Goal: Task Accomplishment & Management: Use online tool/utility

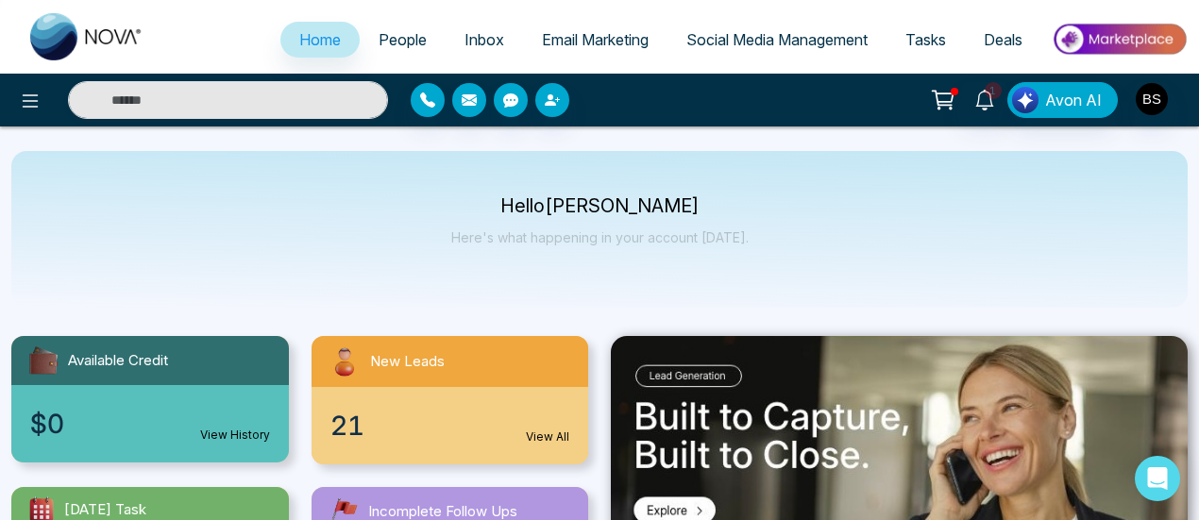
select select "*"
click at [394, 56] on link "People" at bounding box center [403, 40] width 86 height 36
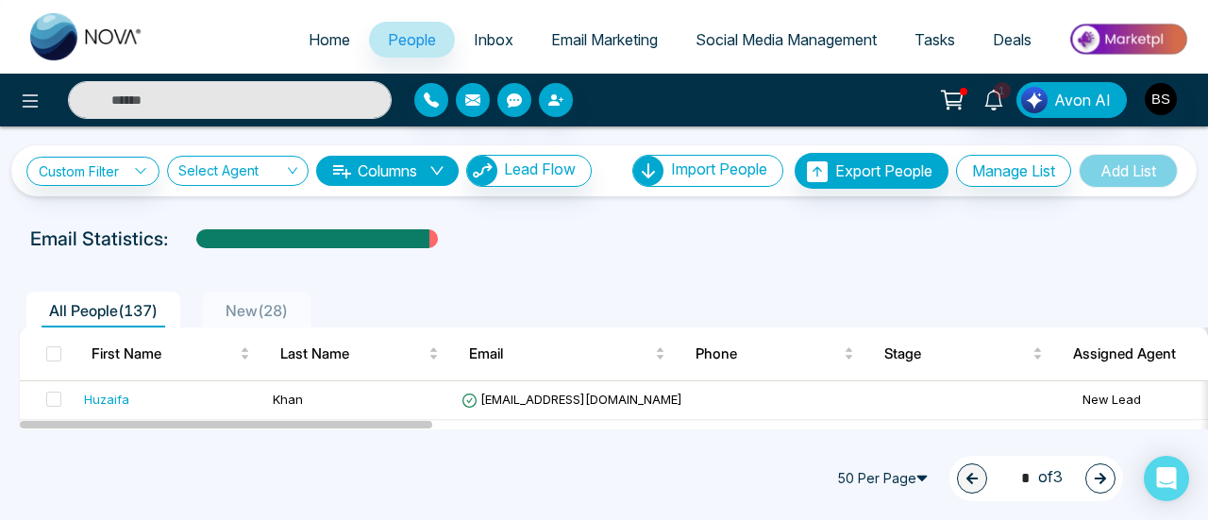
scroll to position [965, 0]
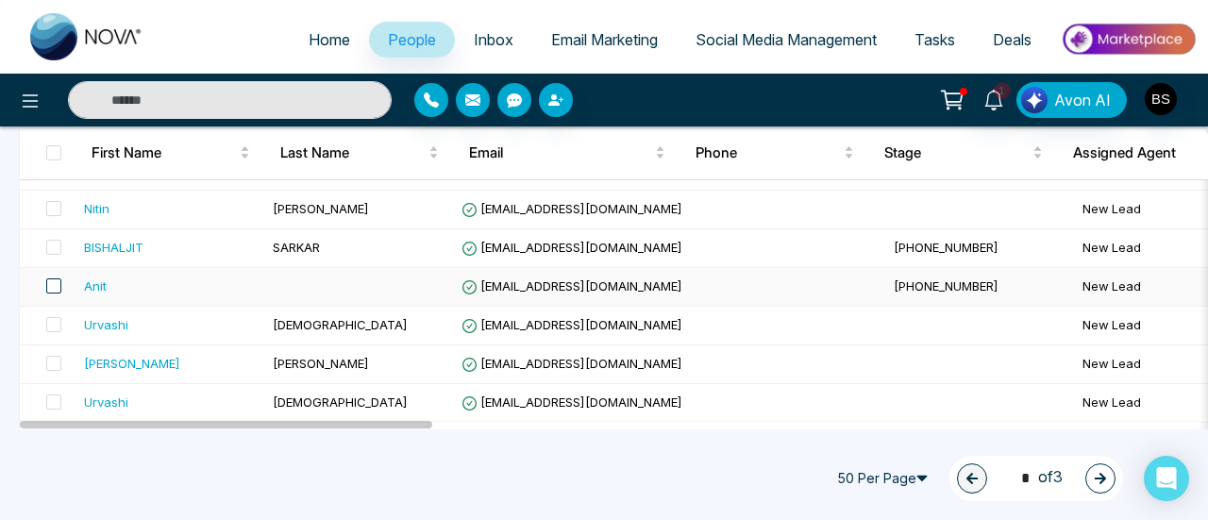
click at [59, 279] on span at bounding box center [53, 286] width 15 height 15
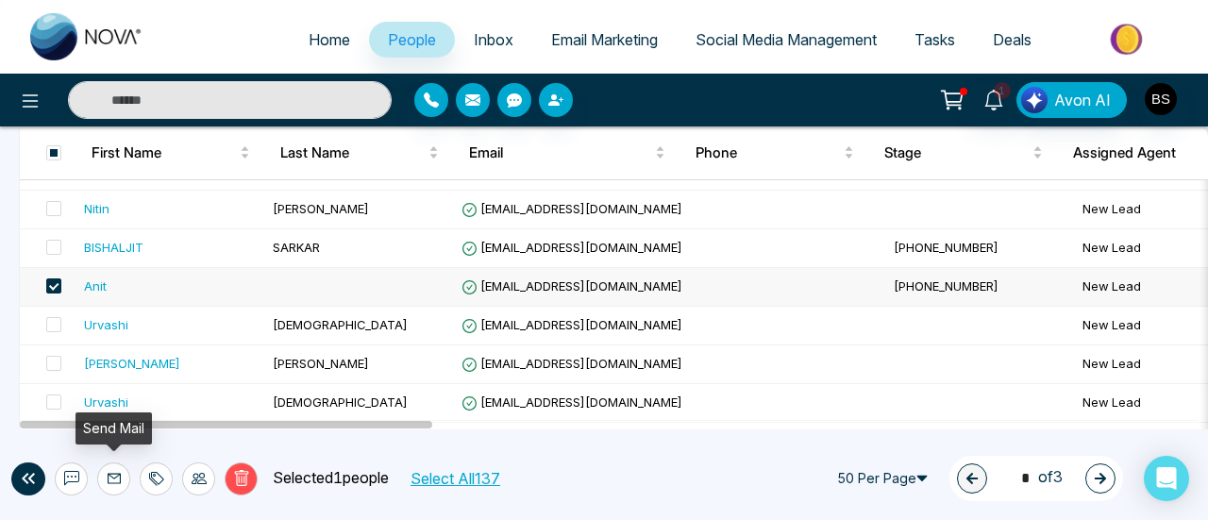
click at [121, 475] on button at bounding box center [113, 479] width 33 height 33
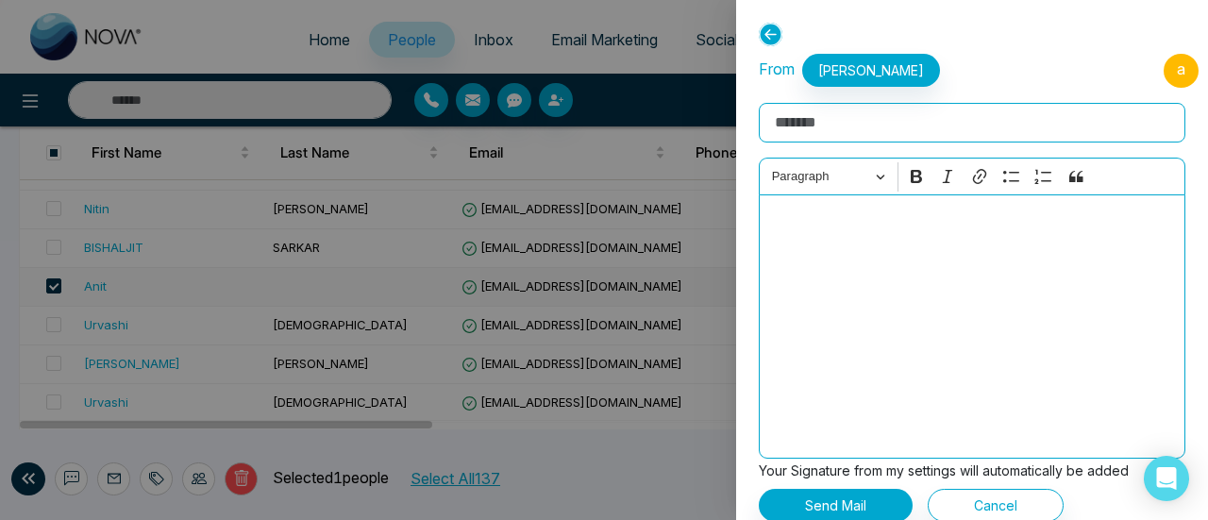
click at [887, 123] on input "Rich Text Editor" at bounding box center [972, 123] width 427 height 40
type input "**********"
drag, startPoint x: 906, startPoint y: 417, endPoint x: 961, endPoint y: 320, distance: 111.6
click at [961, 320] on div "To enrich screen reader interactions, please activate Accessibility in Grammarl…" at bounding box center [972, 326] width 427 height 264
drag, startPoint x: 893, startPoint y: 379, endPoint x: 942, endPoint y: 374, distance: 49.3
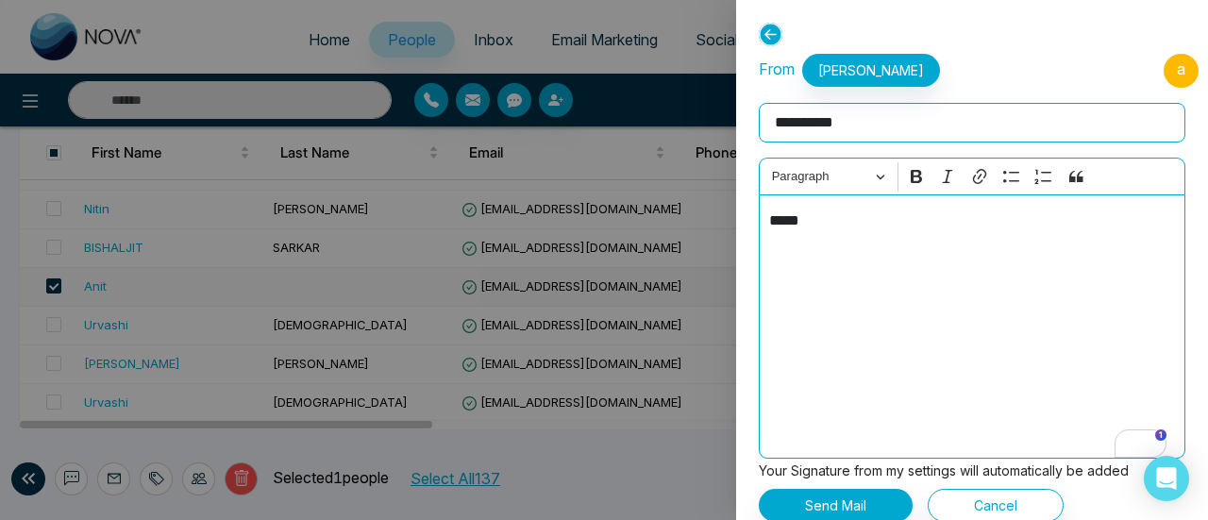
click at [942, 374] on div "*****" at bounding box center [972, 326] width 427 height 264
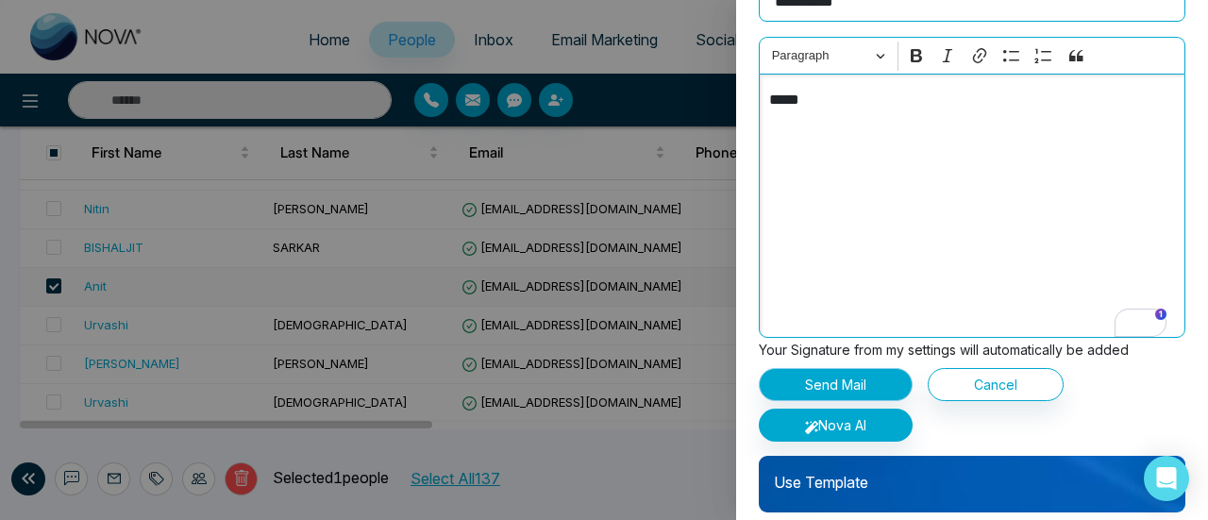
scroll to position [133, 0]
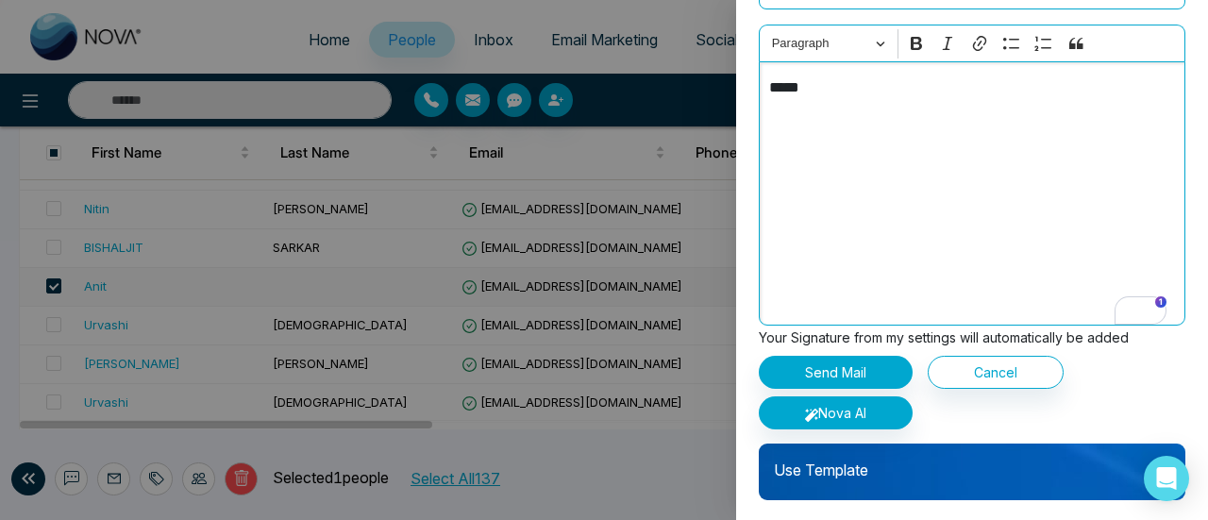
click at [901, 458] on p "Use Template" at bounding box center [972, 463] width 427 height 38
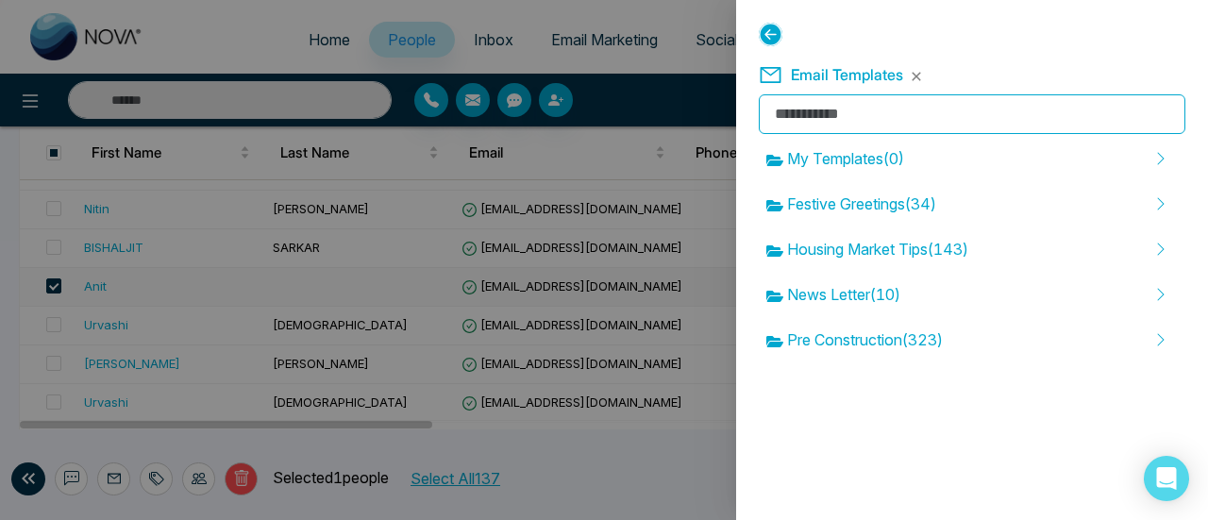
scroll to position [0, 0]
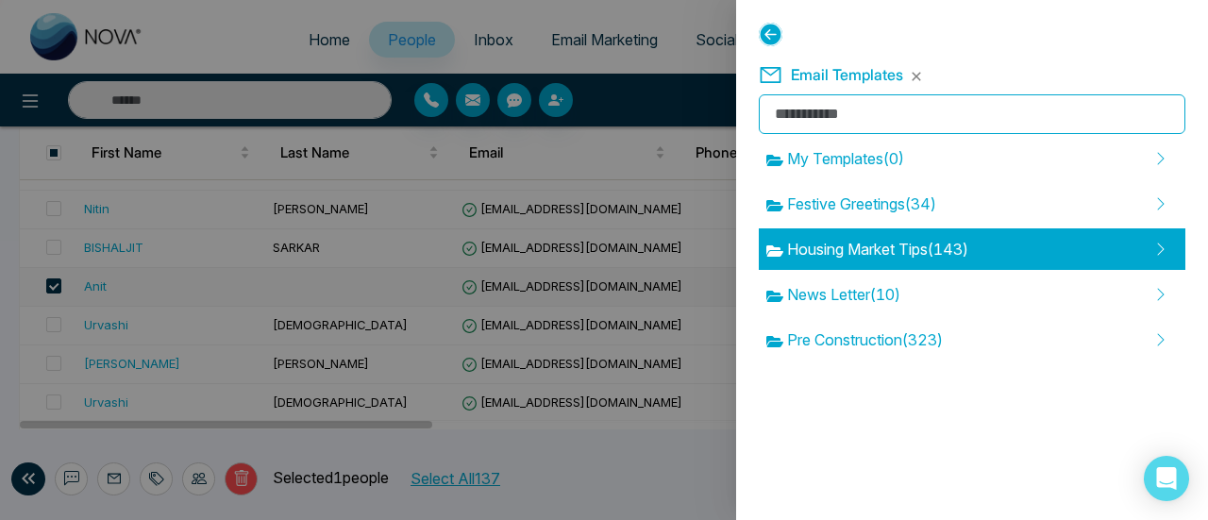
click at [931, 245] on span "Housing Market Tips ( 143 )" at bounding box center [868, 249] width 202 height 23
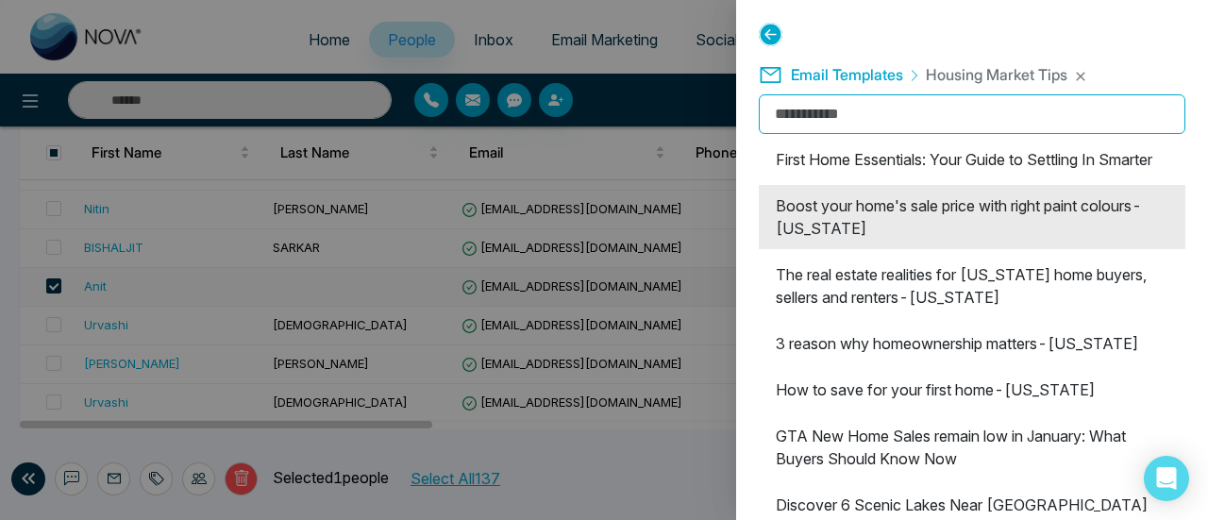
click at [863, 239] on li "Boost your home's sale price with right paint colours-[US_STATE]" at bounding box center [972, 217] width 427 height 64
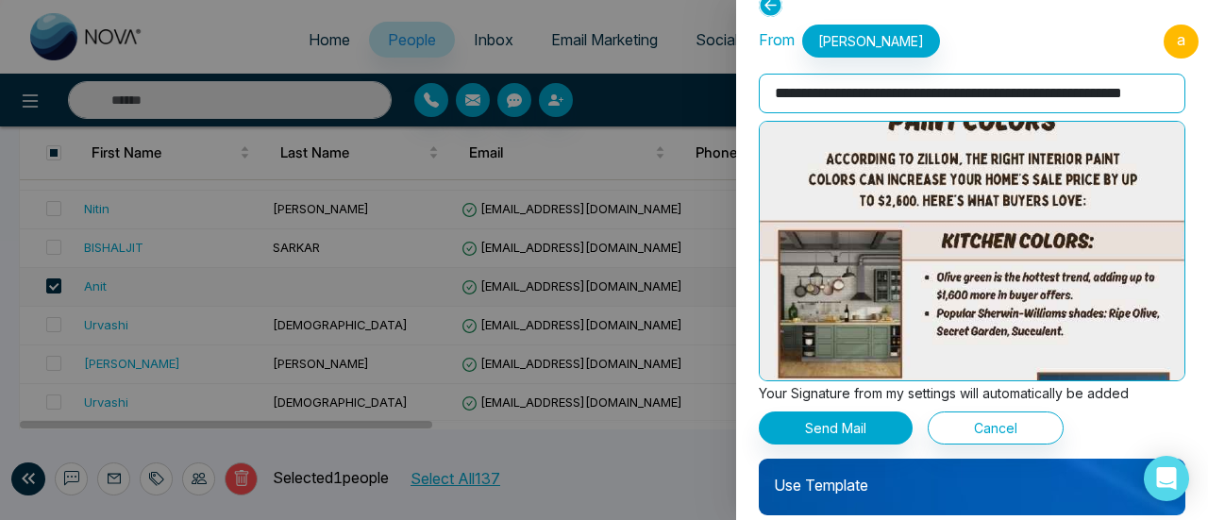
scroll to position [45, 0]
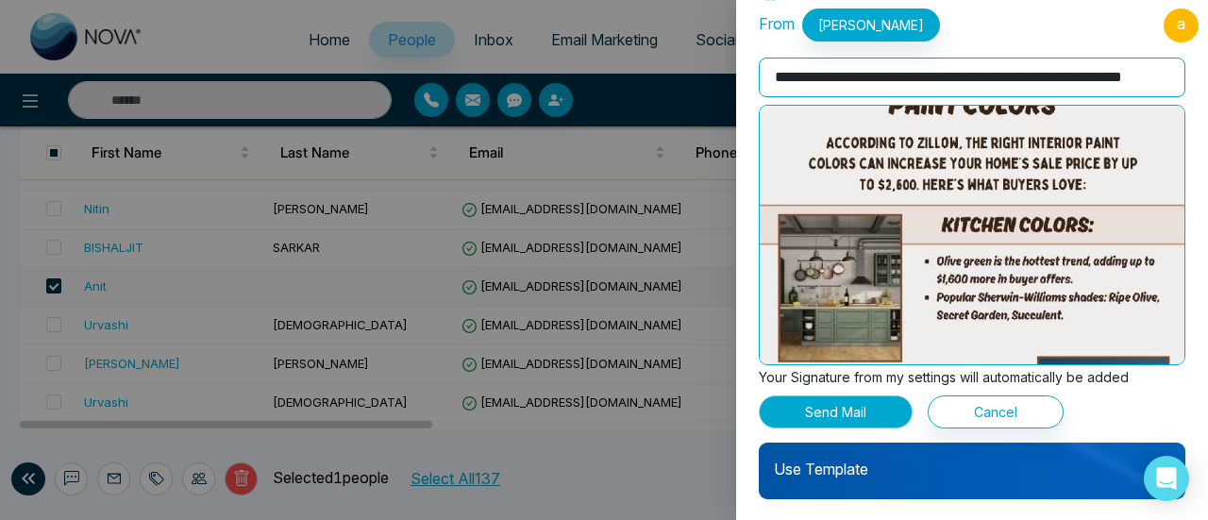
click at [876, 414] on button "Send Mail" at bounding box center [836, 412] width 154 height 33
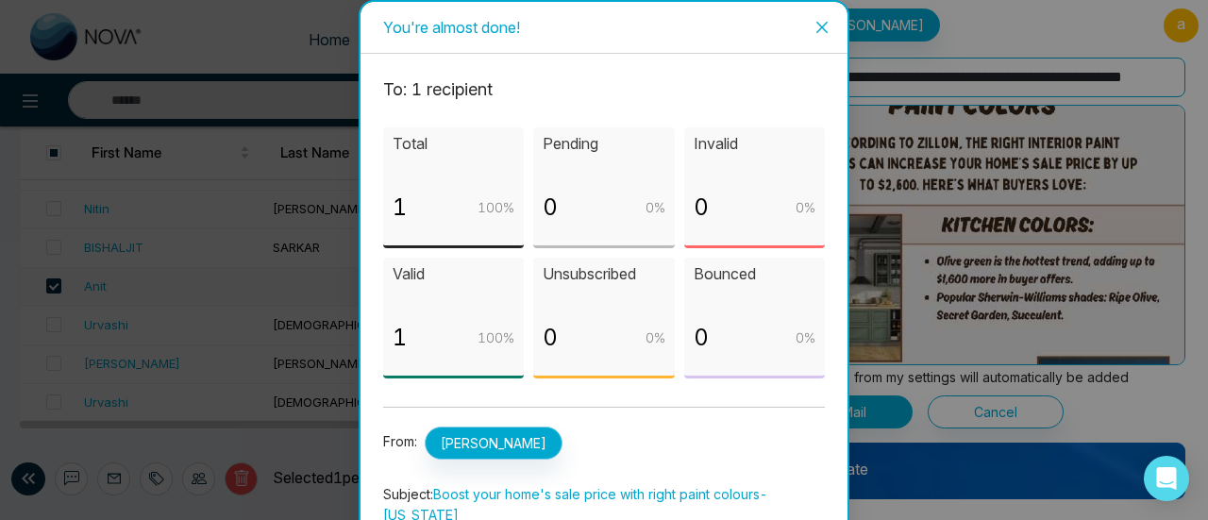
click at [504, 431] on span "[PERSON_NAME]" at bounding box center [494, 443] width 138 height 33
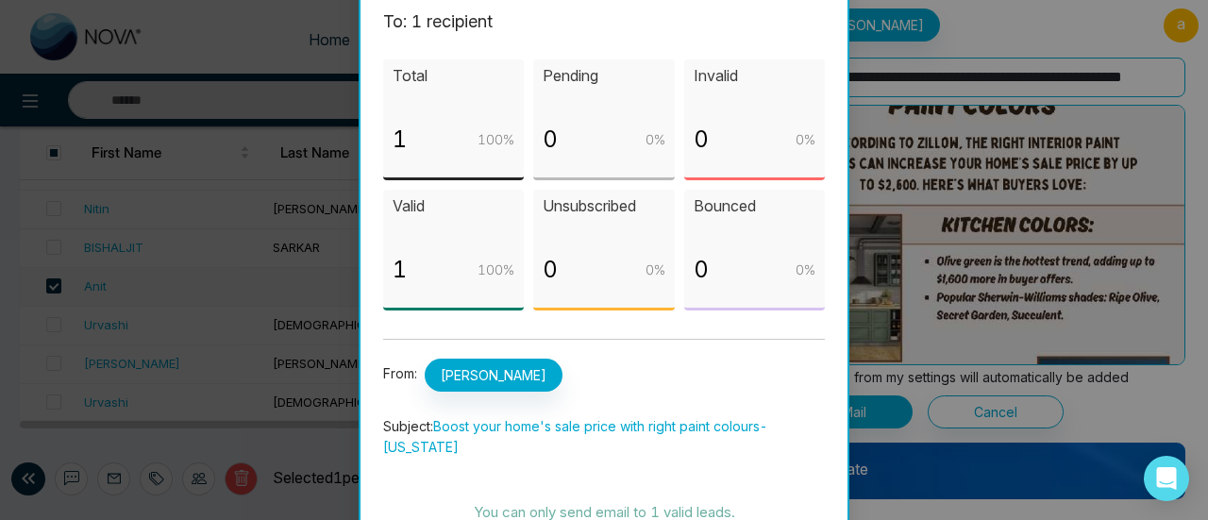
scroll to position [121, 0]
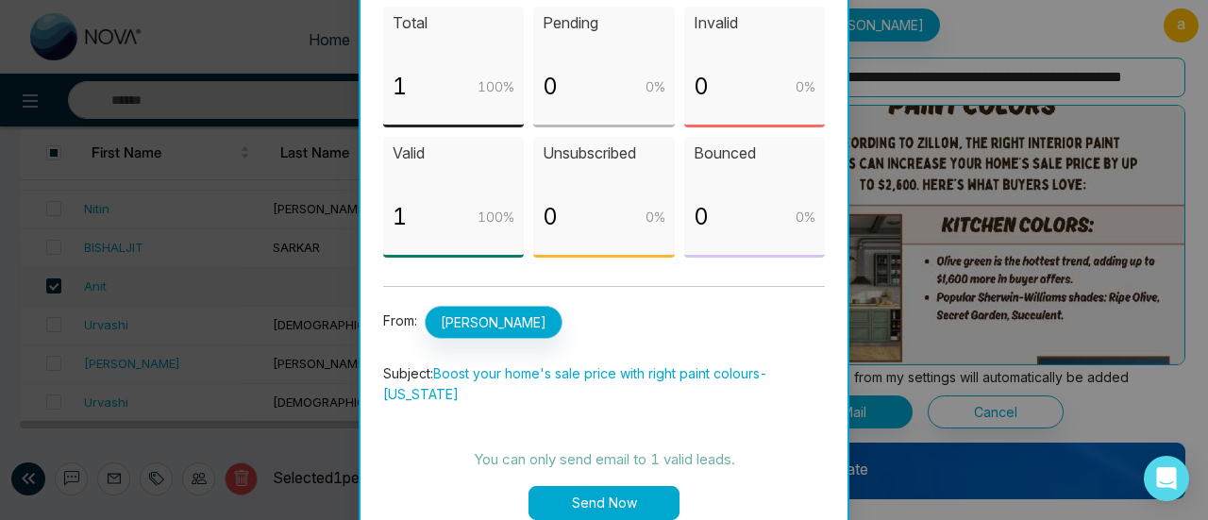
click at [473, 311] on span "[PERSON_NAME]" at bounding box center [494, 322] width 138 height 33
click at [473, 310] on span "[PERSON_NAME]" at bounding box center [494, 322] width 138 height 33
click at [615, 486] on button "Send Now" at bounding box center [604, 503] width 151 height 34
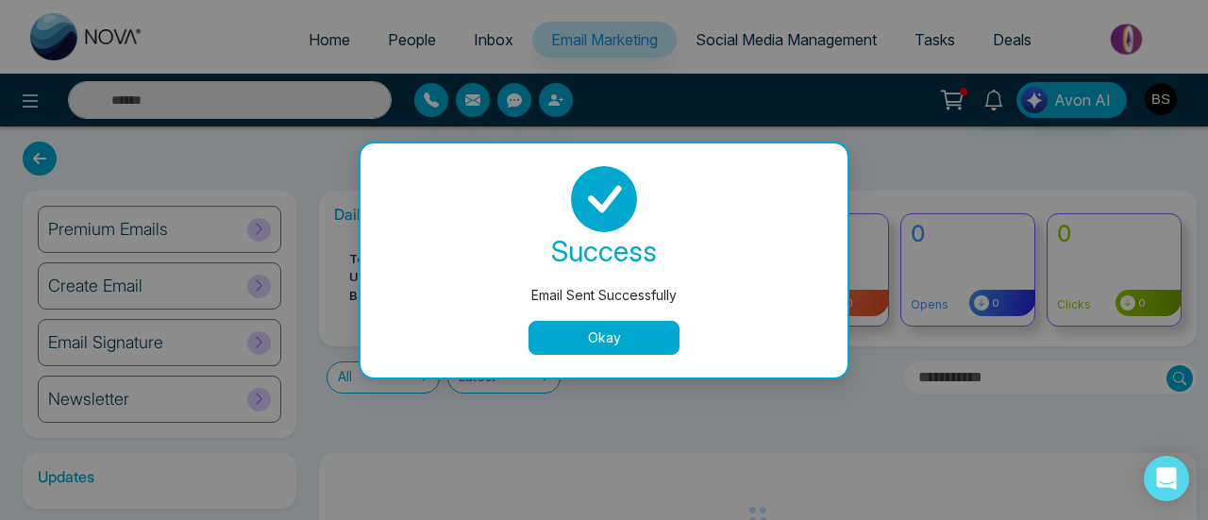
click at [652, 336] on button "Okay" at bounding box center [604, 338] width 151 height 34
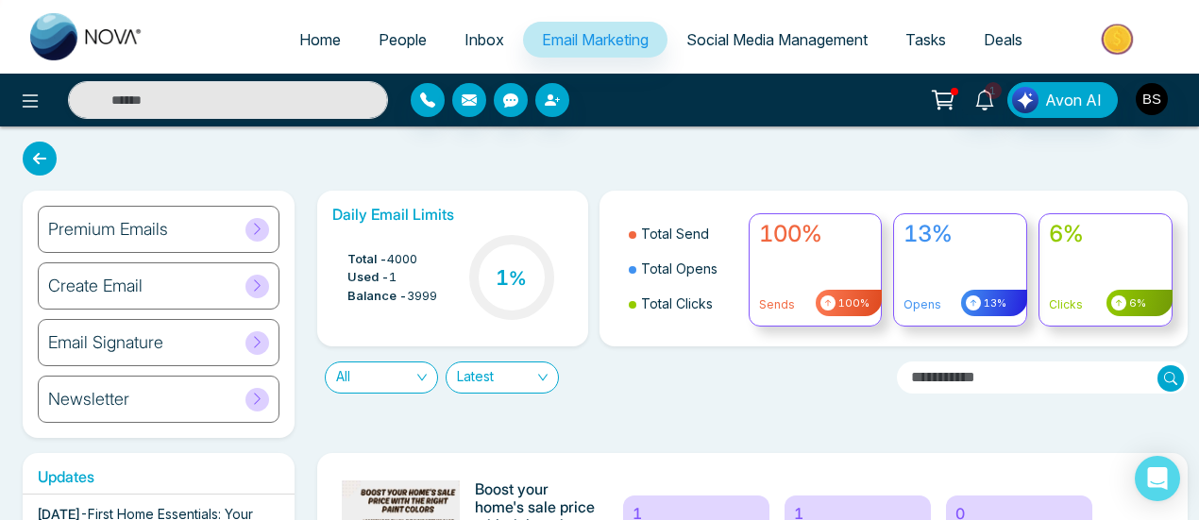
click at [161, 234] on h6 "Premium Emails" at bounding box center [108, 229] width 120 height 21
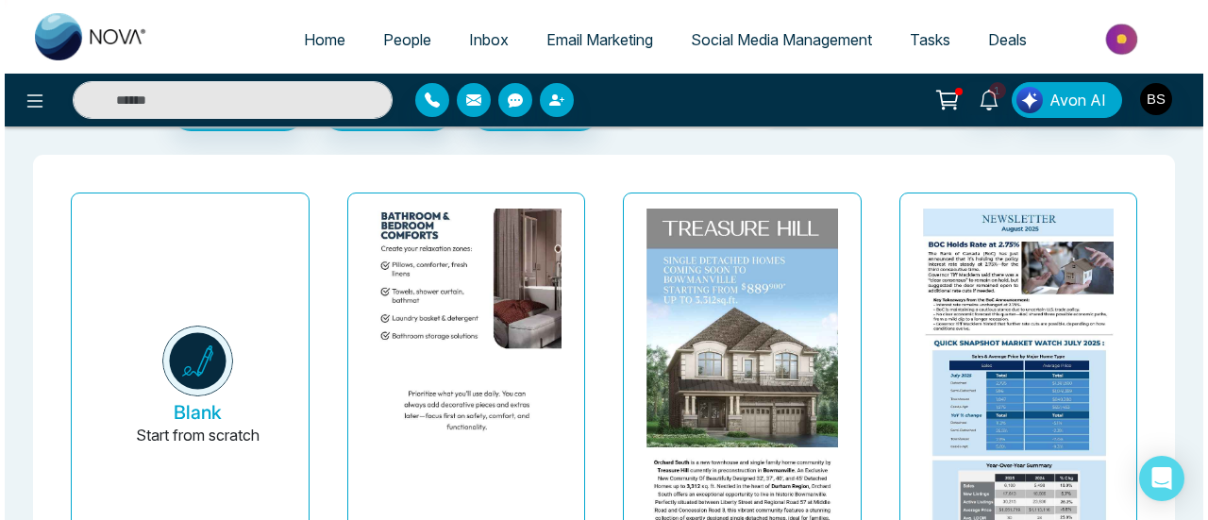
scroll to position [94, 0]
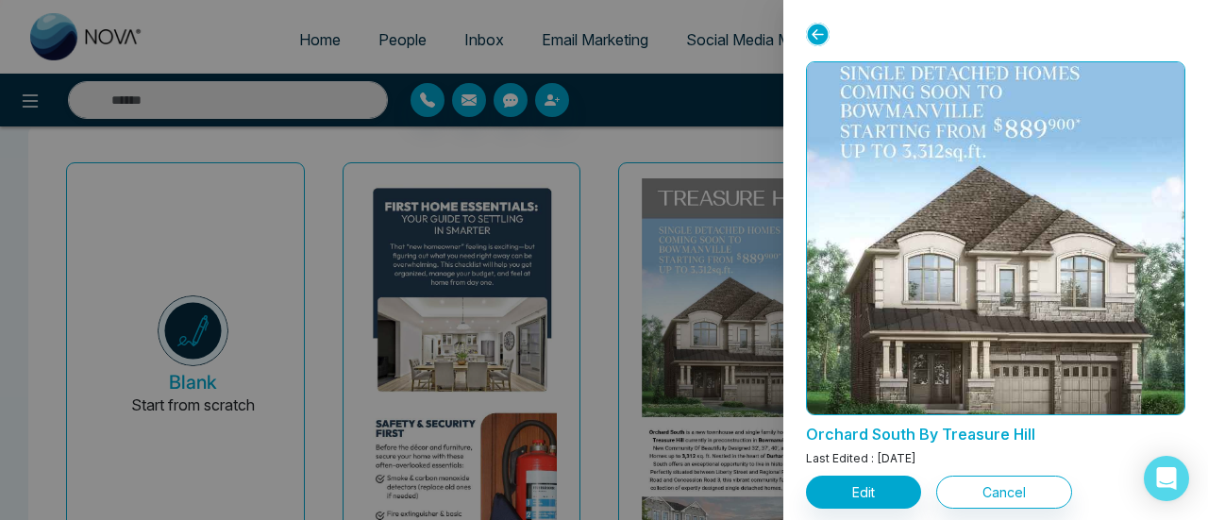
scroll to position [189, 0]
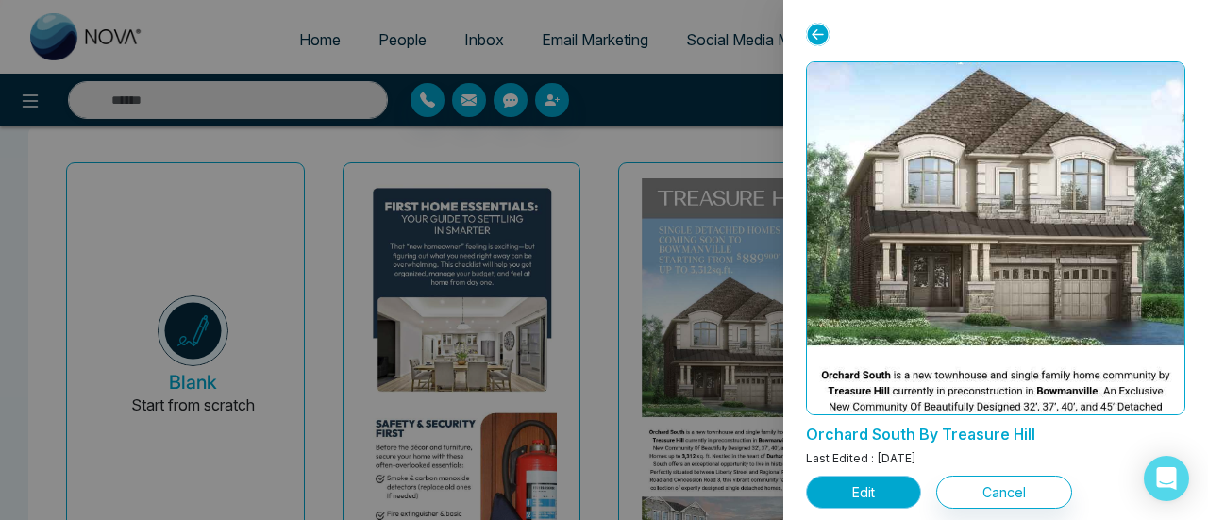
click at [879, 490] on button "Edit" at bounding box center [863, 492] width 115 height 33
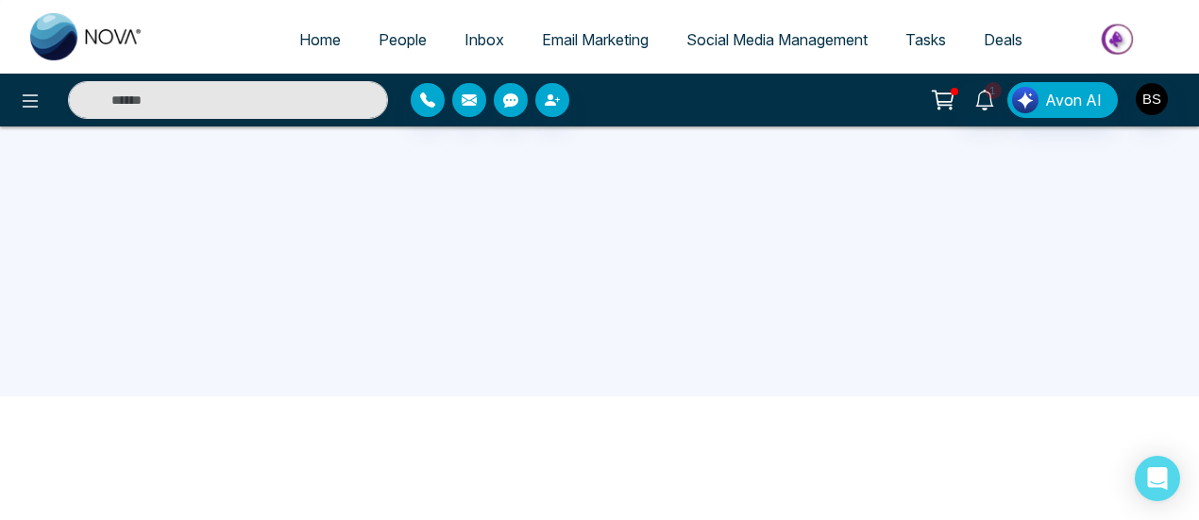
scroll to position [179, 0]
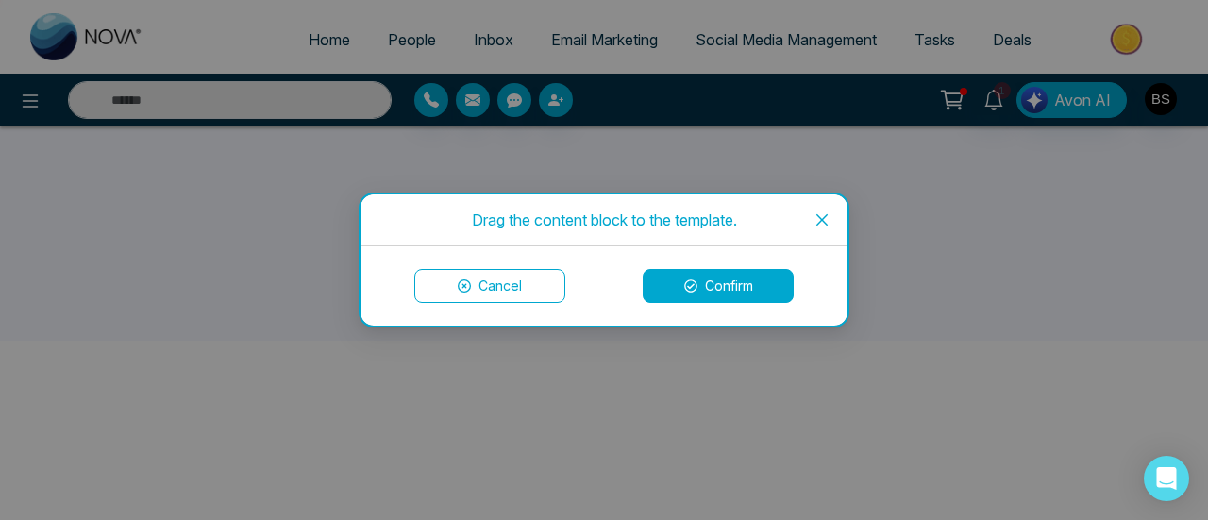
click at [701, 288] on button "Confirm" at bounding box center [718, 286] width 151 height 34
click at [720, 291] on button "Confirm" at bounding box center [718, 286] width 151 height 34
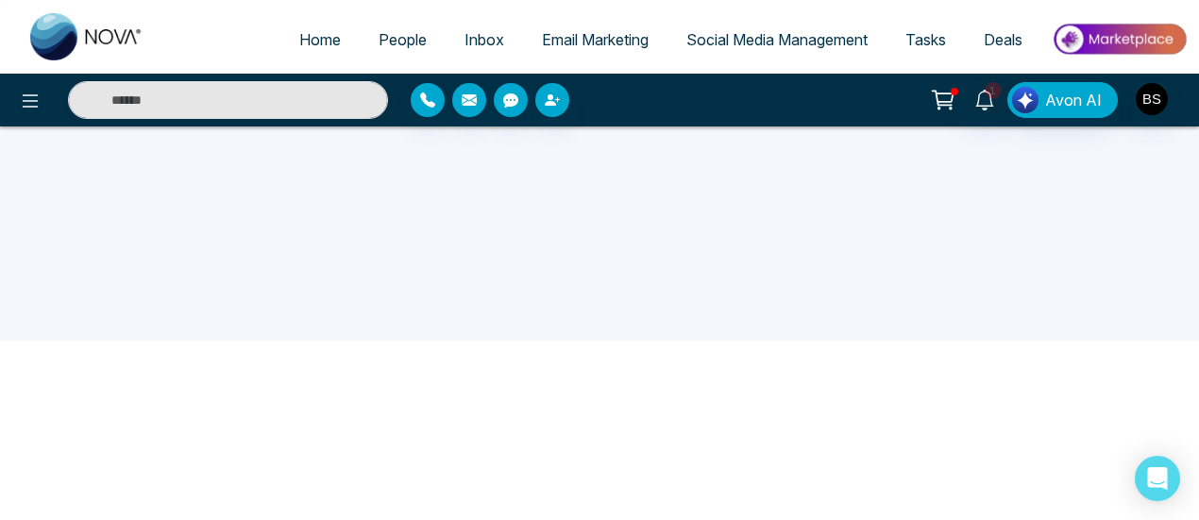
scroll to position [0, 0]
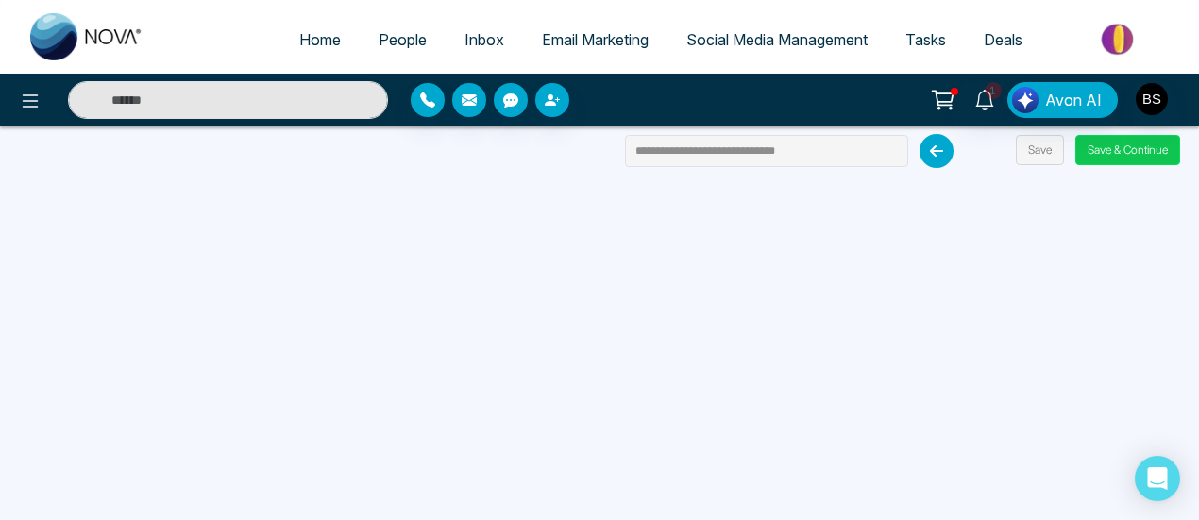
click at [1114, 148] on button "Save & Continue" at bounding box center [1127, 150] width 105 height 30
click at [1106, 144] on button "Save & Continue" at bounding box center [1127, 150] width 105 height 30
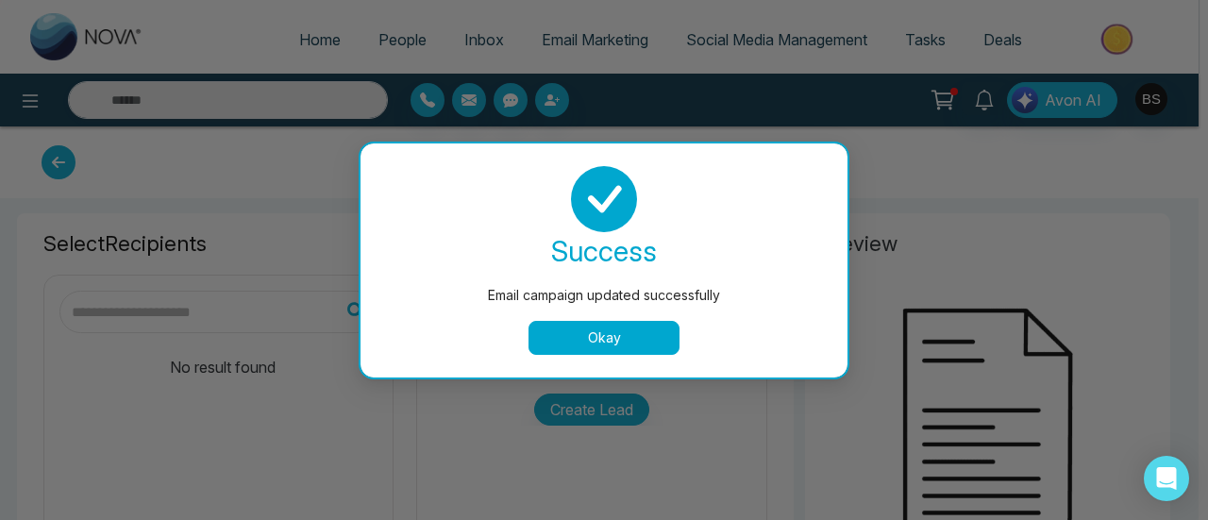
type input "**********"
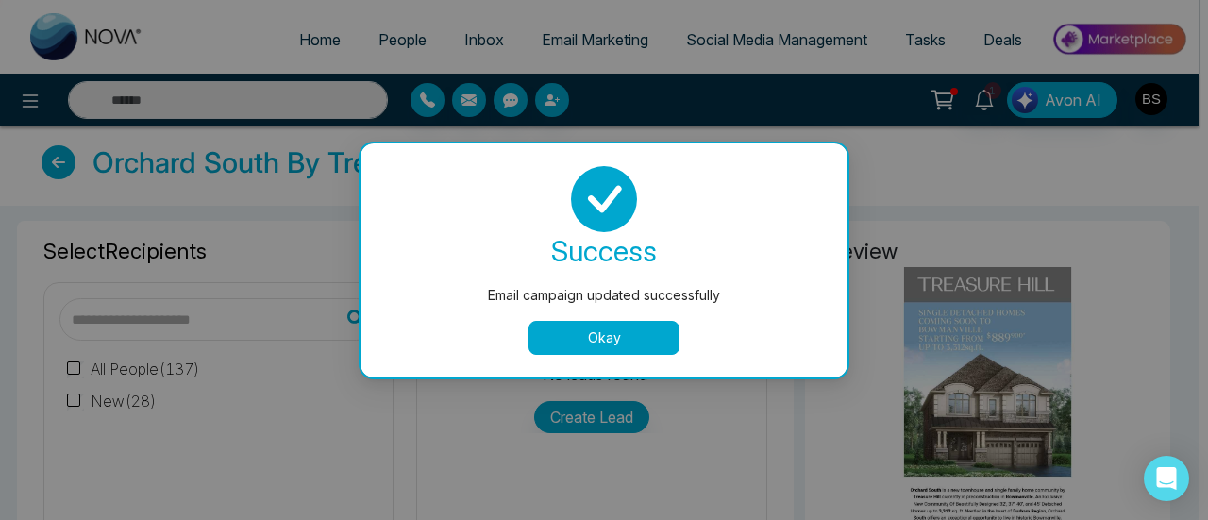
click at [641, 329] on button "Okay" at bounding box center [604, 338] width 151 height 34
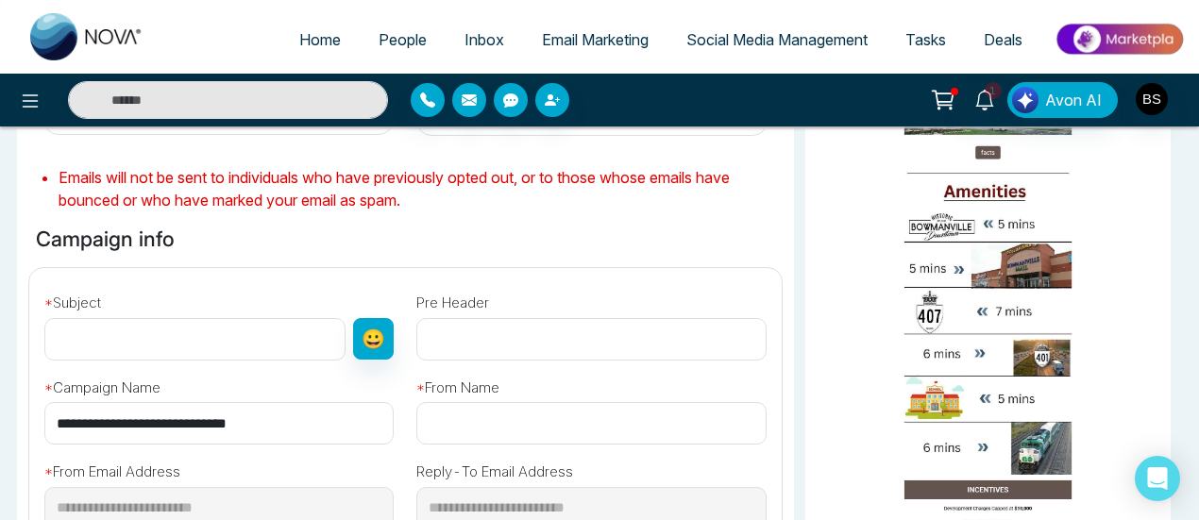
scroll to position [661, 0]
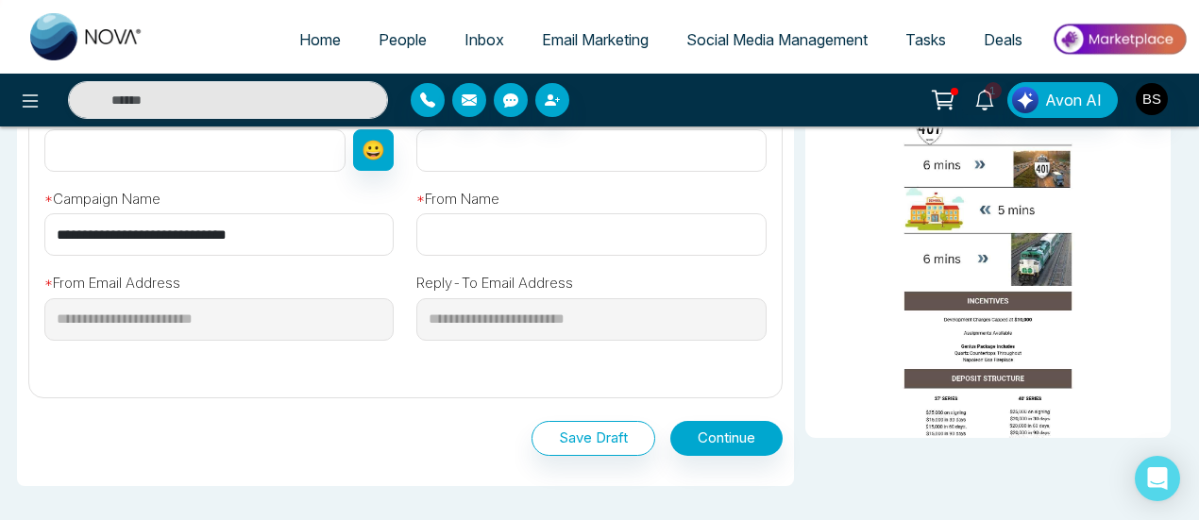
click at [538, 233] on input "text" at bounding box center [590, 234] width 349 height 42
type input "**********"
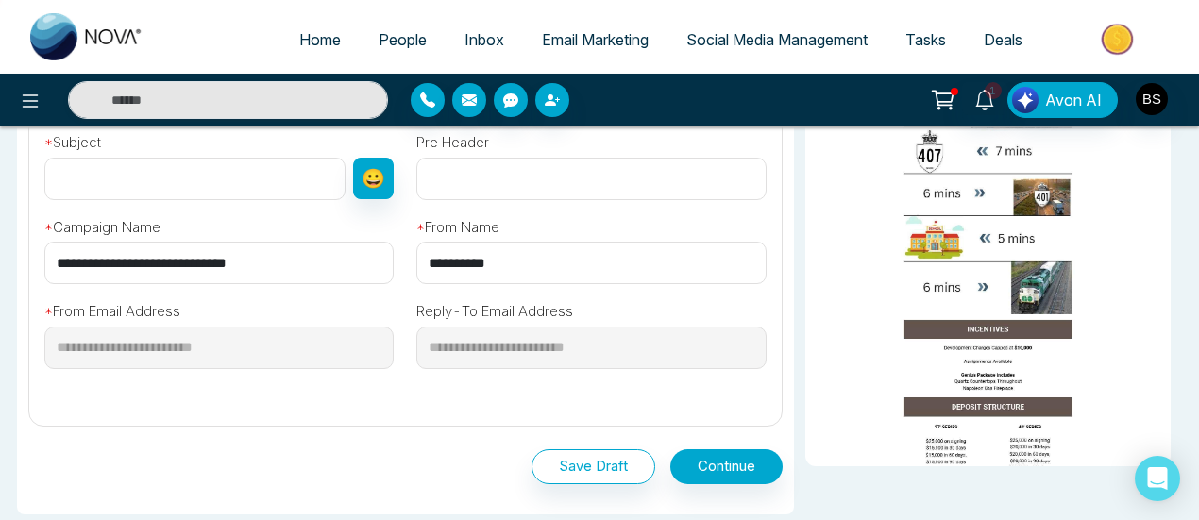
scroll to position [755, 0]
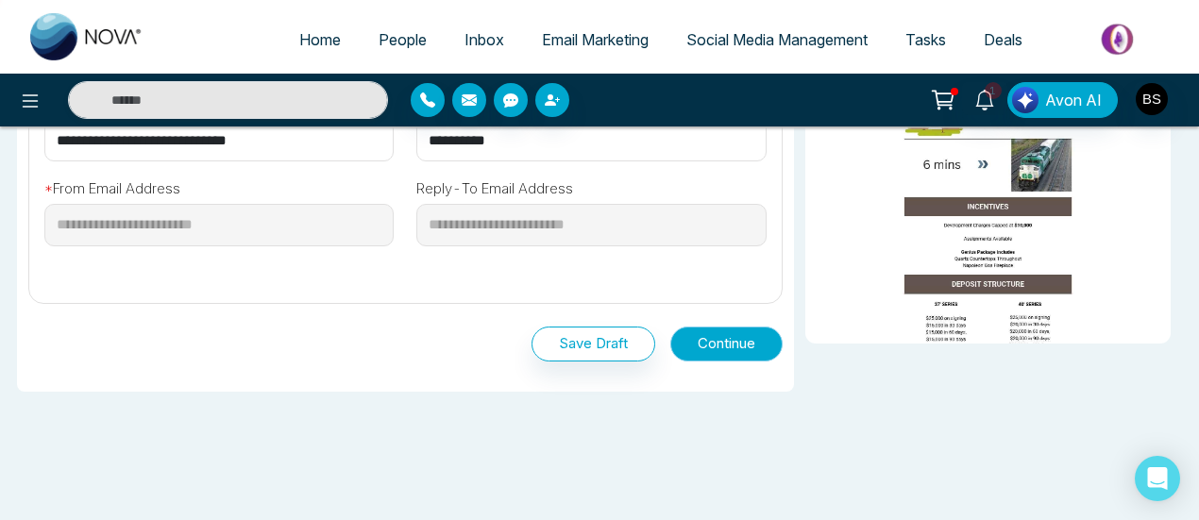
click at [740, 345] on button "Continue" at bounding box center [726, 344] width 112 height 35
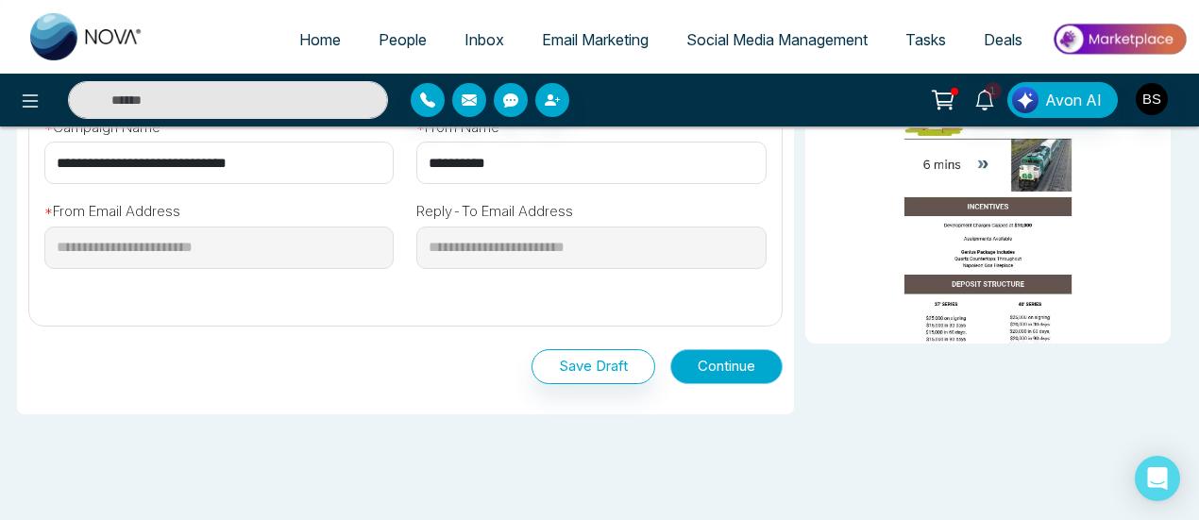
click at [741, 372] on button "Continue" at bounding box center [726, 366] width 112 height 35
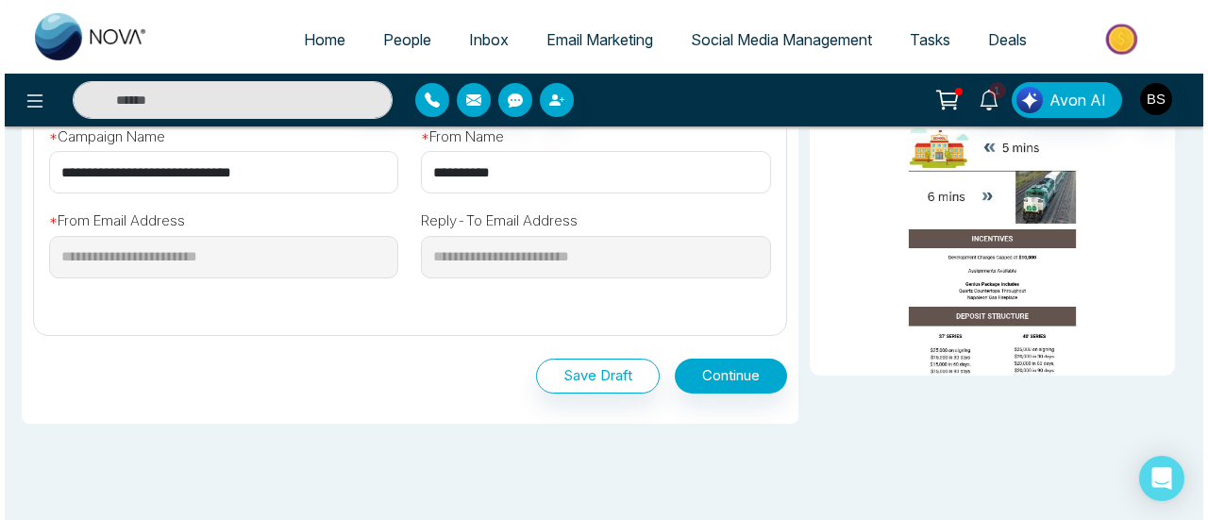
scroll to position [789, 0]
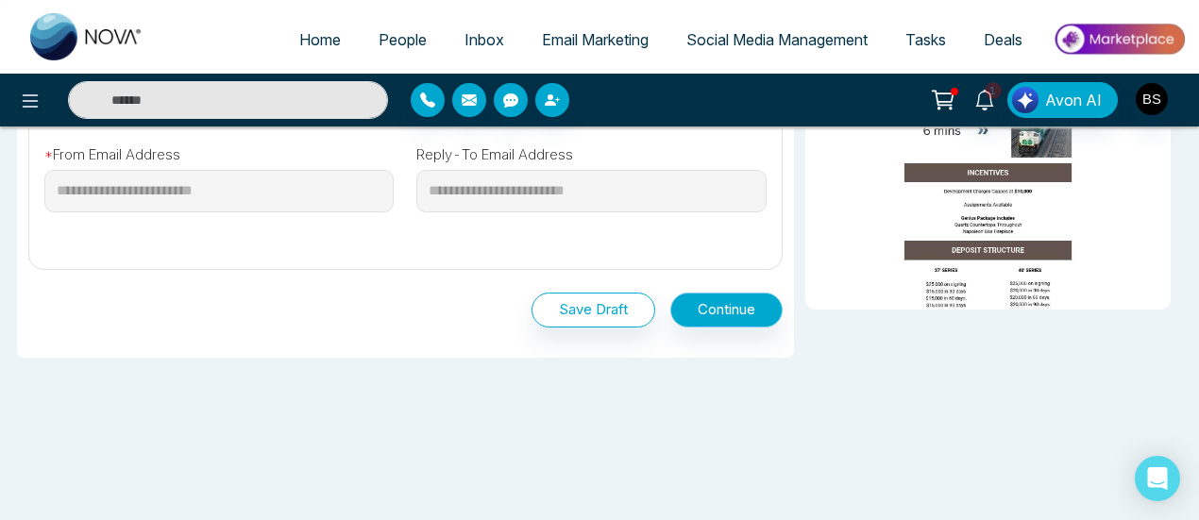
type input "*****"
click at [710, 311] on button "Continue" at bounding box center [726, 310] width 112 height 35
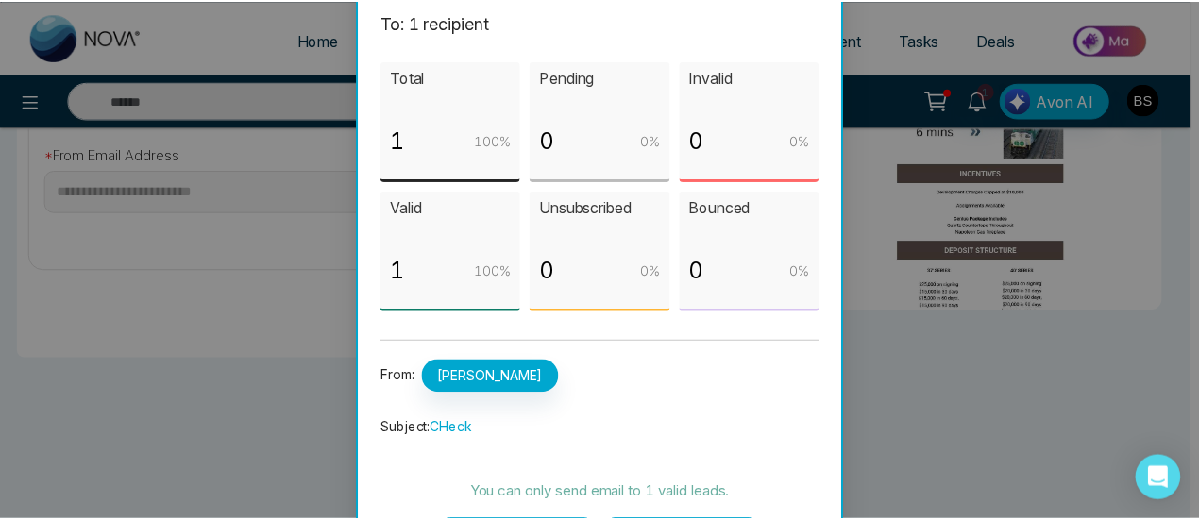
scroll to position [121, 0]
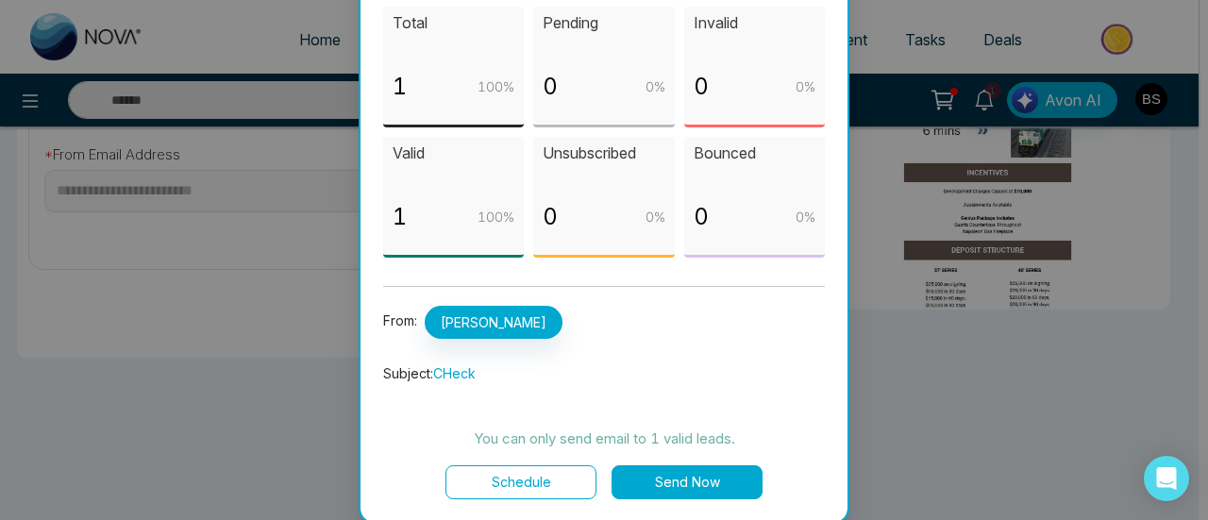
click at [629, 479] on button "Send Now" at bounding box center [687, 482] width 151 height 34
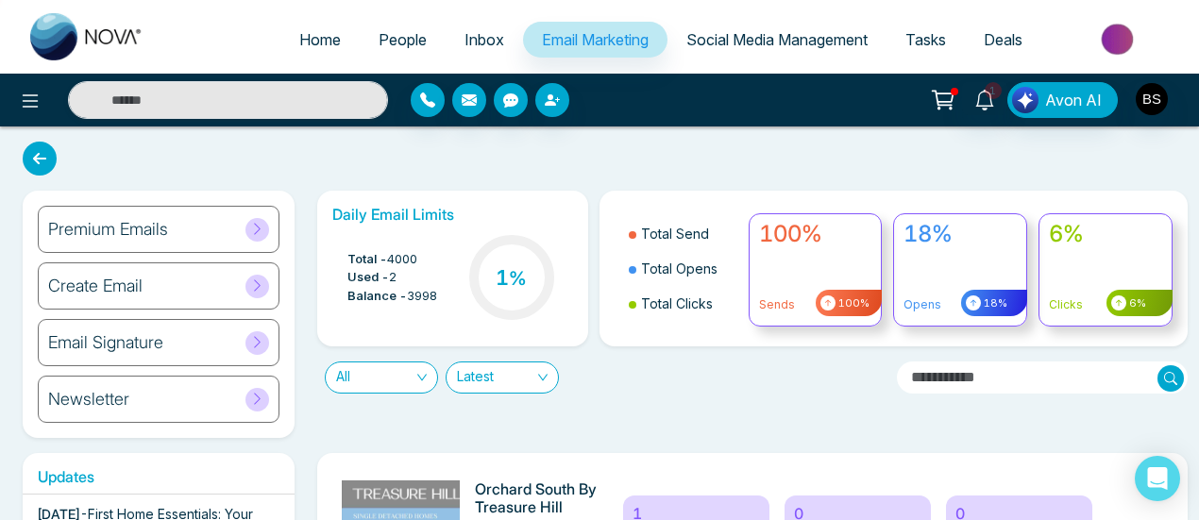
drag, startPoint x: 688, startPoint y: 359, endPoint x: 590, endPoint y: 135, distance: 244.3
click at [407, 50] on link "People" at bounding box center [403, 40] width 86 height 36
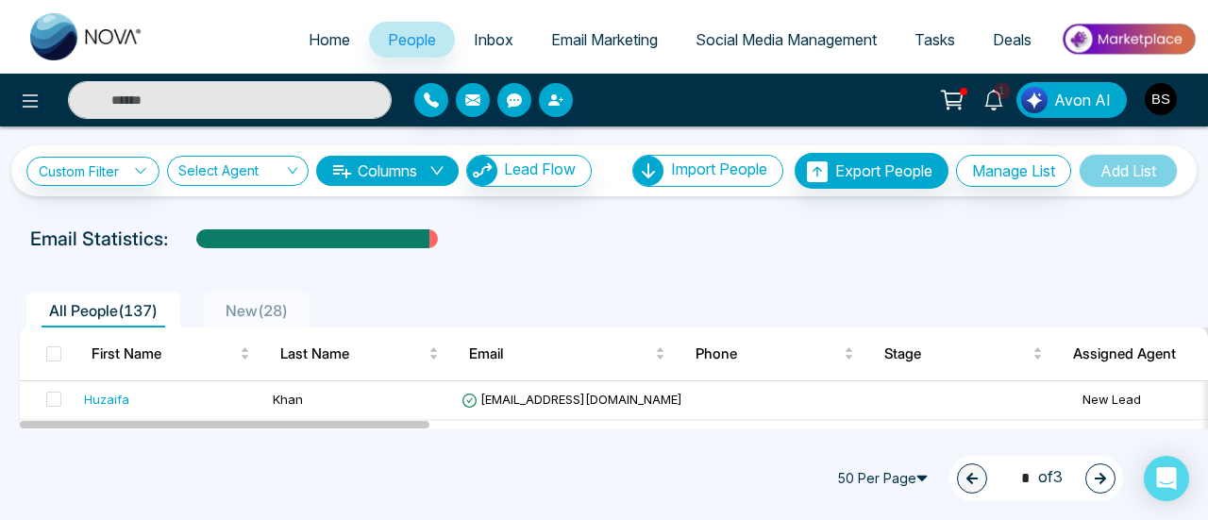
click at [130, 311] on span "All People ( 137 )" at bounding box center [104, 310] width 124 height 19
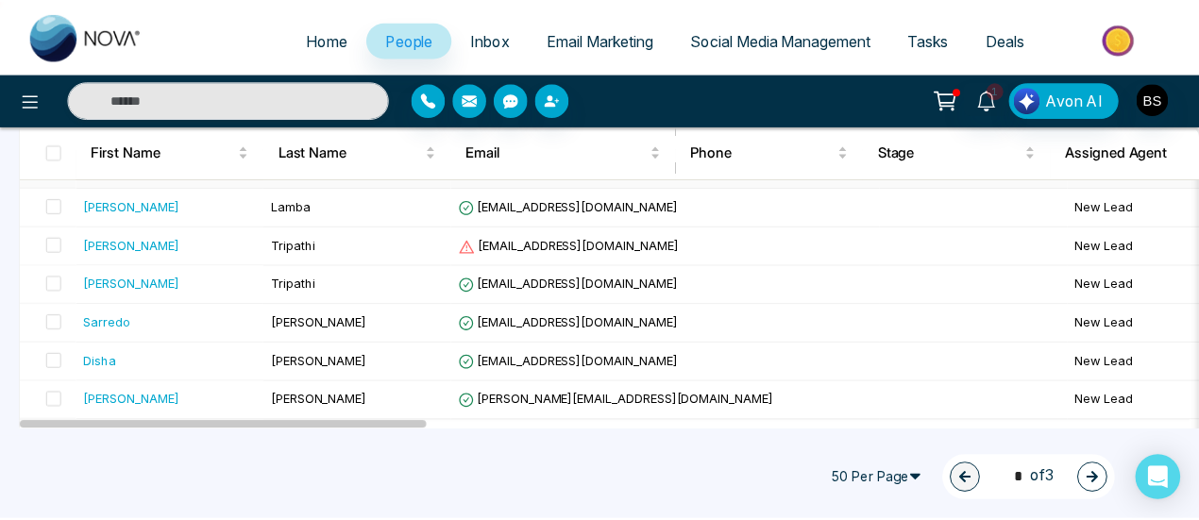
scroll to position [566, 0]
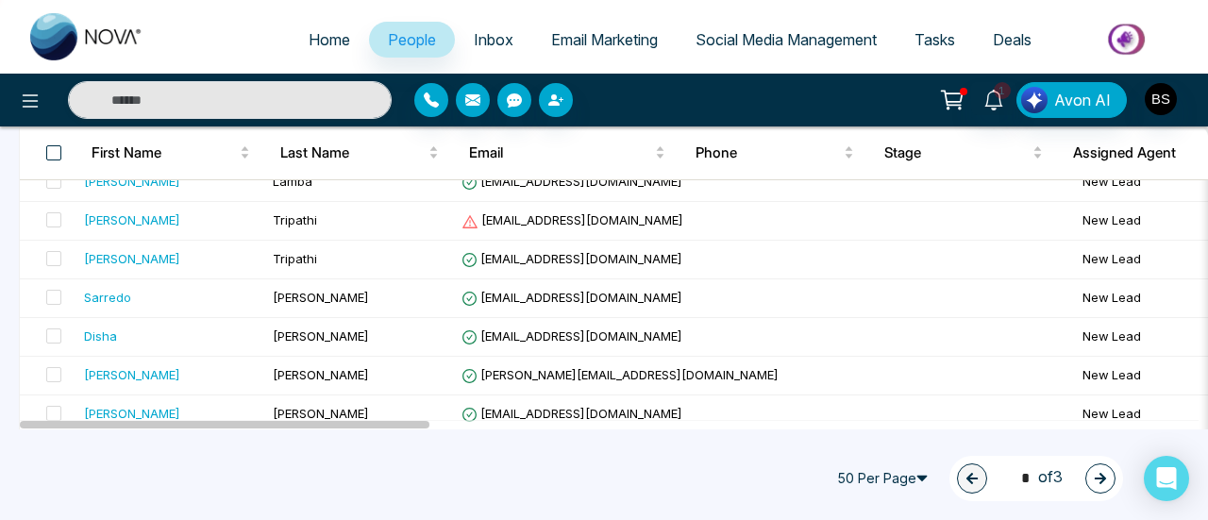
click at [56, 148] on span at bounding box center [53, 152] width 15 height 15
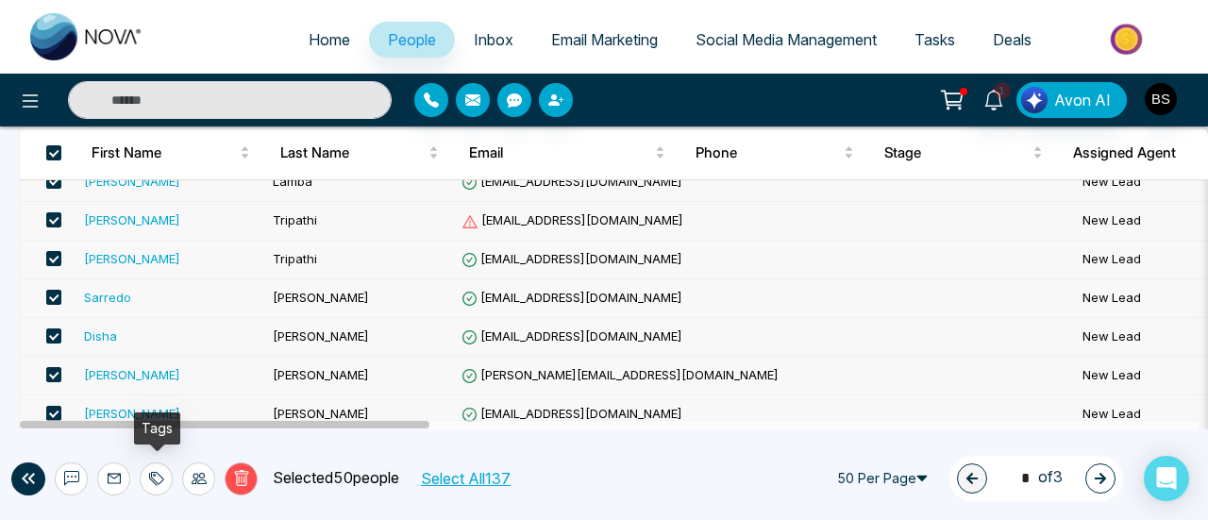
click at [152, 475] on icon at bounding box center [156, 478] width 15 height 15
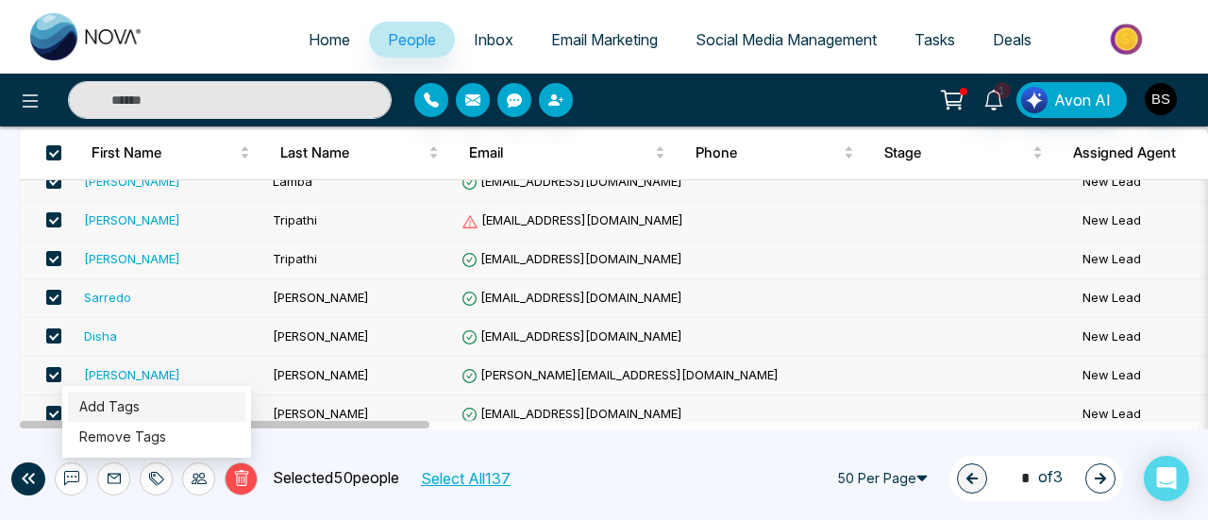
click at [140, 409] on link "Add Tags" at bounding box center [109, 406] width 60 height 16
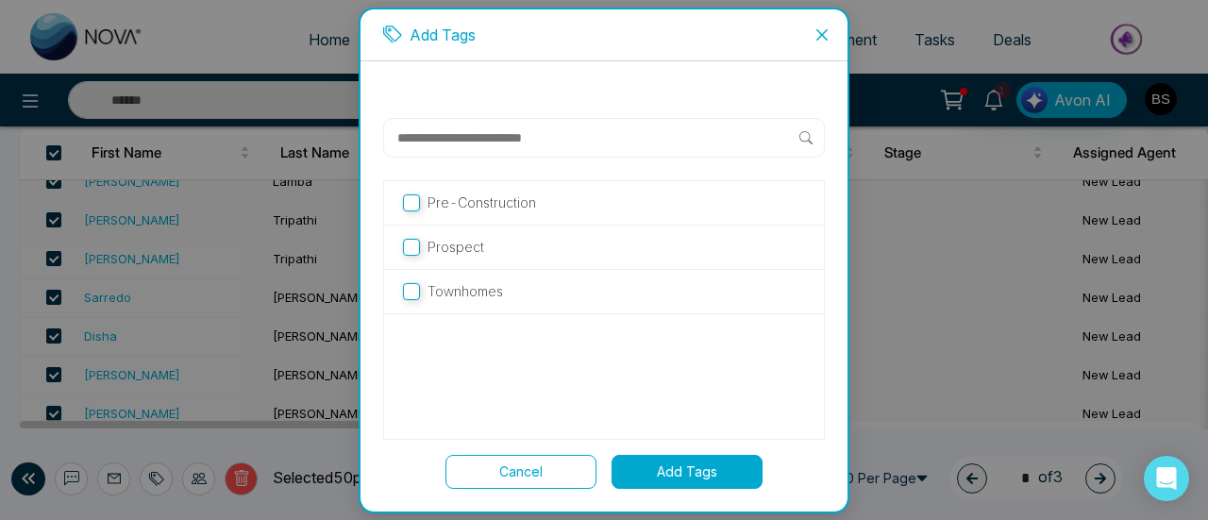
click at [527, 133] on input "text" at bounding box center [598, 138] width 404 height 23
click at [827, 36] on icon "close" at bounding box center [822, 34] width 15 height 15
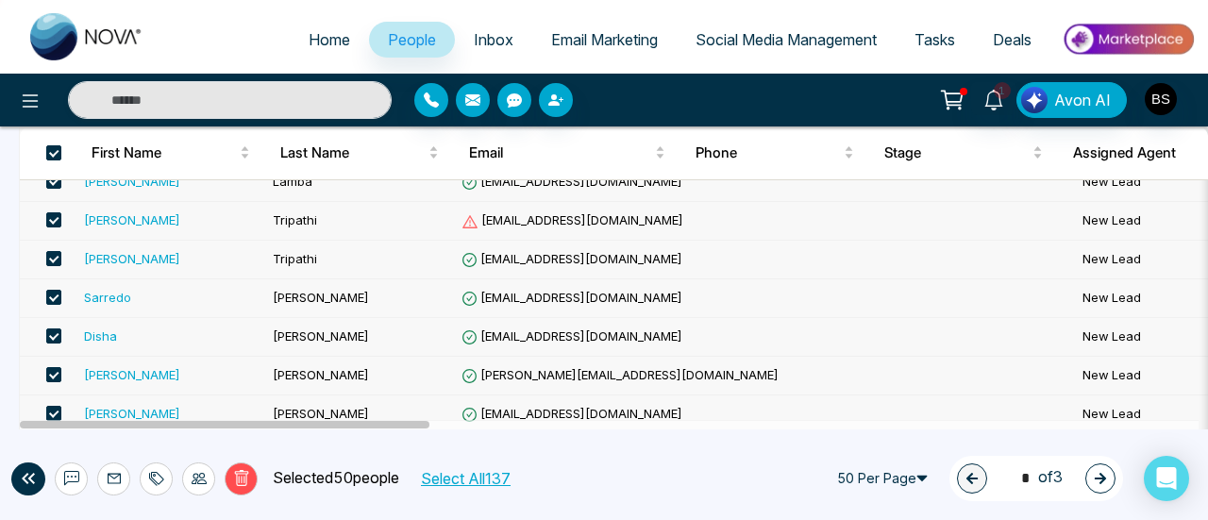
click at [127, 296] on div "Sarredo" at bounding box center [107, 297] width 47 height 19
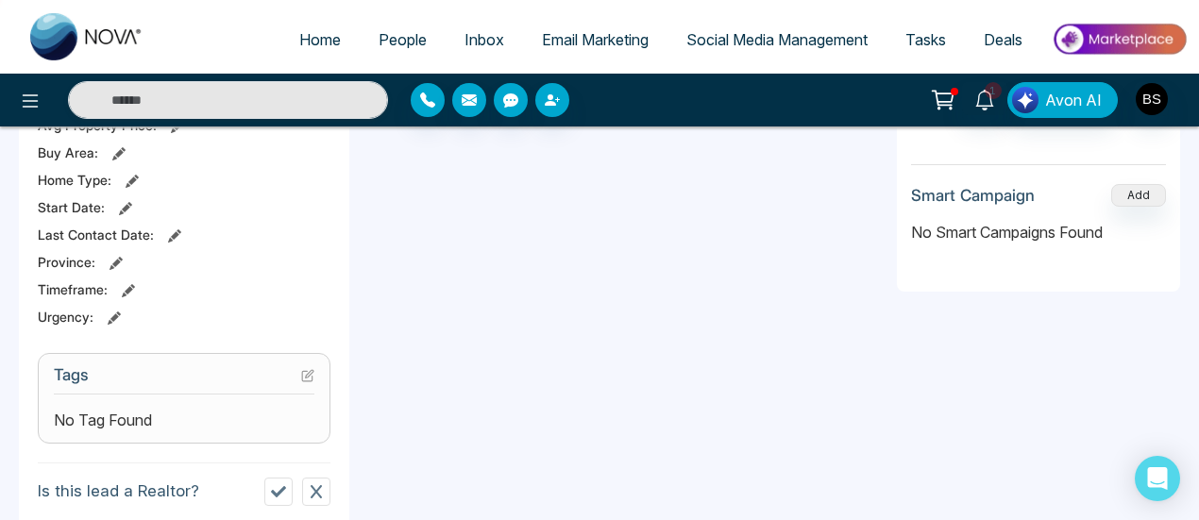
scroll to position [566, 0]
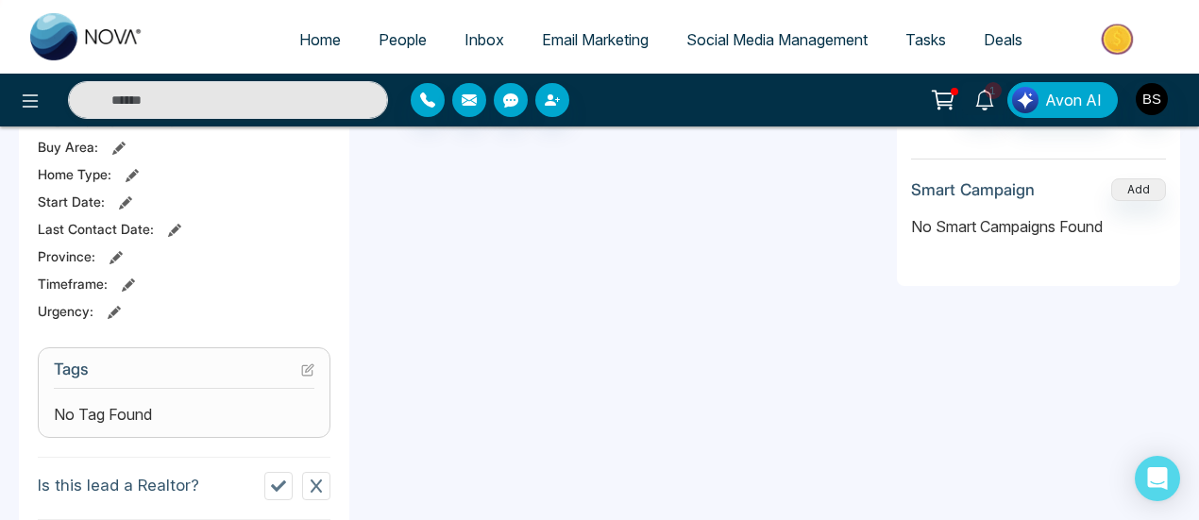
click at [143, 410] on span "No Tag Found" at bounding box center [103, 414] width 98 height 23
click at [308, 369] on icon at bounding box center [310, 368] width 8 height 8
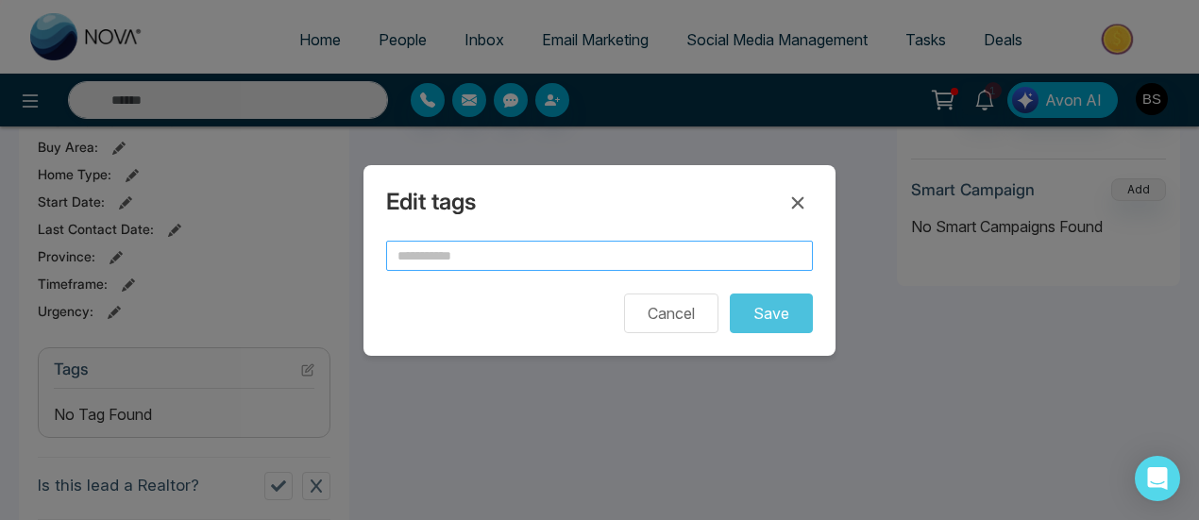
click at [742, 245] on input "text" at bounding box center [599, 256] width 427 height 30
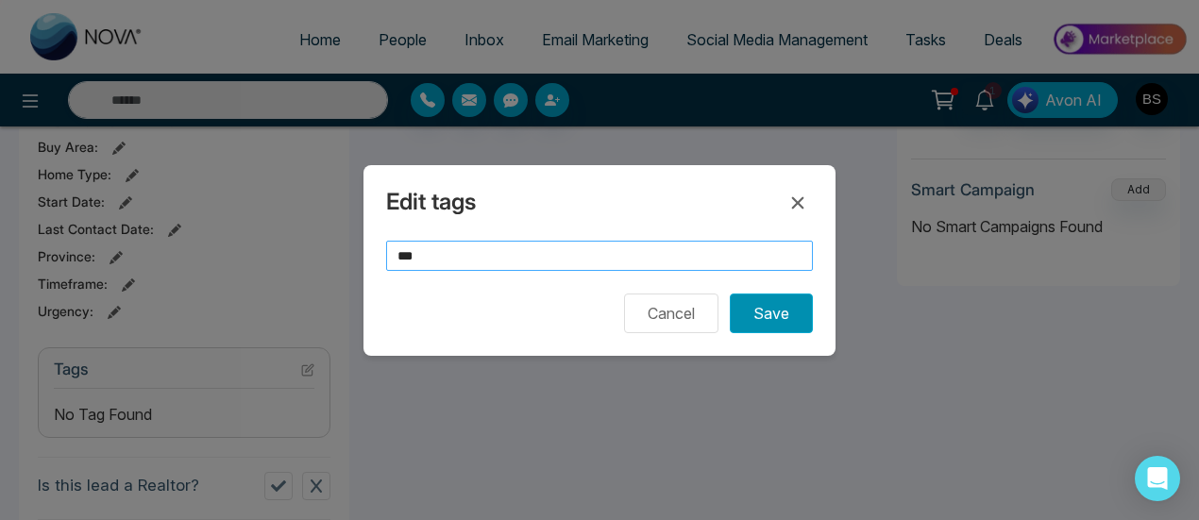
type input "***"
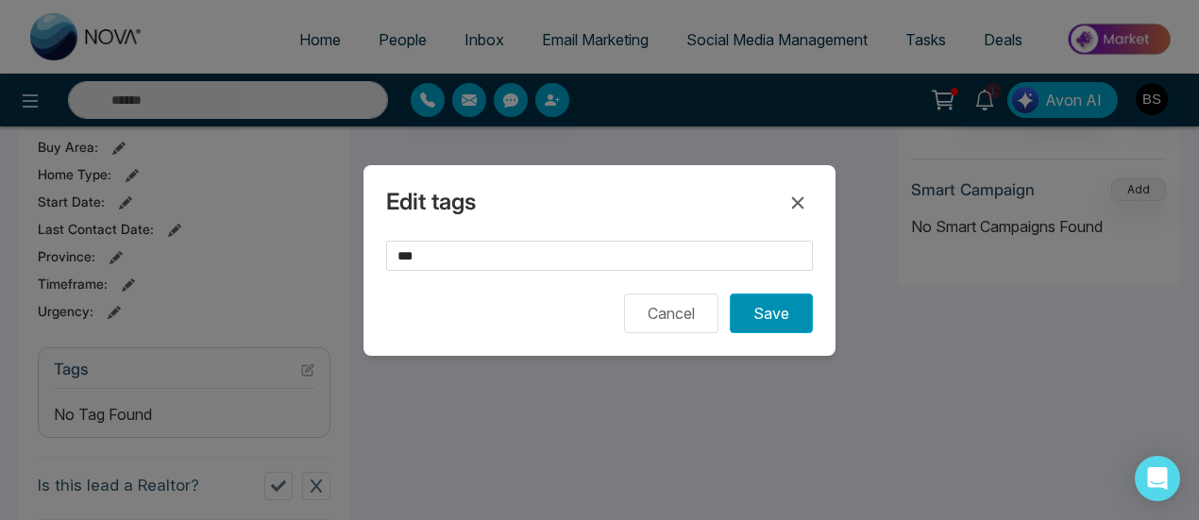
click at [763, 311] on button "Save" at bounding box center [771, 314] width 83 height 40
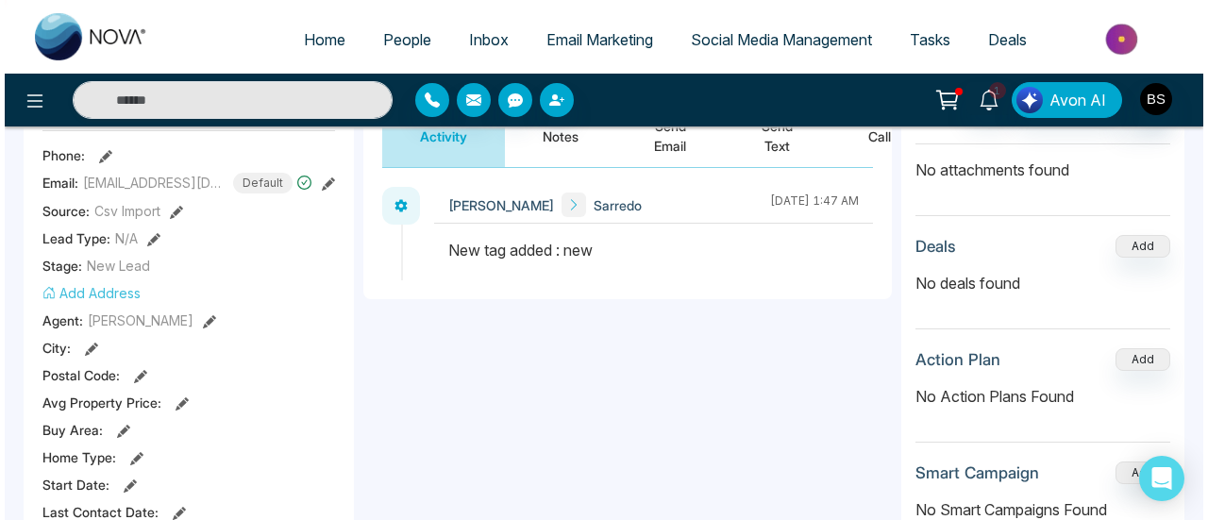
scroll to position [0, 0]
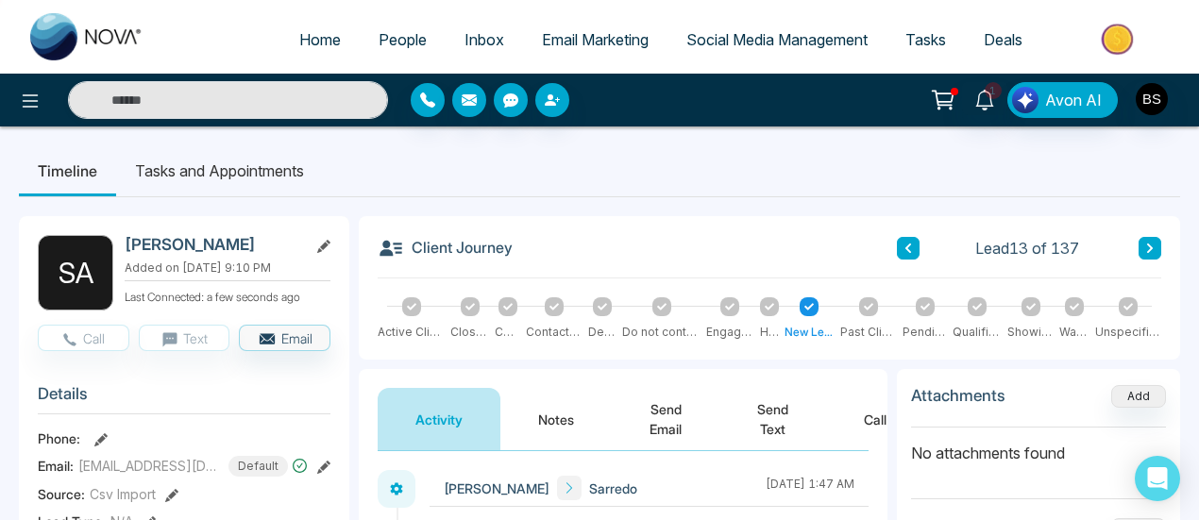
click at [383, 26] on link "People" at bounding box center [403, 40] width 86 height 36
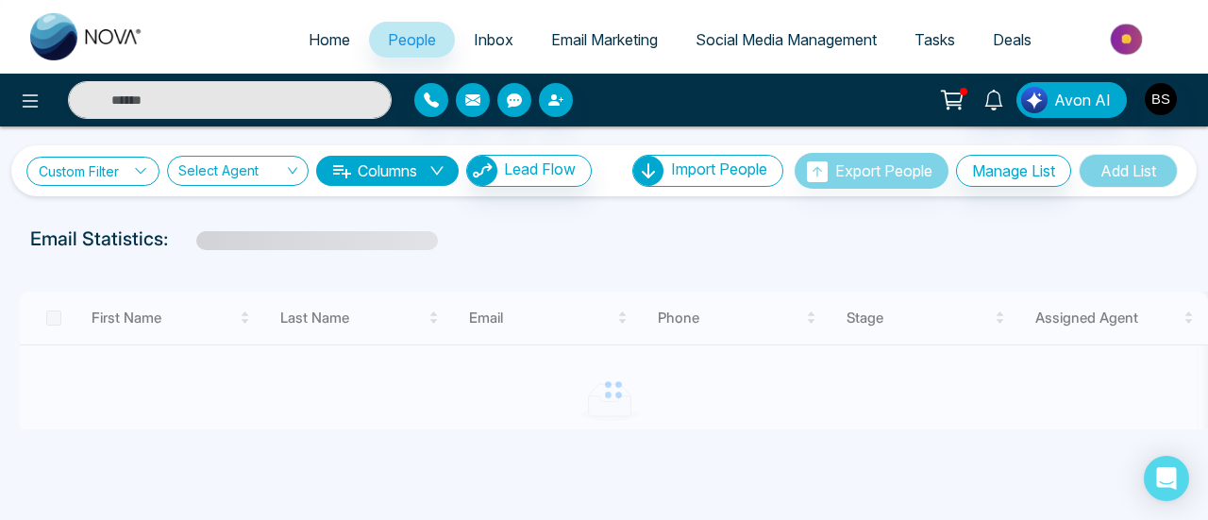
click at [136, 181] on link "Custom Filter" at bounding box center [92, 171] width 133 height 29
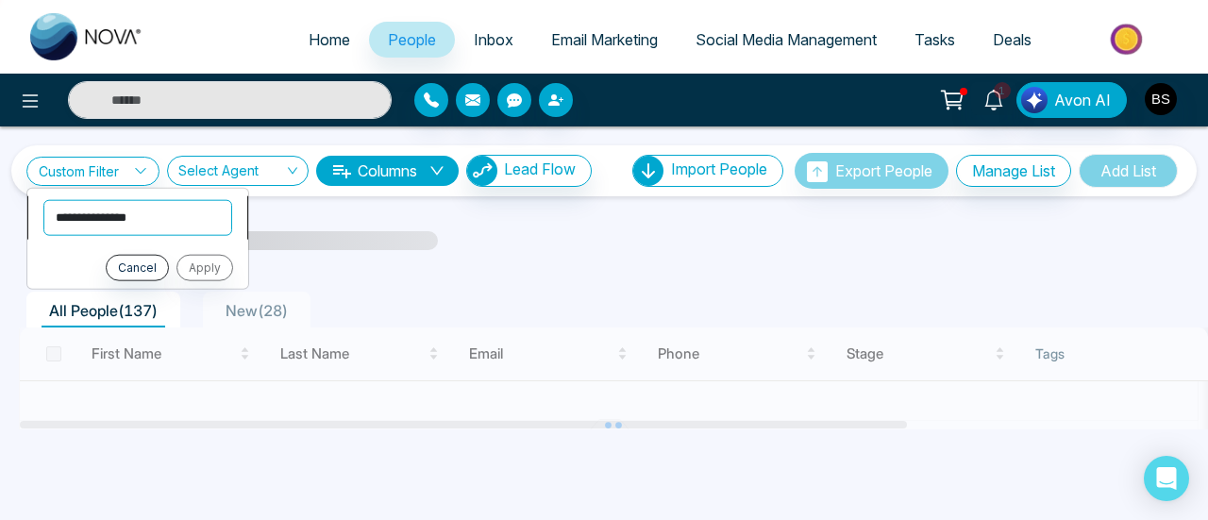
click at [126, 213] on select "**********" at bounding box center [137, 217] width 189 height 36
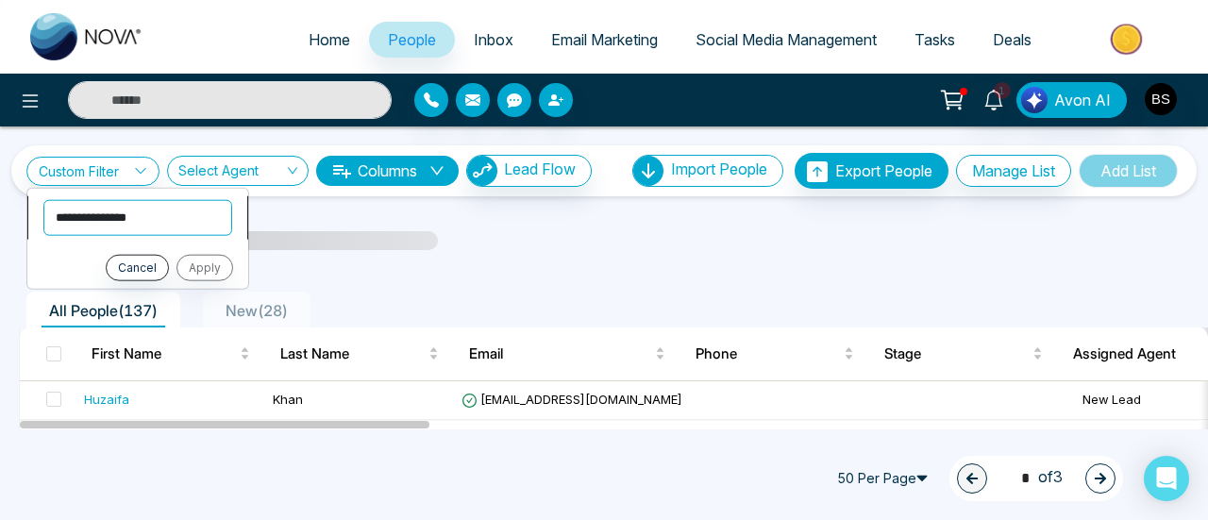
select select "****"
click at [43, 199] on select "**********" at bounding box center [137, 217] width 189 height 36
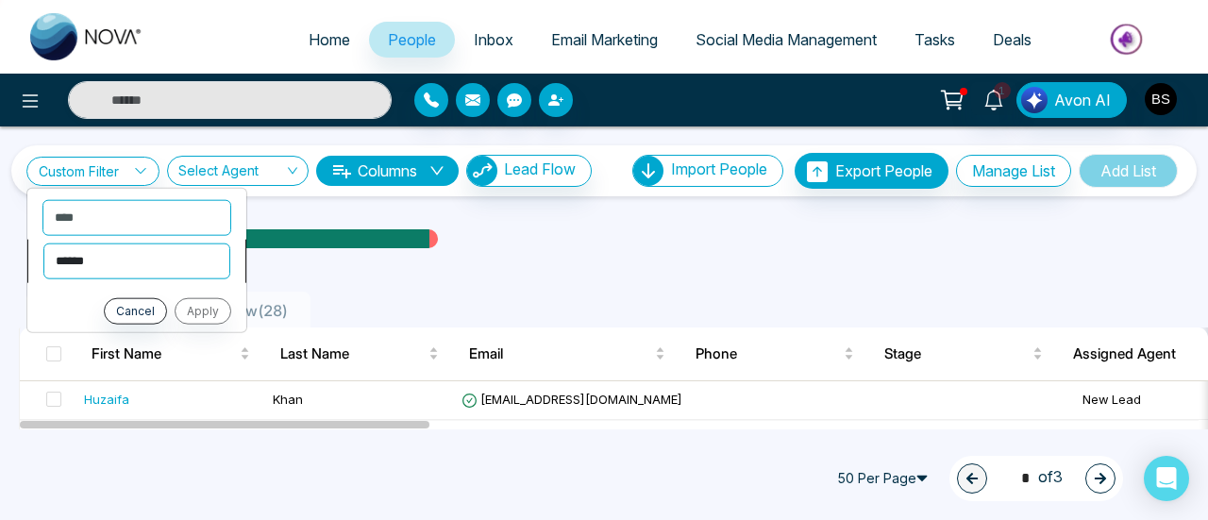
click at [151, 261] on select "**********" at bounding box center [136, 261] width 187 height 36
click at [124, 269] on select "**********" at bounding box center [136, 261] width 187 height 36
select select "*******"
click at [43, 243] on select "**********" at bounding box center [136, 261] width 187 height 36
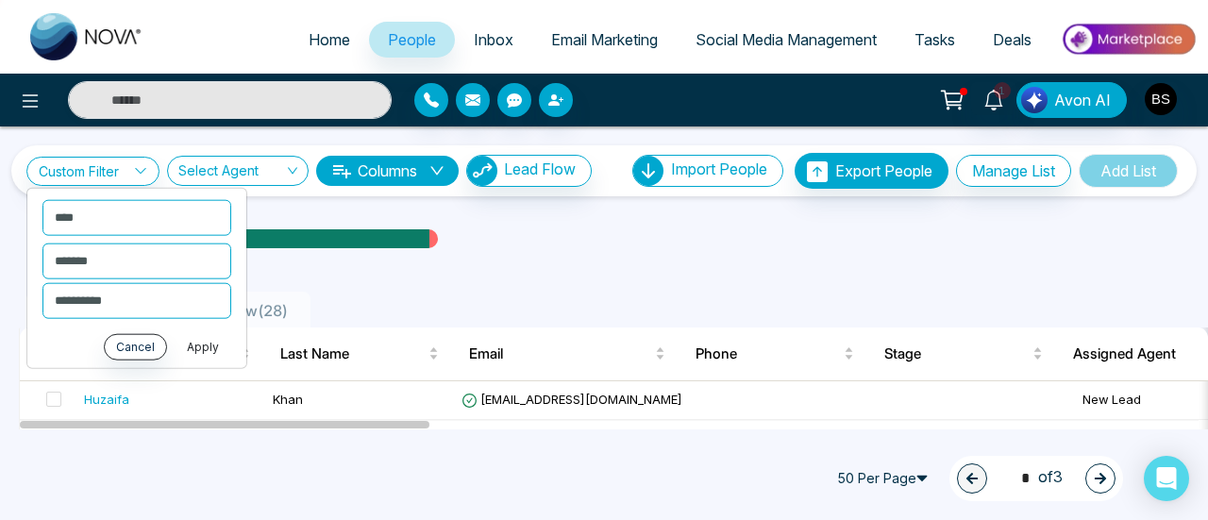
click at [210, 350] on button "Apply" at bounding box center [203, 346] width 57 height 26
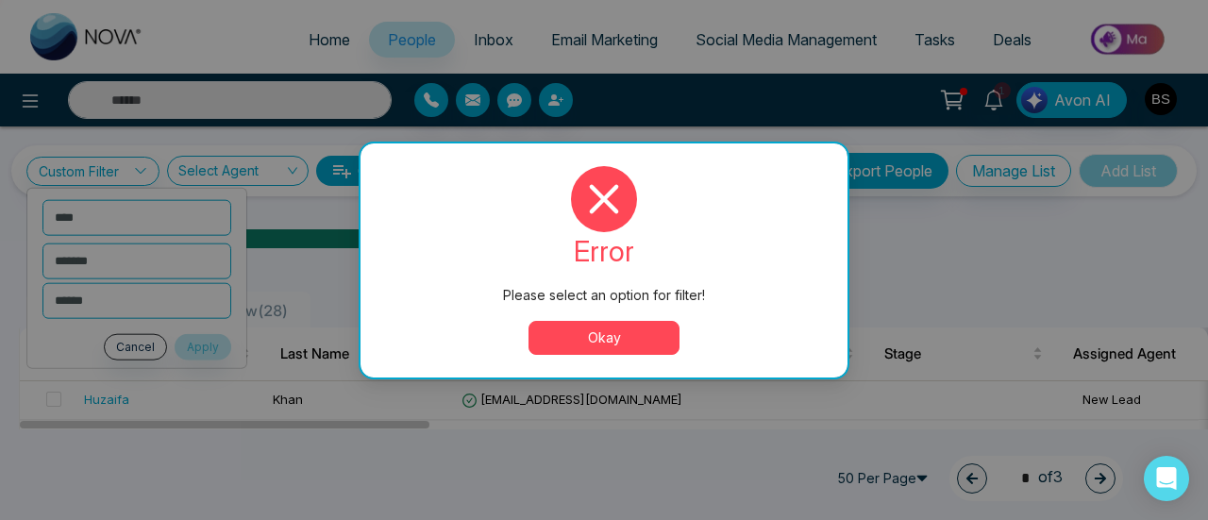
click at [590, 355] on div "error Please select an option for filter! Okay" at bounding box center [604, 261] width 487 height 234
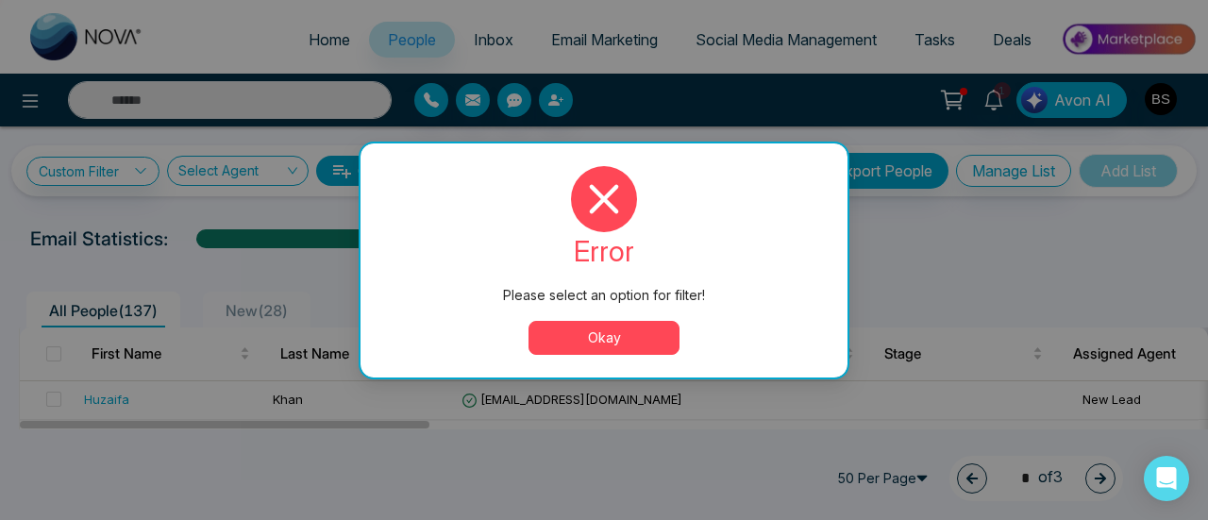
click at [590, 345] on button "Okay" at bounding box center [604, 338] width 151 height 34
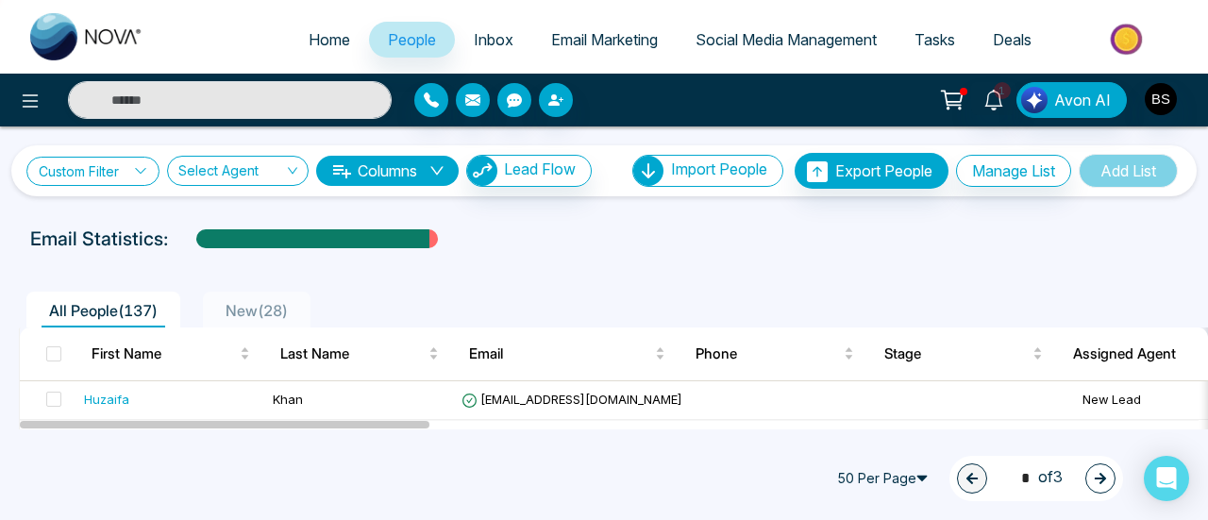
click at [121, 171] on link "Custom Filter" at bounding box center [92, 171] width 133 height 29
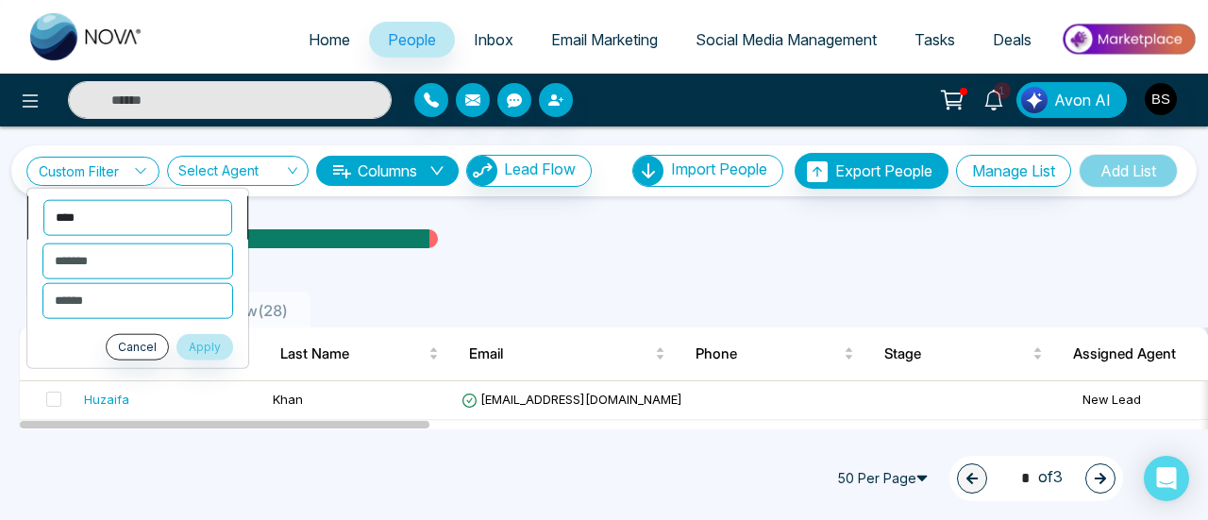
click at [103, 220] on select "**********" at bounding box center [137, 217] width 189 height 36
click at [330, 285] on div "All People ( 137 ) New ( 28 )" at bounding box center [604, 303] width 1193 height 48
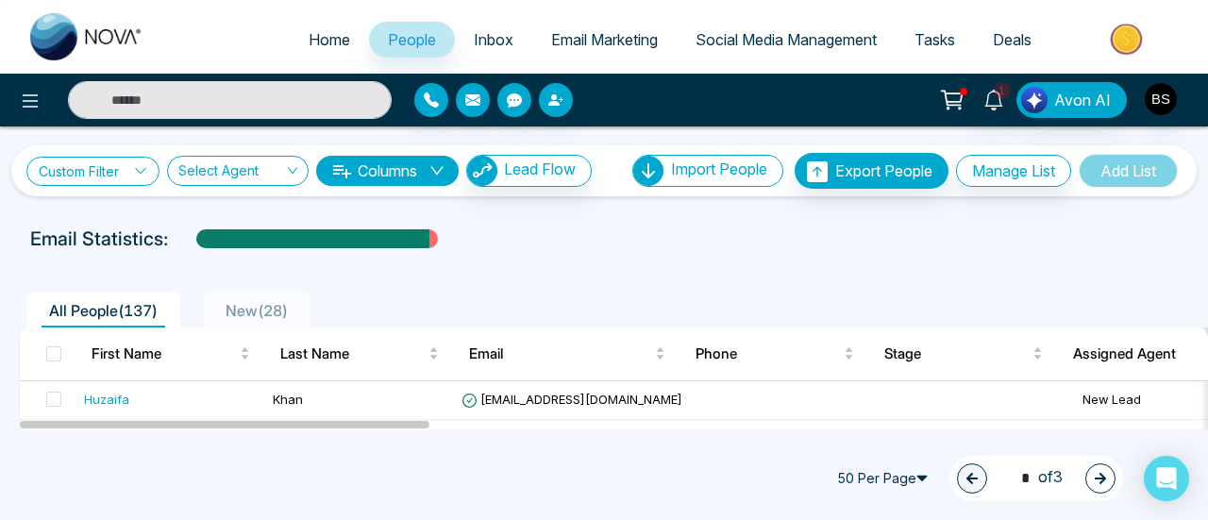
click at [82, 171] on link "Custom Filter" at bounding box center [92, 171] width 133 height 29
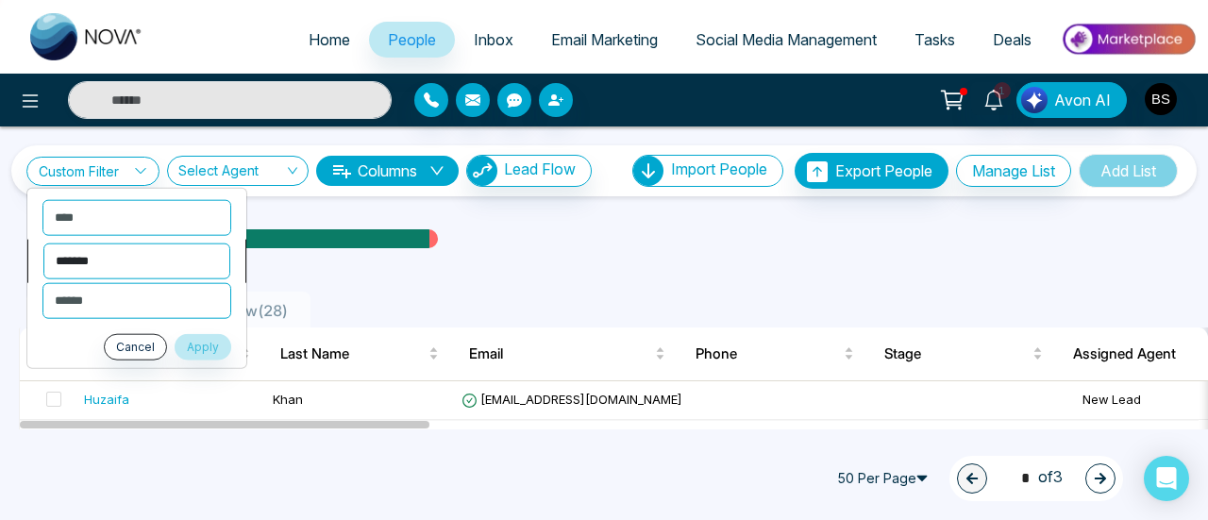
click at [90, 256] on select "**********" at bounding box center [136, 261] width 187 height 36
click at [43, 243] on select "**********" at bounding box center [136, 261] width 187 height 36
click at [101, 305] on select "**********" at bounding box center [136, 300] width 189 height 36
select select "***"
click at [42, 282] on select "**********" at bounding box center [136, 300] width 189 height 36
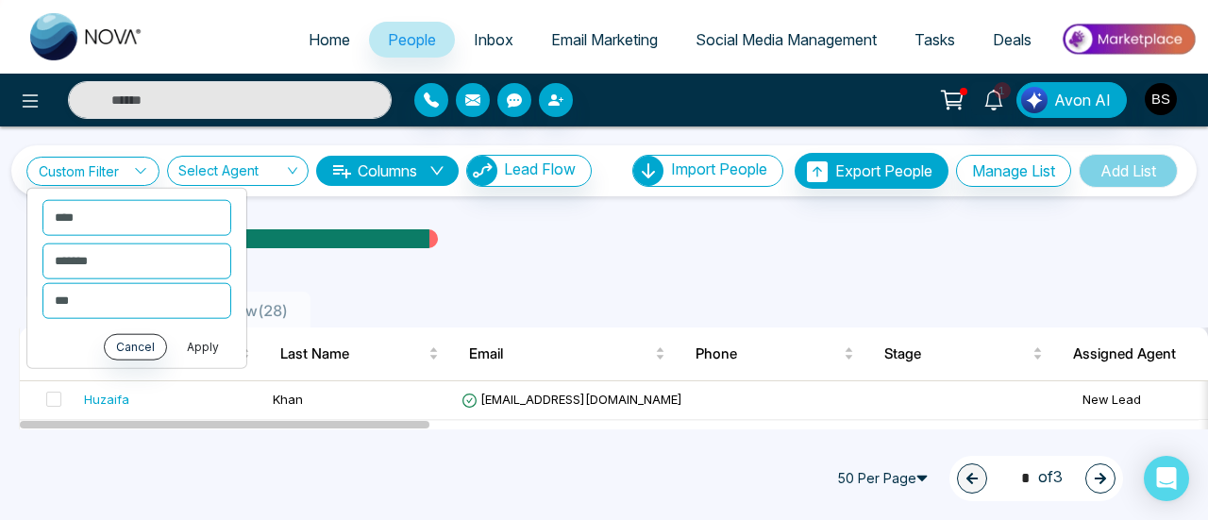
click at [196, 351] on button "Apply" at bounding box center [203, 346] width 57 height 26
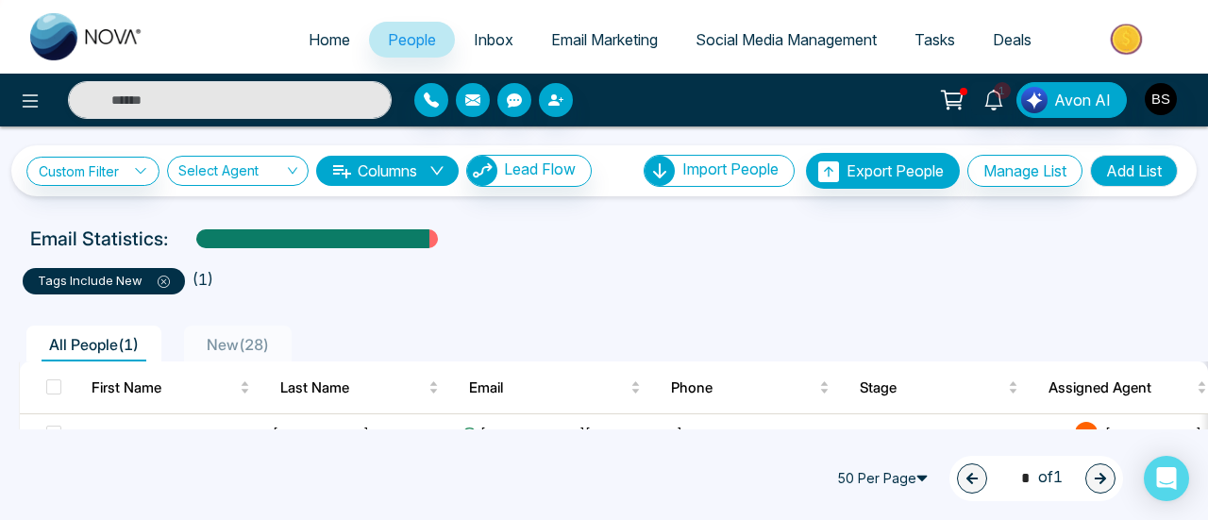
click at [162, 284] on icon at bounding box center [164, 282] width 12 height 12
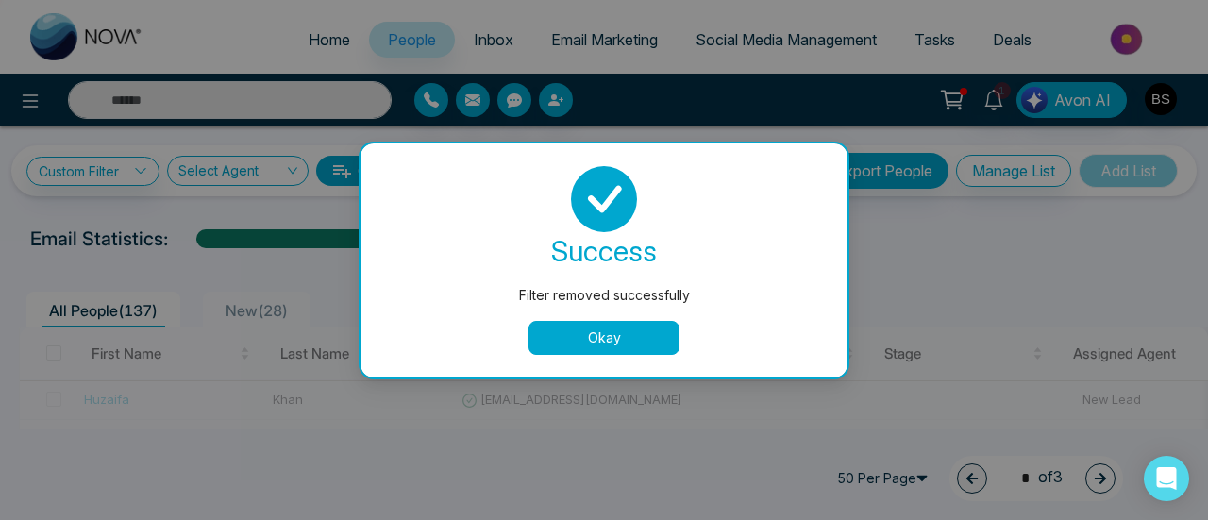
click at [633, 339] on button "Okay" at bounding box center [604, 338] width 151 height 34
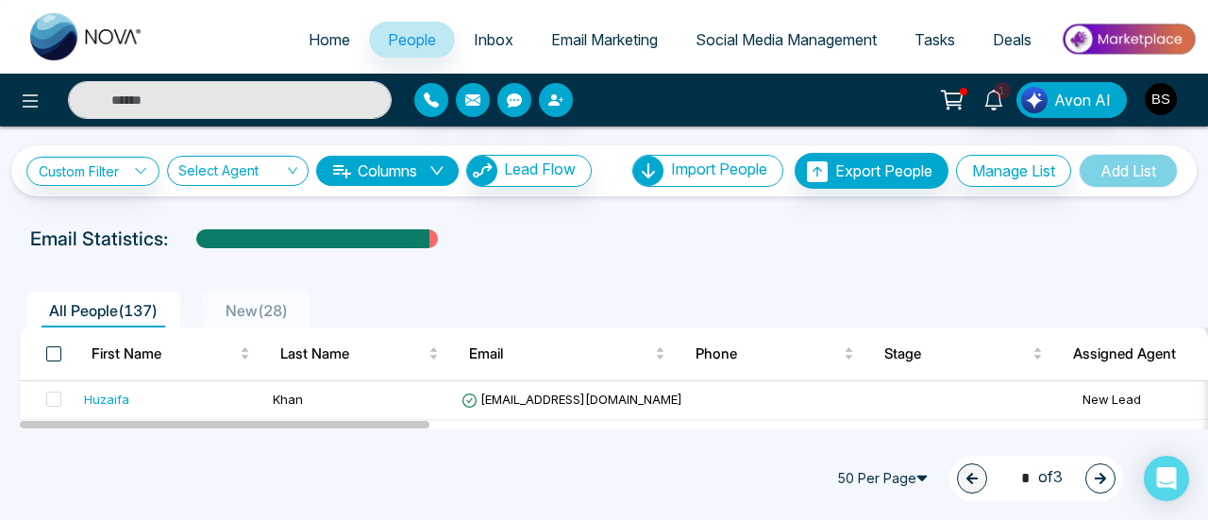
click at [57, 352] on span at bounding box center [53, 353] width 15 height 15
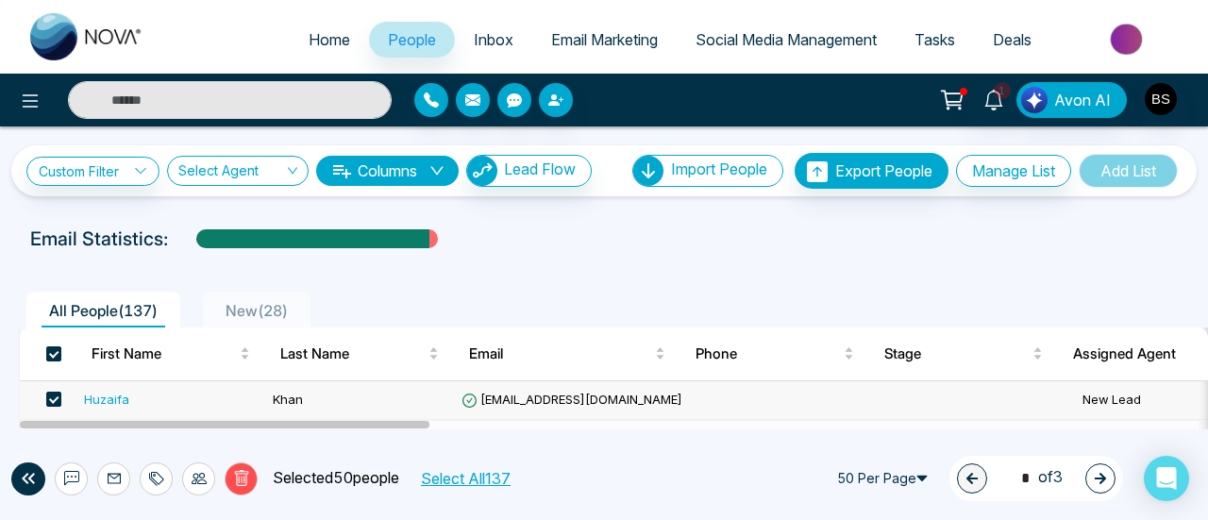
click at [194, 482] on icon at bounding box center [199, 478] width 15 height 15
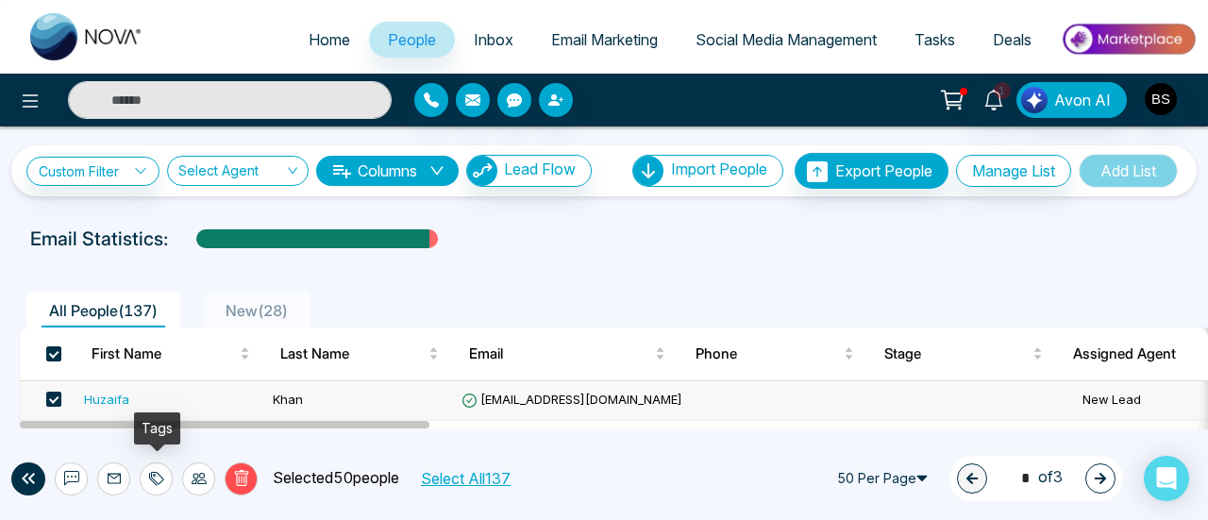
click at [151, 471] on icon at bounding box center [156, 478] width 15 height 15
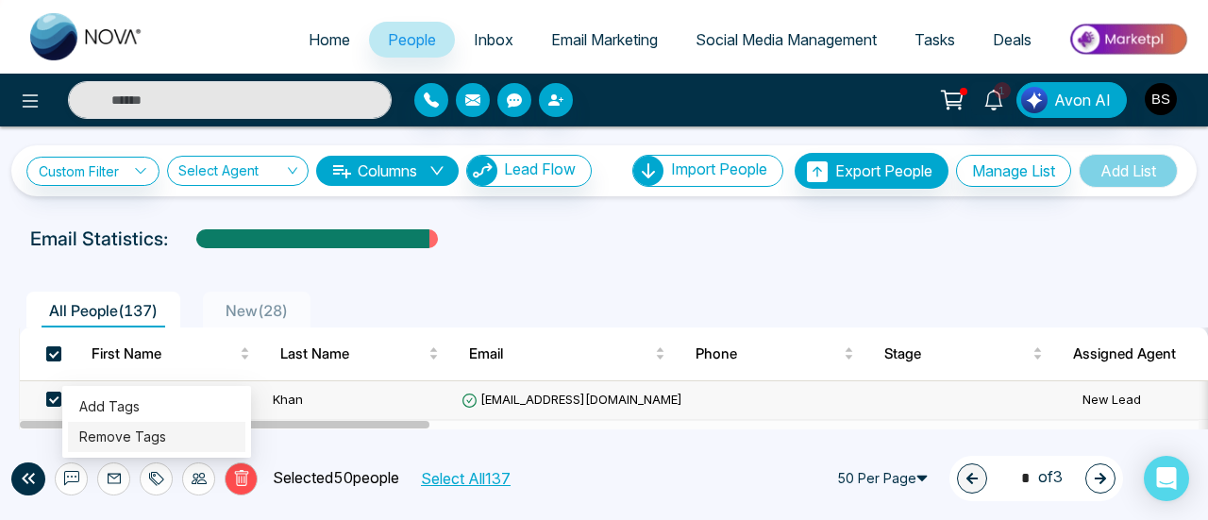
click at [159, 433] on link "Remove Tags" at bounding box center [122, 437] width 87 height 16
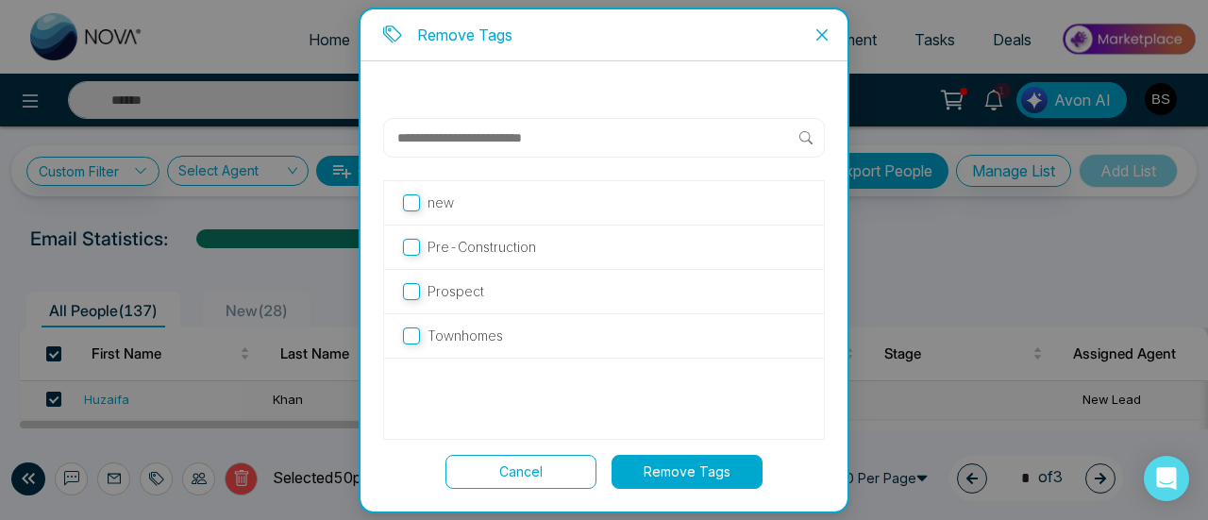
click at [478, 207] on label "new" at bounding box center [604, 203] width 402 height 21
click at [498, 205] on label "new" at bounding box center [604, 203] width 402 height 21
click at [823, 39] on icon "close" at bounding box center [822, 34] width 15 height 15
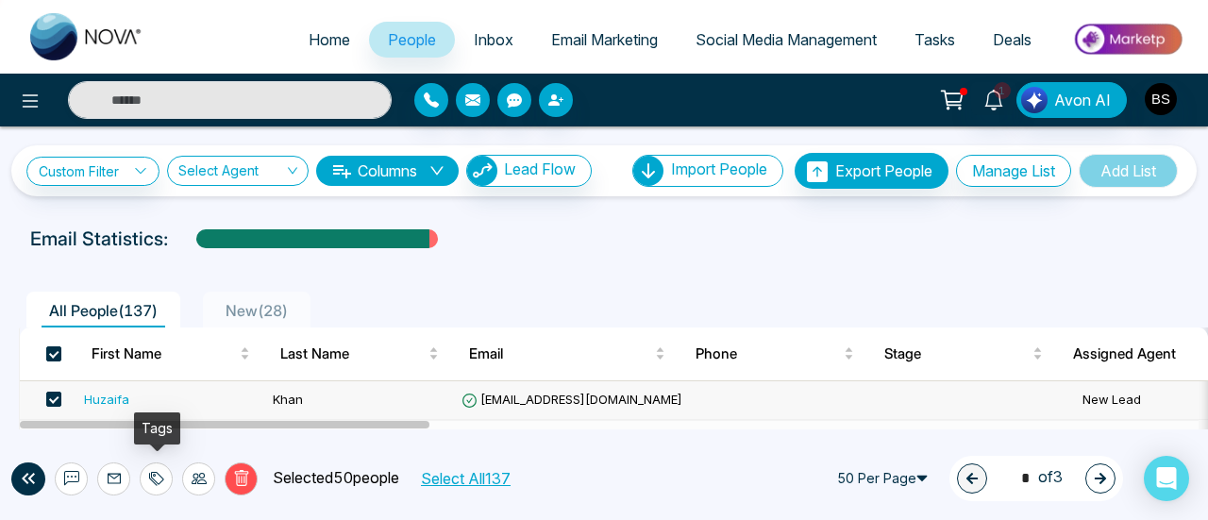
click at [153, 469] on div at bounding box center [156, 479] width 33 height 33
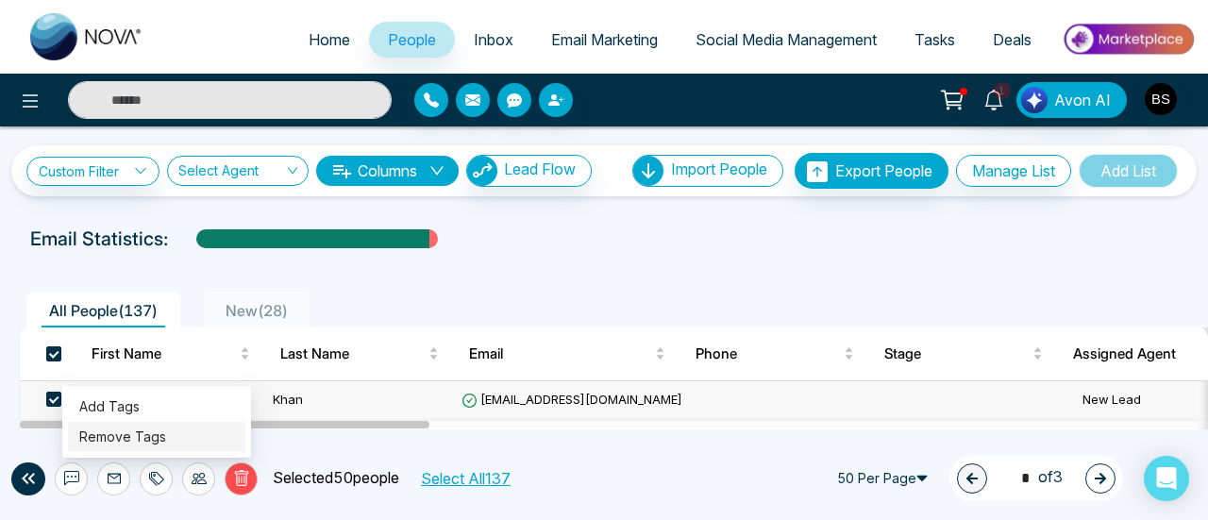
click at [162, 443] on link "Remove Tags" at bounding box center [122, 437] width 87 height 16
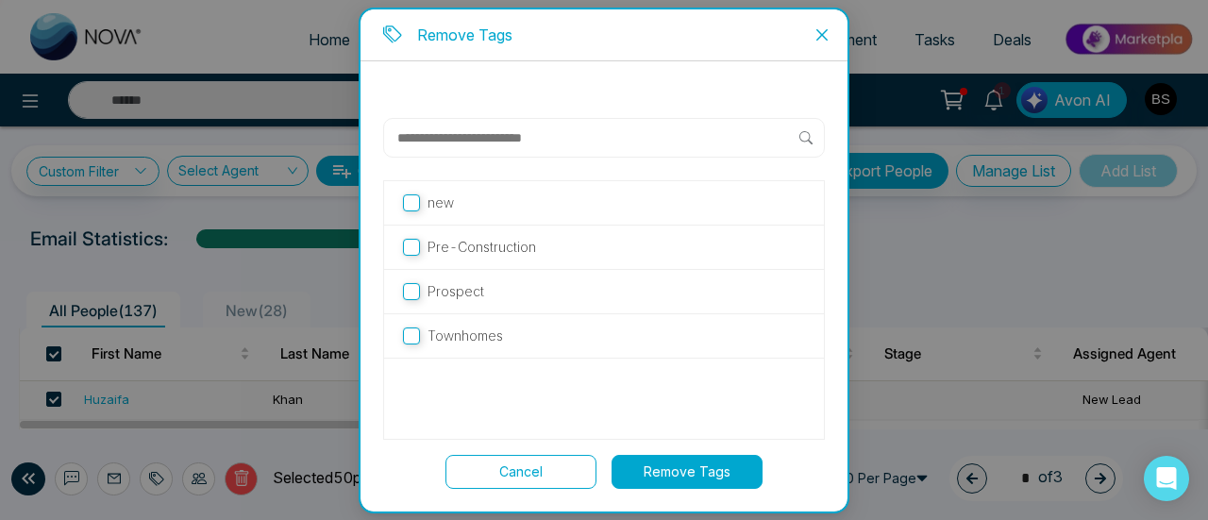
click at [443, 206] on p "new" at bounding box center [441, 203] width 26 height 21
click at [673, 471] on button "Remove Tags" at bounding box center [687, 472] width 151 height 34
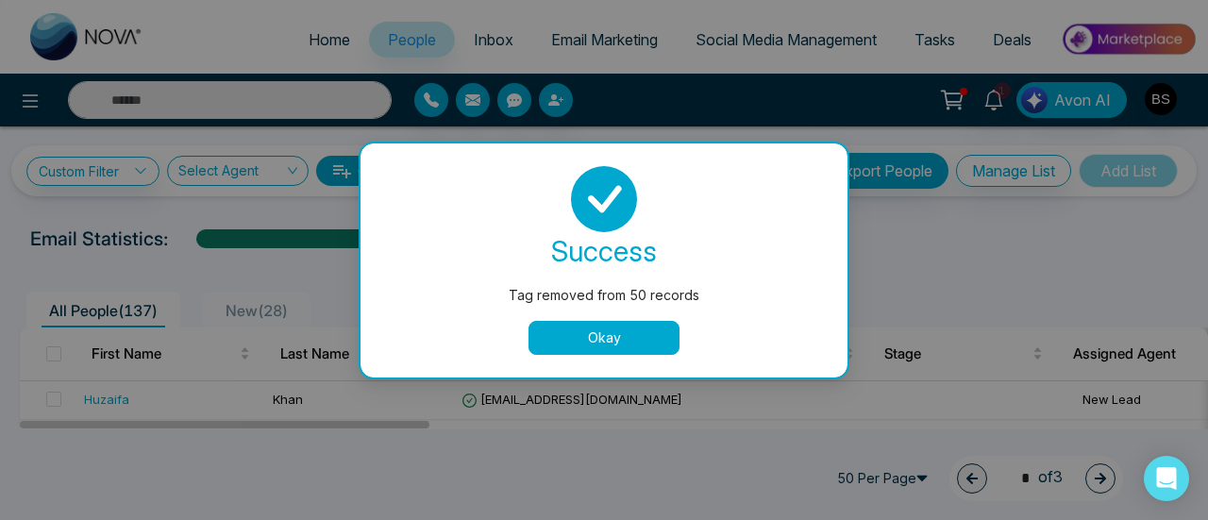
click at [563, 348] on button "Okay" at bounding box center [604, 338] width 151 height 34
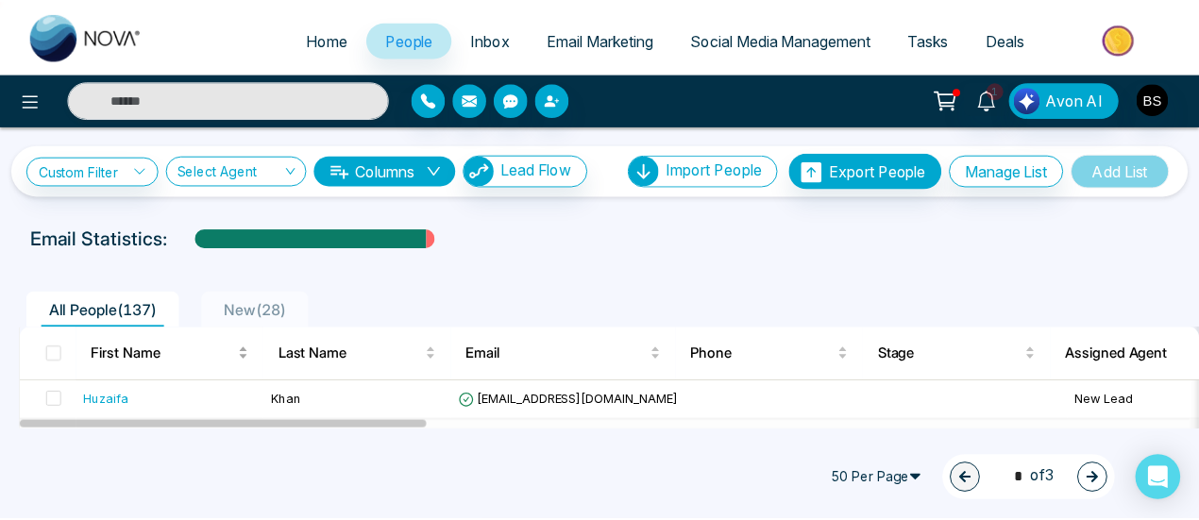
scroll to position [189, 0]
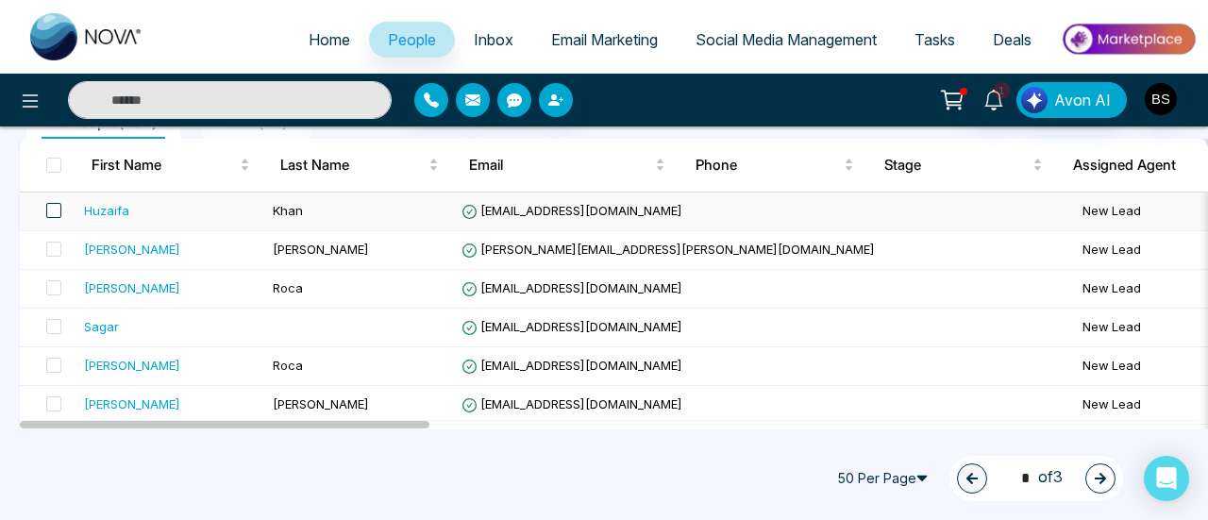
click at [50, 212] on span at bounding box center [53, 210] width 15 height 15
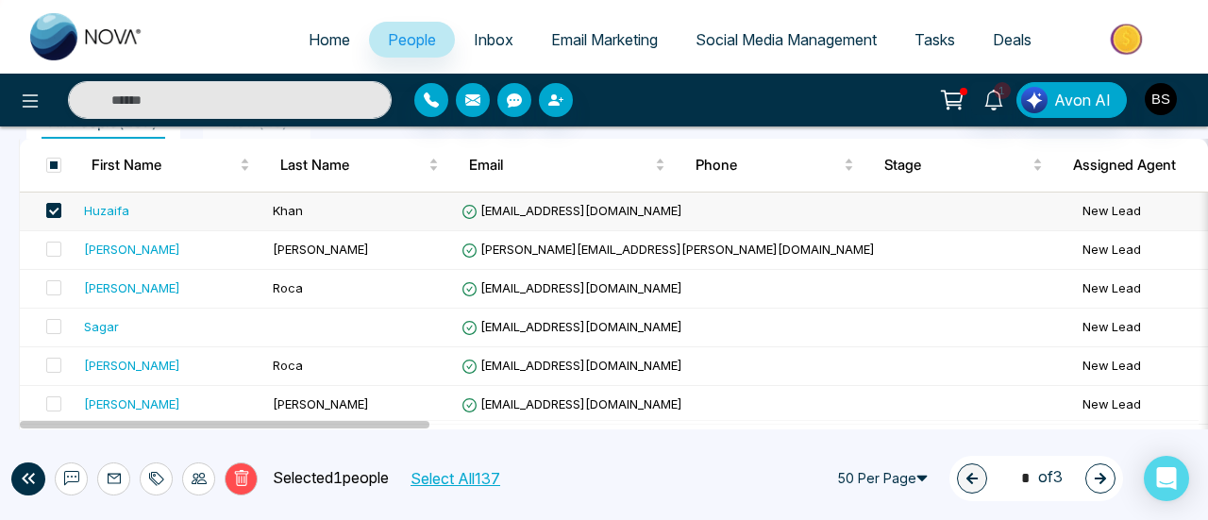
click at [102, 203] on div "Huzaifa" at bounding box center [106, 210] width 45 height 19
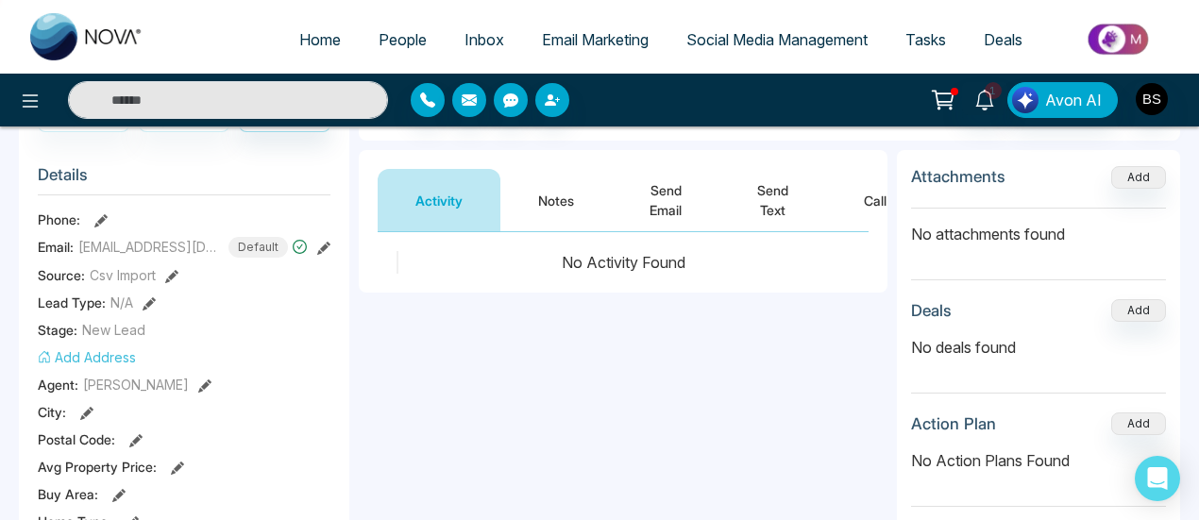
scroll to position [189, 0]
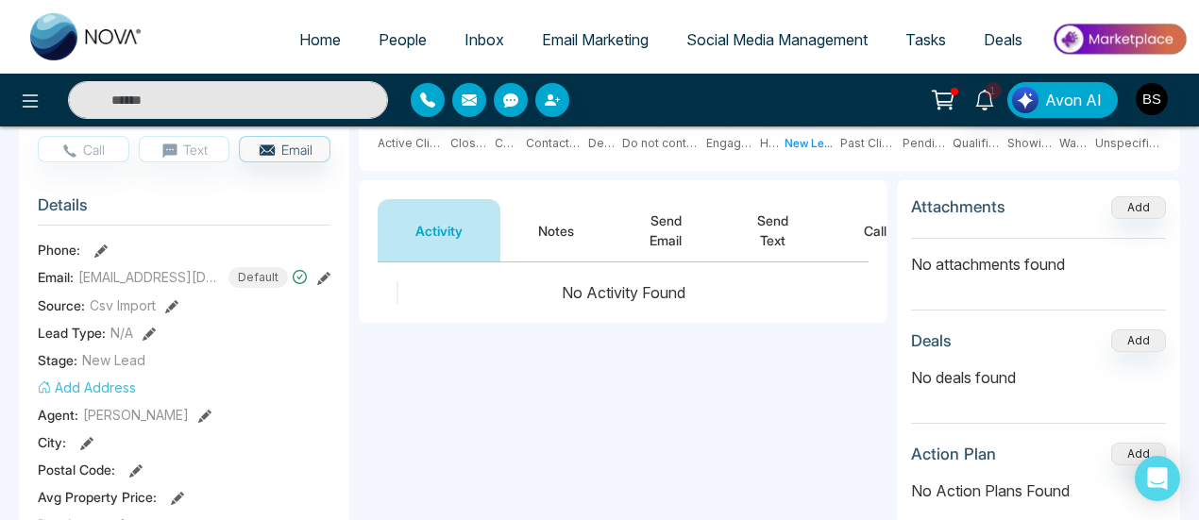
click at [100, 247] on icon at bounding box center [100, 251] width 13 height 13
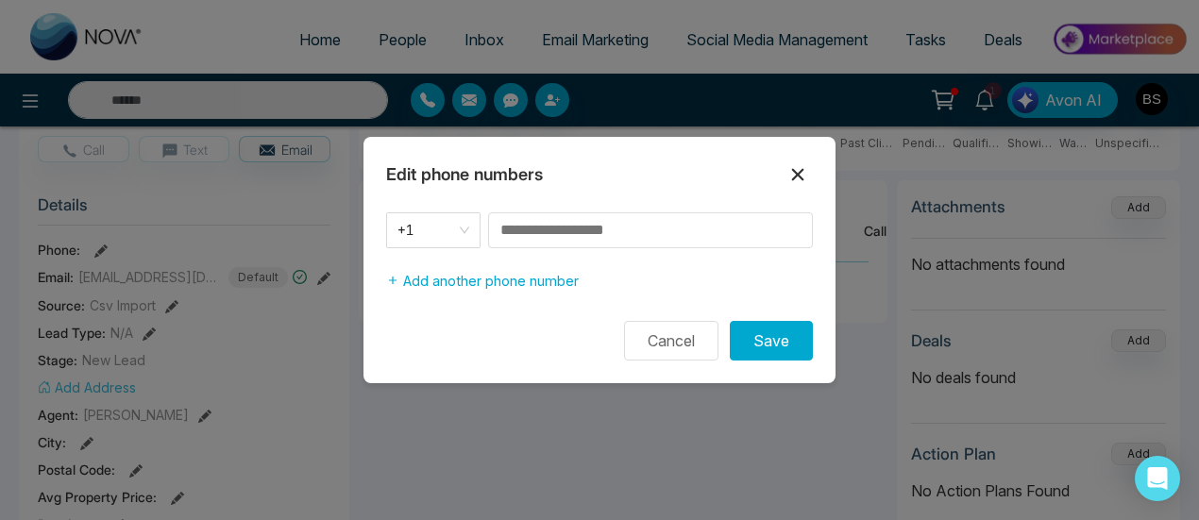
click at [797, 187] on button at bounding box center [798, 175] width 30 height 30
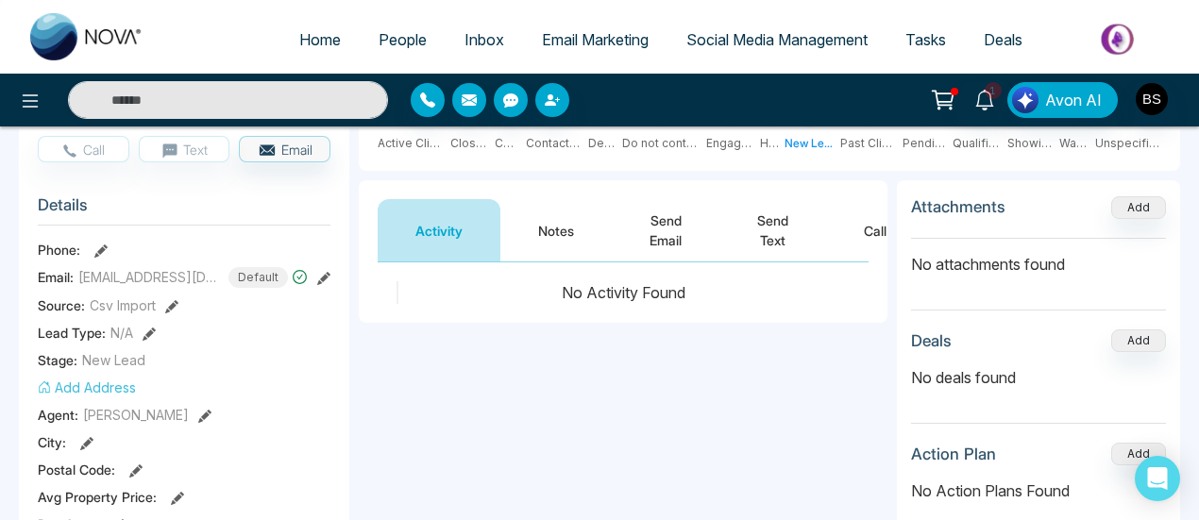
scroll to position [0, 0]
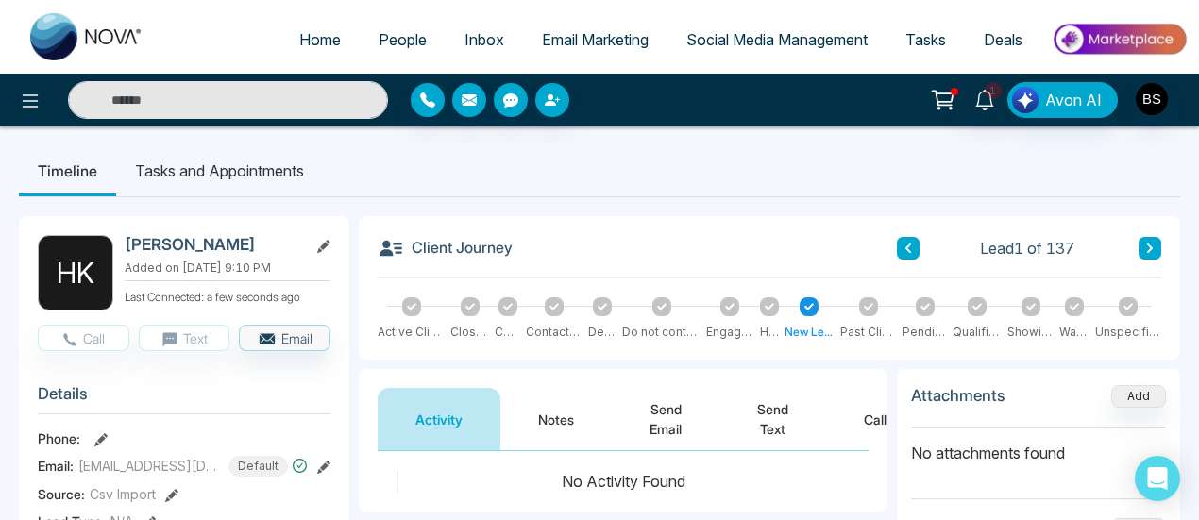
click at [801, 56] on link "Social Media Management" at bounding box center [776, 40] width 219 height 36
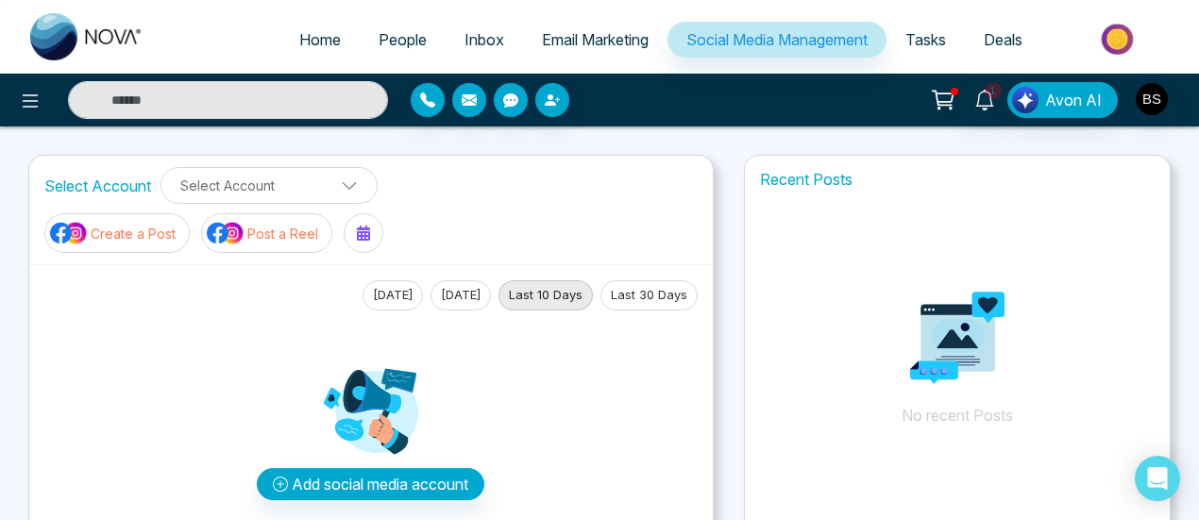
click at [906, 29] on link "Tasks" at bounding box center [926, 40] width 78 height 36
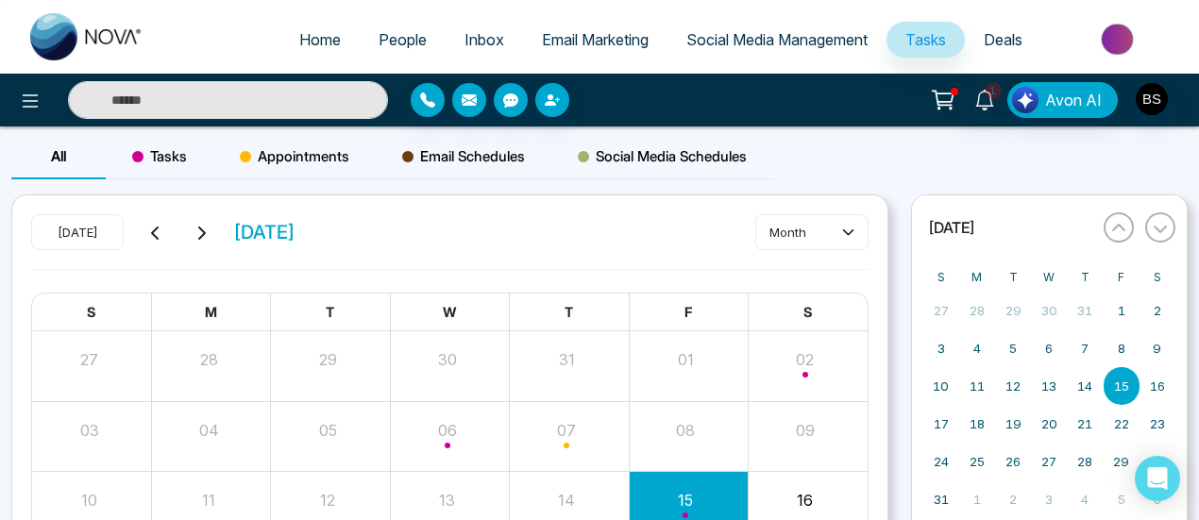
click at [307, 170] on div "Appointments" at bounding box center [294, 156] width 162 height 45
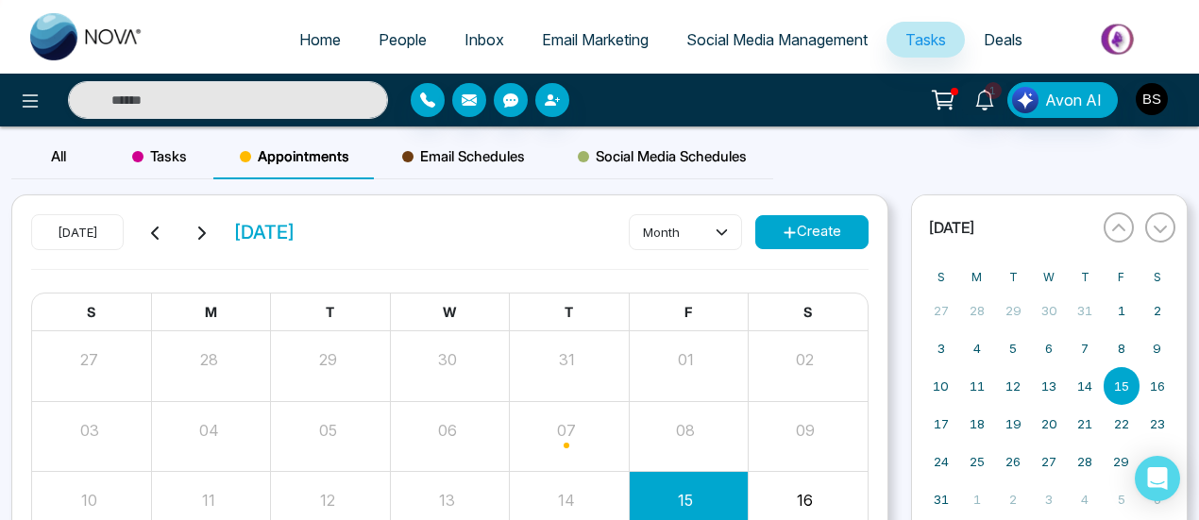
click at [785, 230] on icon at bounding box center [790, 233] width 14 height 14
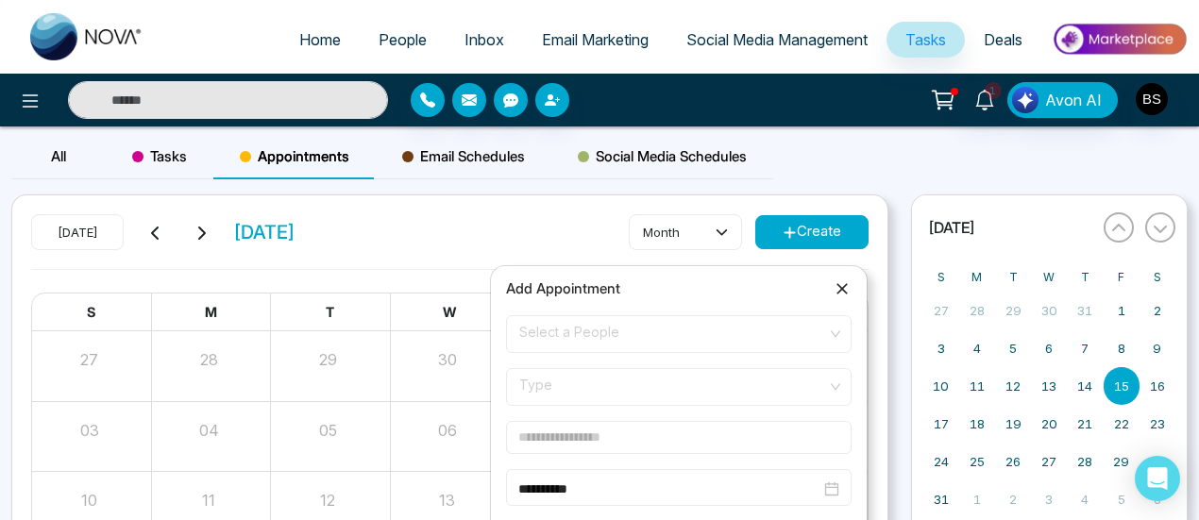
click at [679, 332] on span "Select a People" at bounding box center [678, 334] width 319 height 32
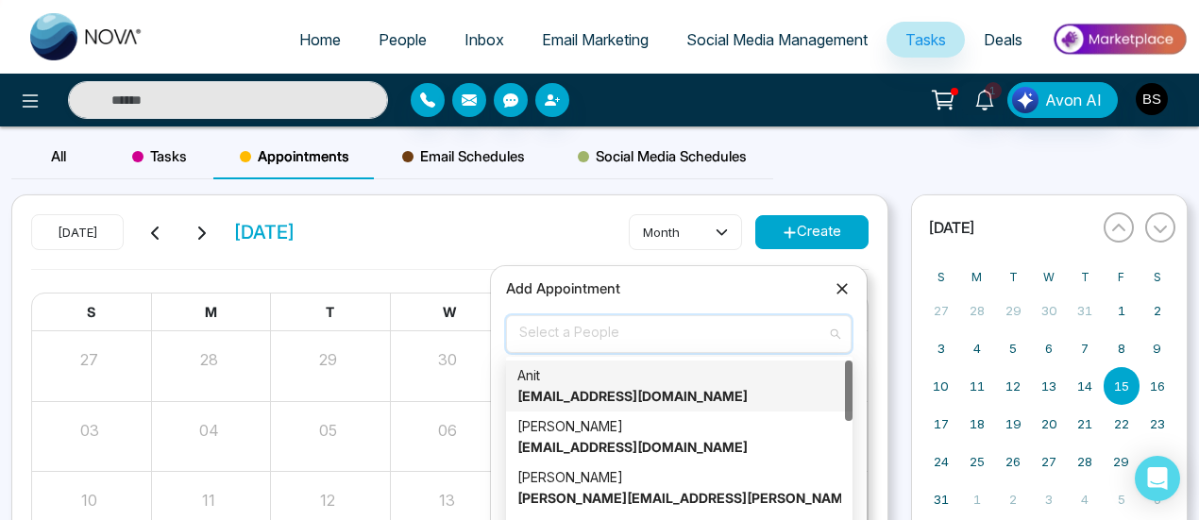
click at [642, 395] on strong "[EMAIL_ADDRESS][DOMAIN_NAME]" at bounding box center [632, 396] width 230 height 16
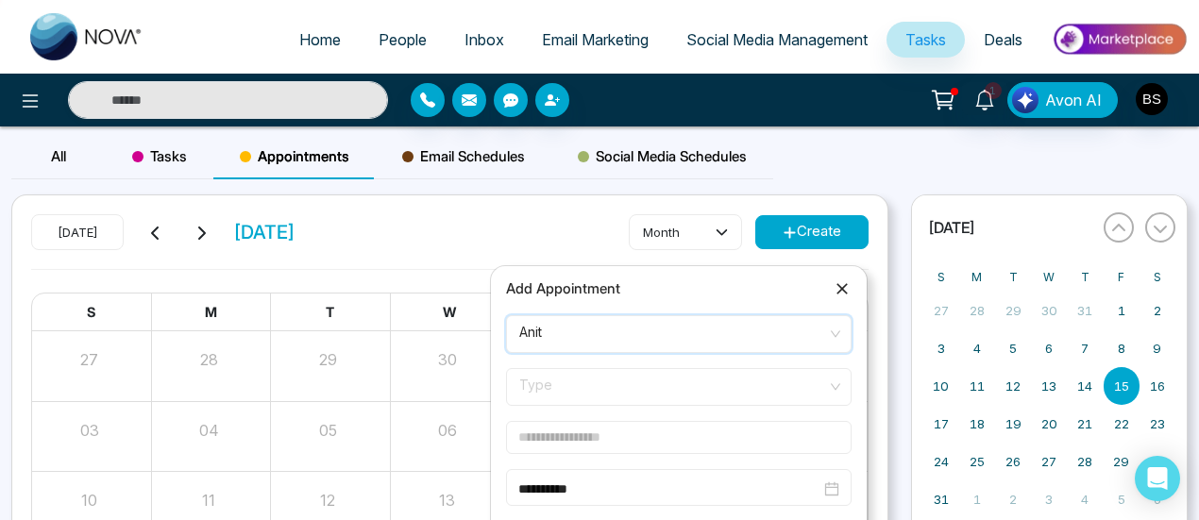
scroll to position [94, 0]
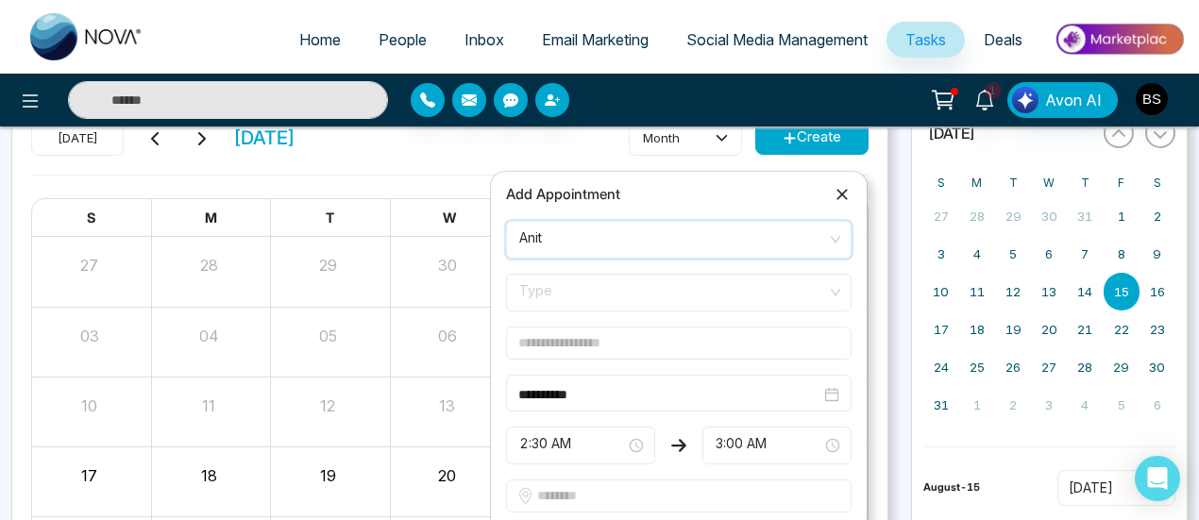
click at [568, 294] on span "Type" at bounding box center [678, 293] width 319 height 32
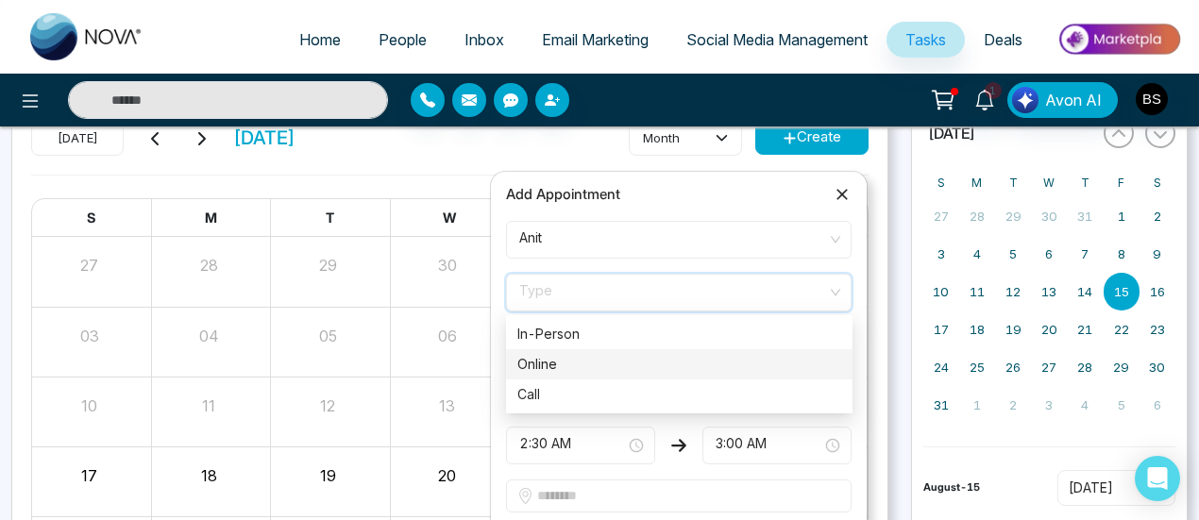
click at [576, 366] on div "Online" at bounding box center [679, 364] width 324 height 21
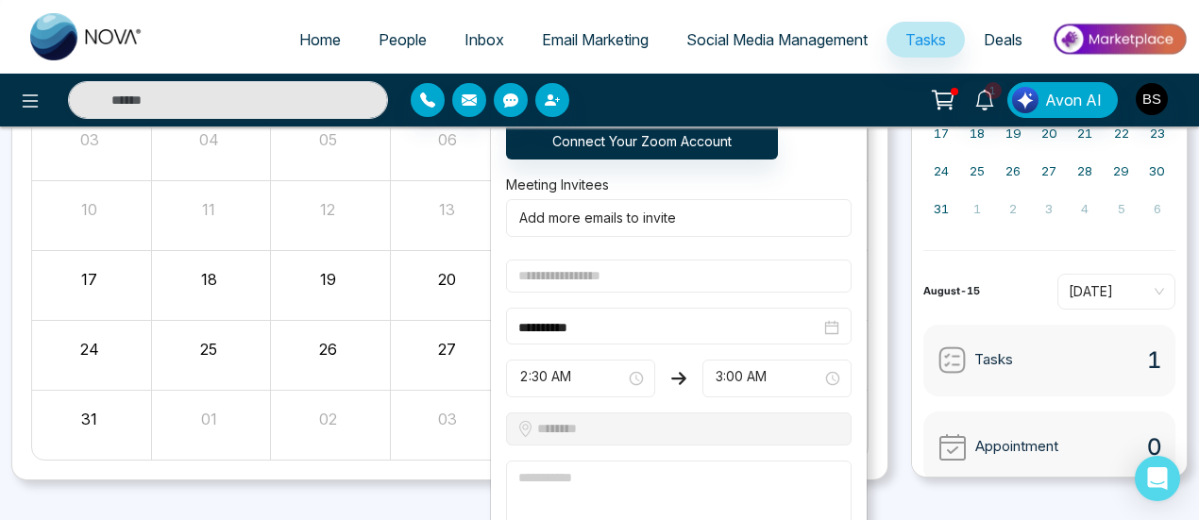
scroll to position [181, 0]
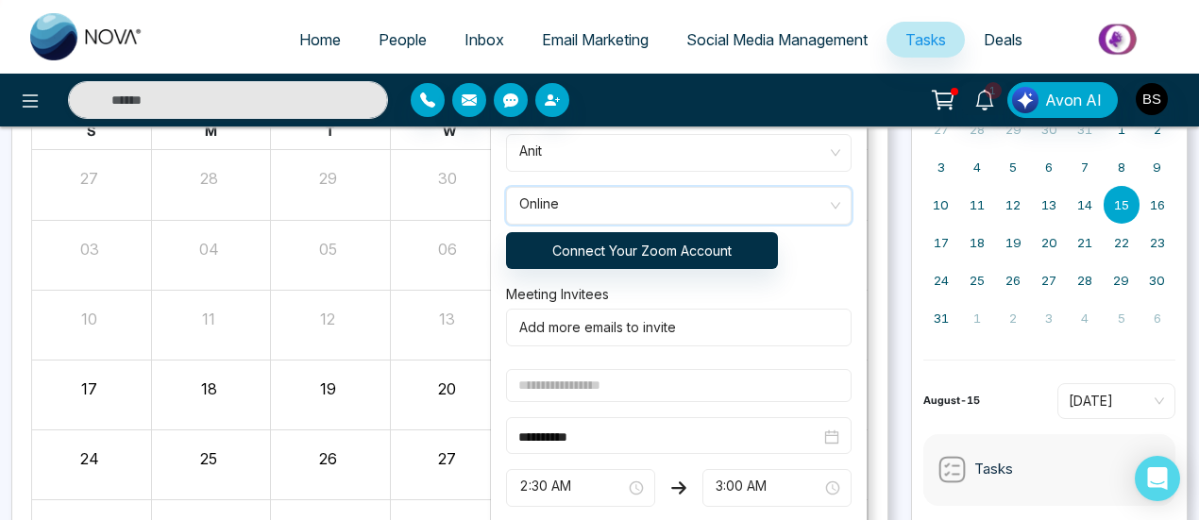
click at [634, 379] on input "text" at bounding box center [679, 385] width 346 height 33
type input "**********"
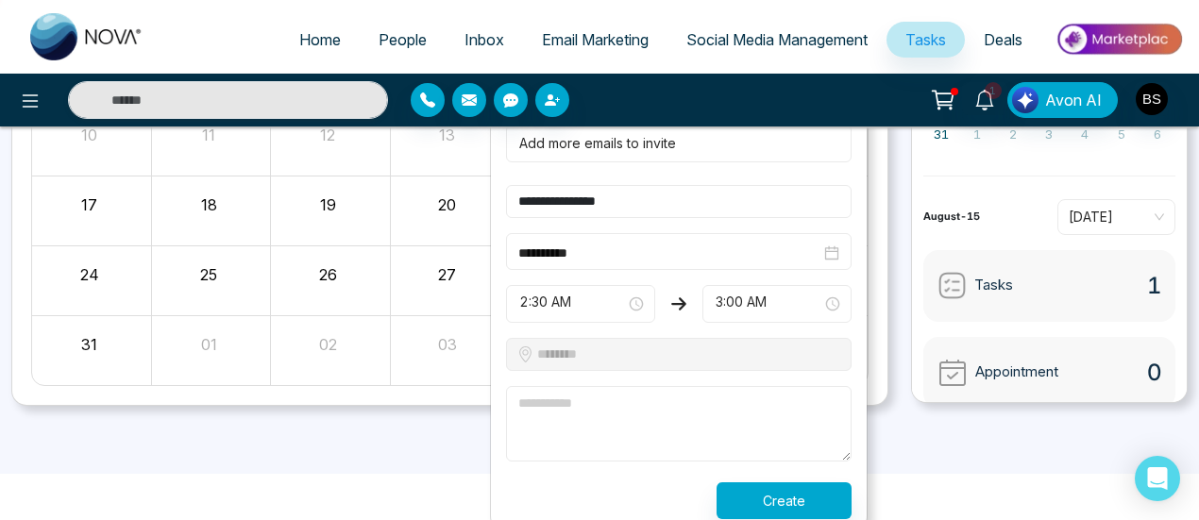
scroll to position [370, 0]
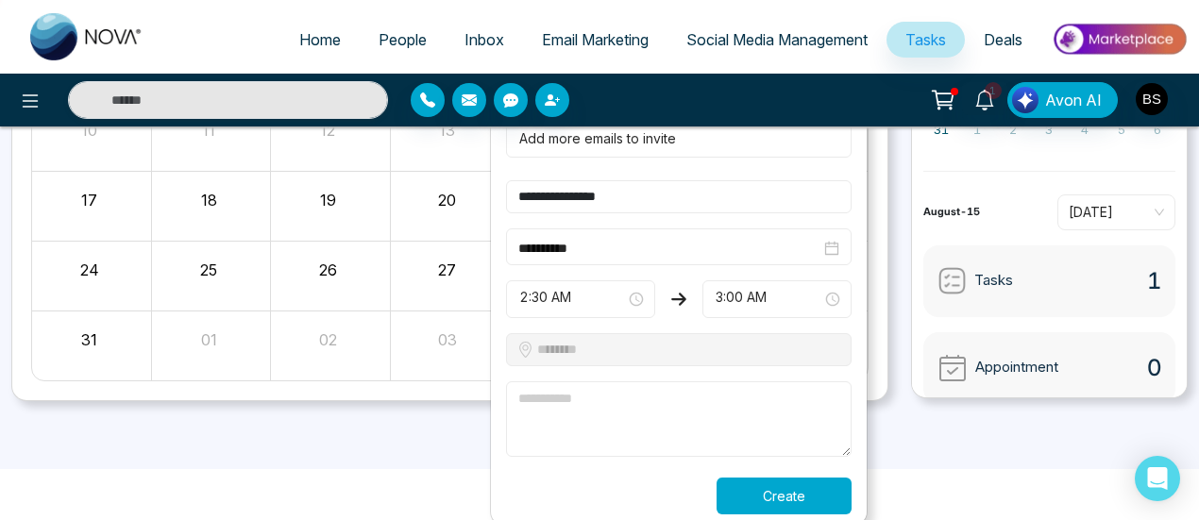
click at [764, 503] on button "Create" at bounding box center [784, 496] width 135 height 37
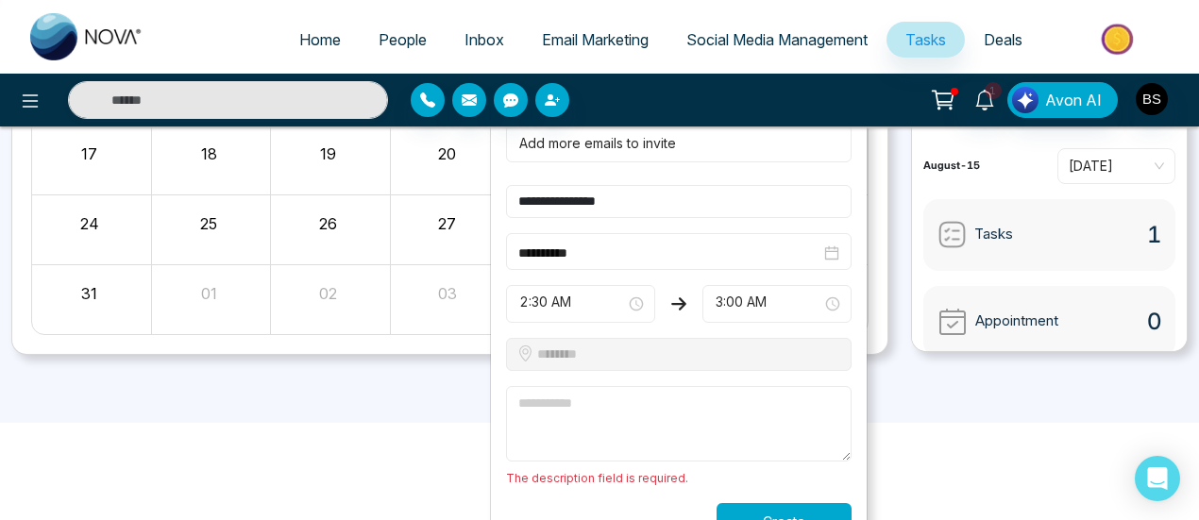
scroll to position [442, 0]
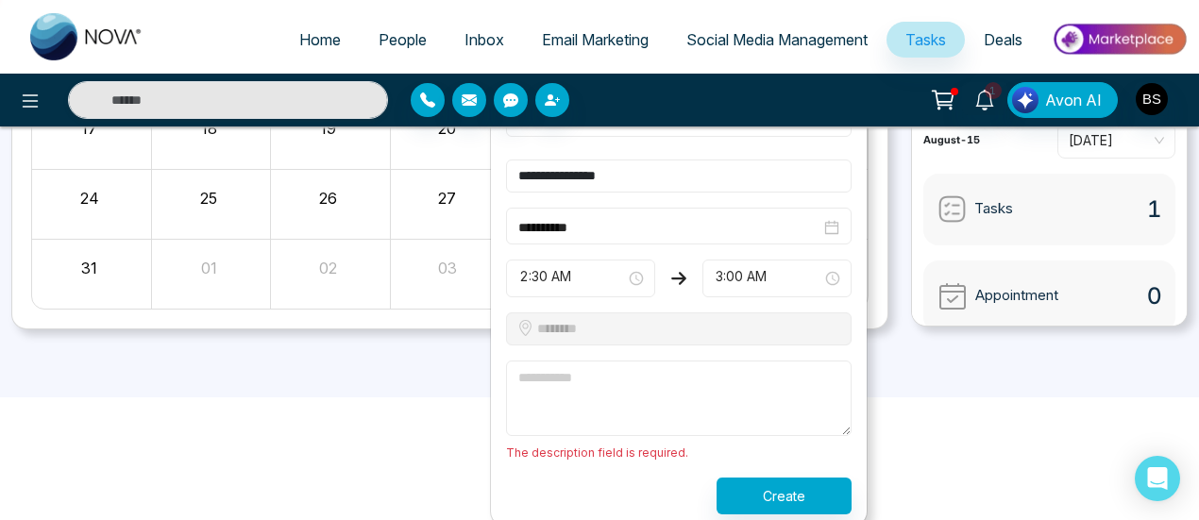
click at [623, 383] on textarea at bounding box center [679, 399] width 346 height 76
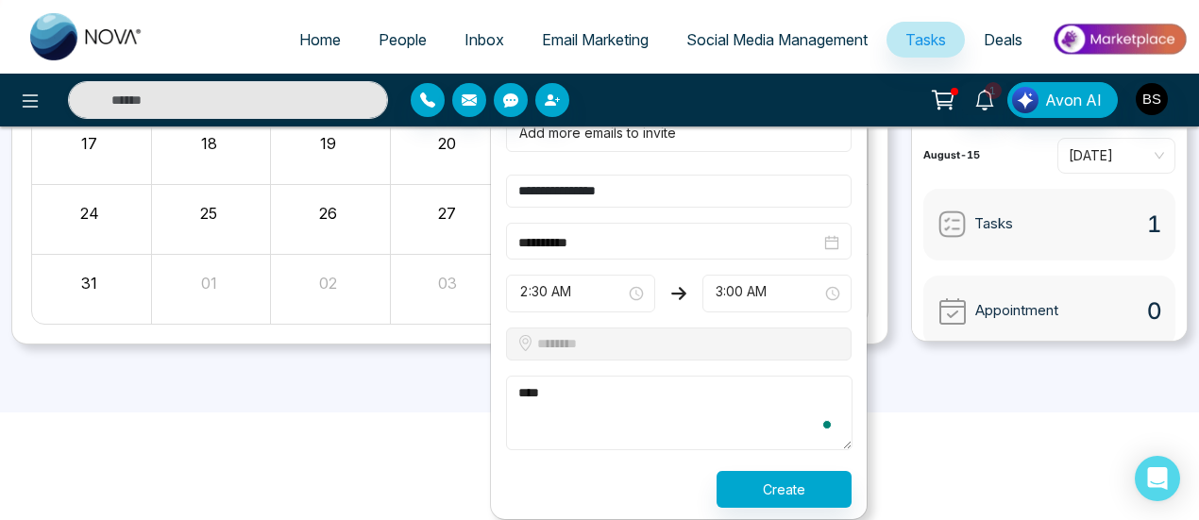
scroll to position [421, 0]
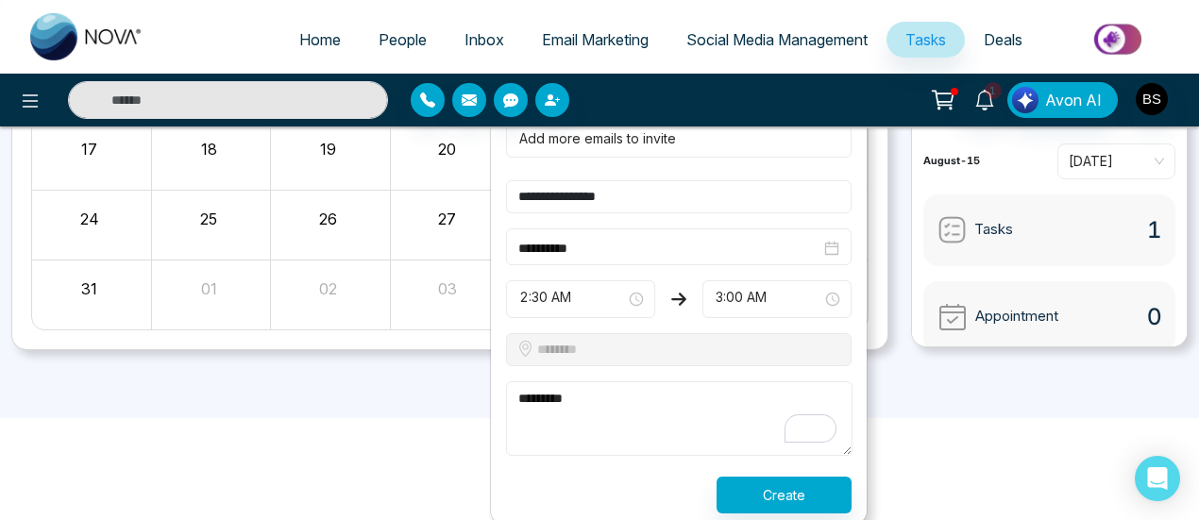
type textarea "*********"
click at [769, 496] on button "Create" at bounding box center [784, 495] width 135 height 37
click at [816, 489] on button "Create" at bounding box center [784, 495] width 135 height 37
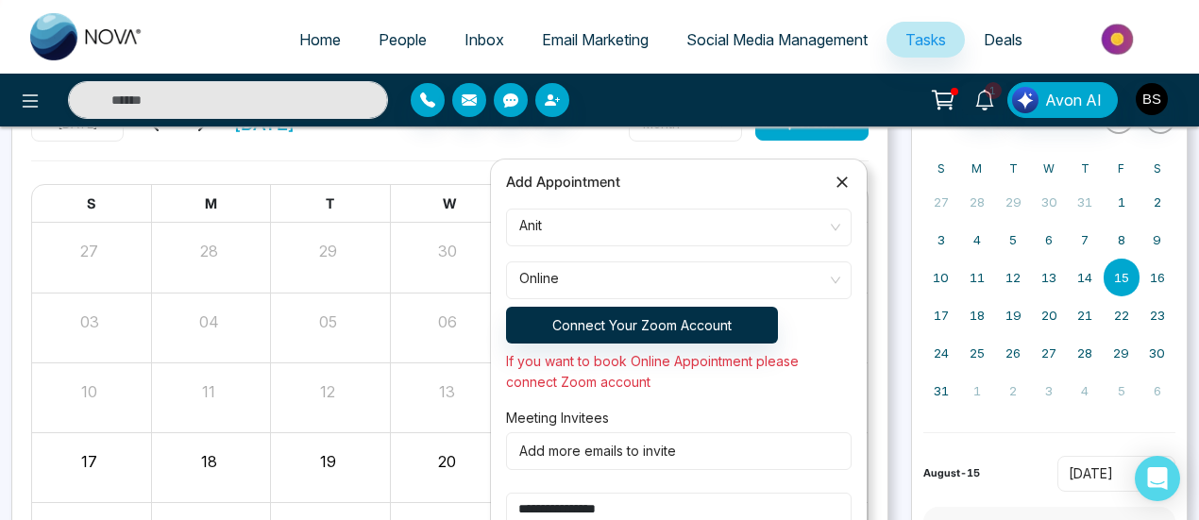
scroll to position [138, 0]
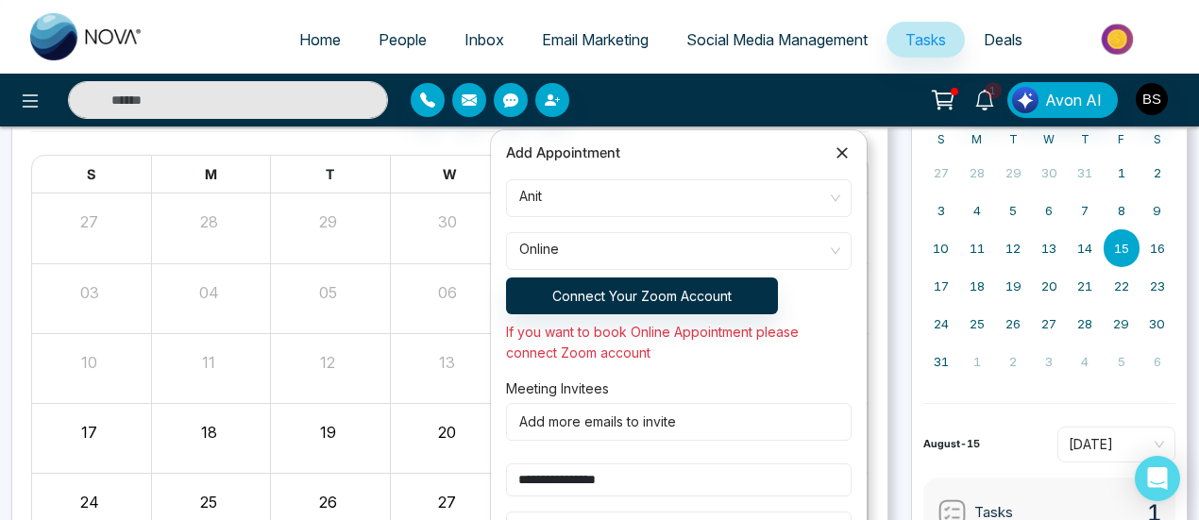
click at [598, 242] on span "Online" at bounding box center [678, 251] width 319 height 32
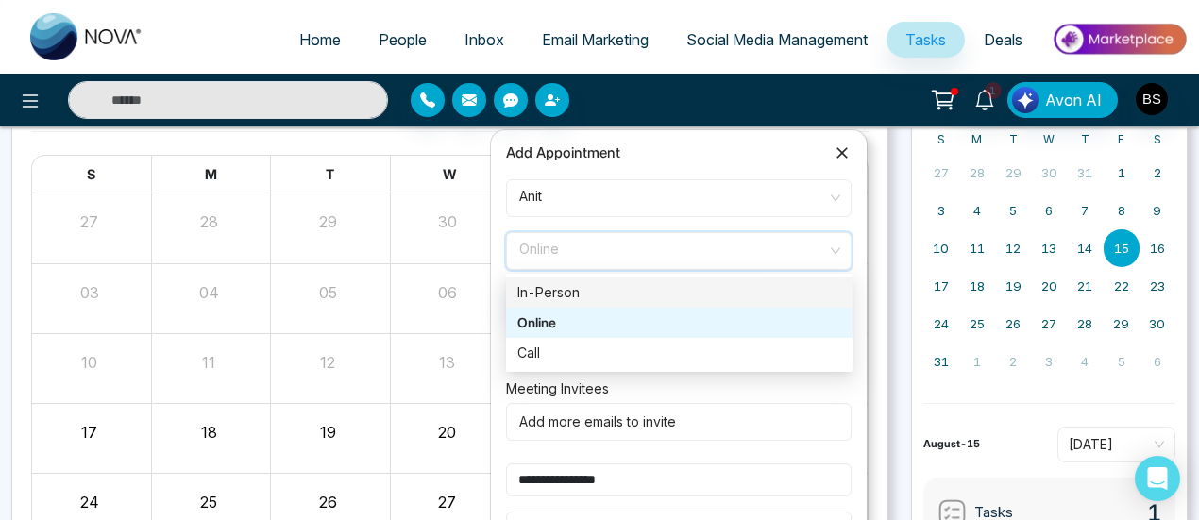
click at [634, 296] on div "In-Person" at bounding box center [679, 292] width 324 height 21
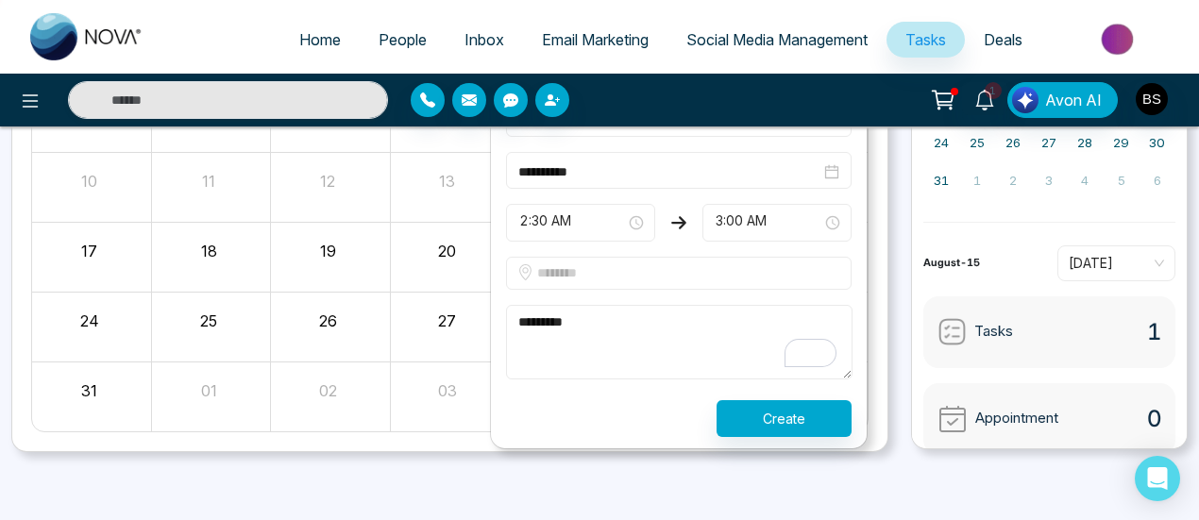
scroll to position [316, 0]
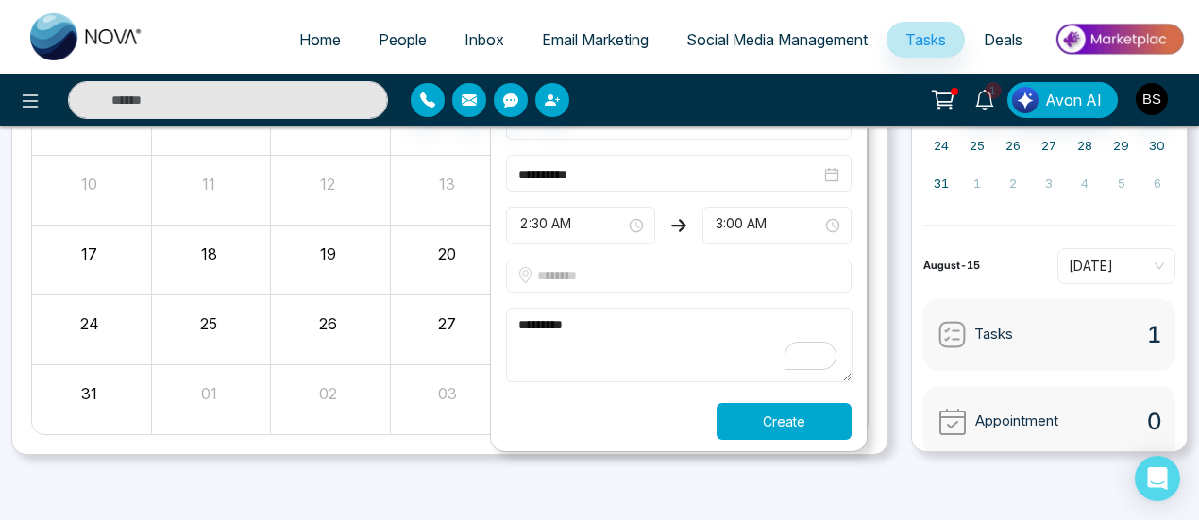
click at [757, 411] on button "Create" at bounding box center [784, 421] width 135 height 37
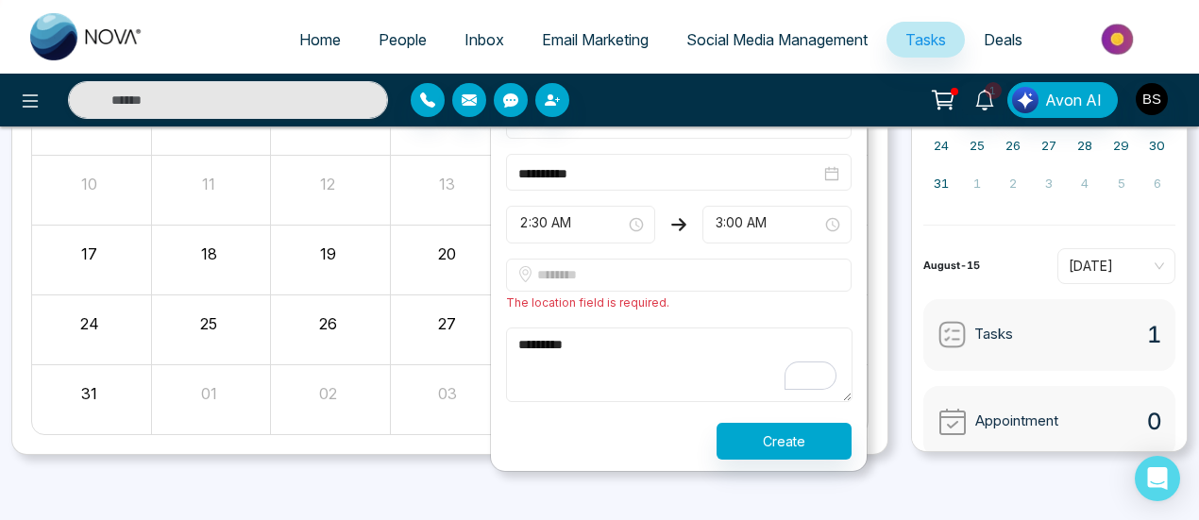
click at [633, 270] on input "text" at bounding box center [679, 275] width 346 height 33
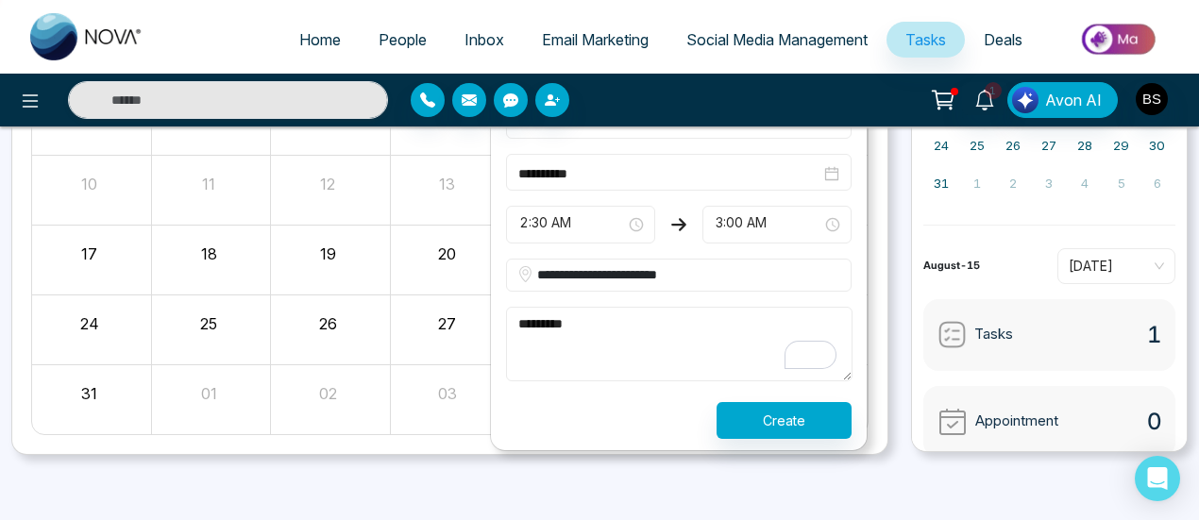
drag, startPoint x: 726, startPoint y: 261, endPoint x: 495, endPoint y: 292, distance: 233.4
click at [495, 292] on form "**********" at bounding box center [679, 219] width 368 height 439
type input "*"
type input "*******"
click at [762, 435] on div "**********" at bounding box center [679, 200] width 376 height 499
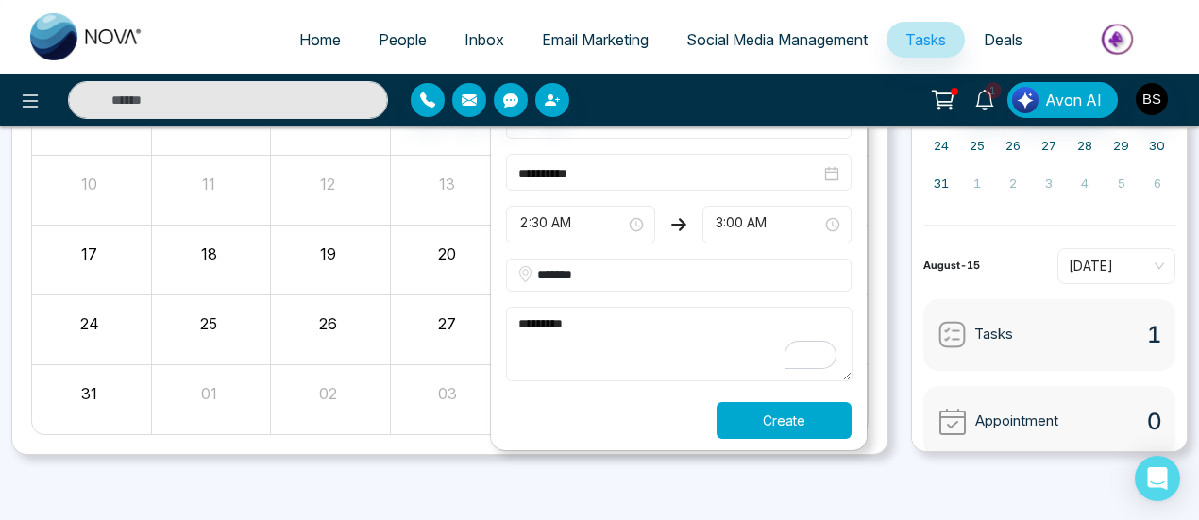
click at [764, 427] on button "Create" at bounding box center [784, 420] width 135 height 37
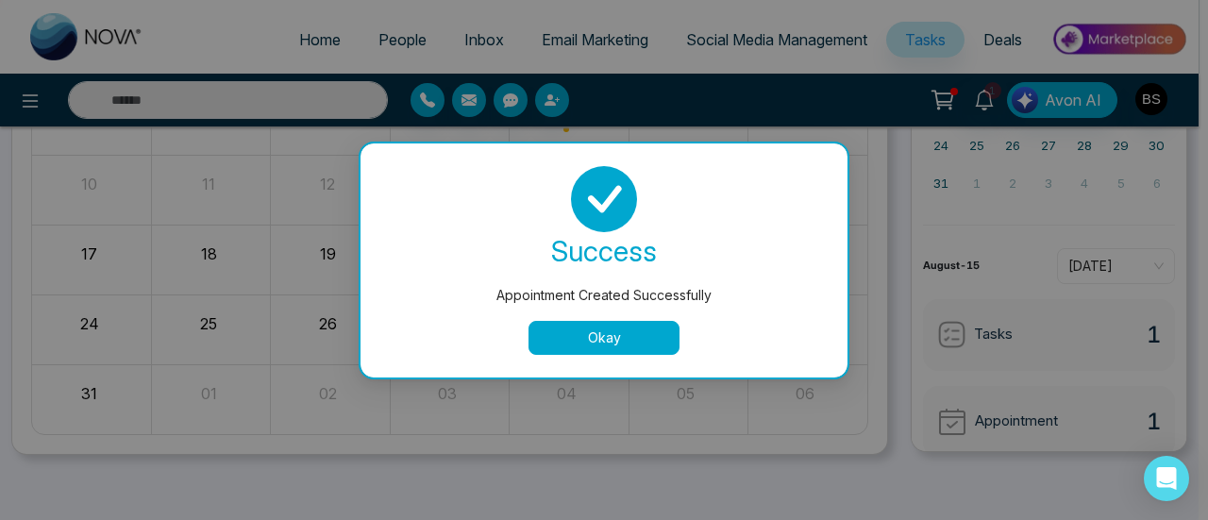
click at [576, 343] on button "Okay" at bounding box center [604, 338] width 151 height 34
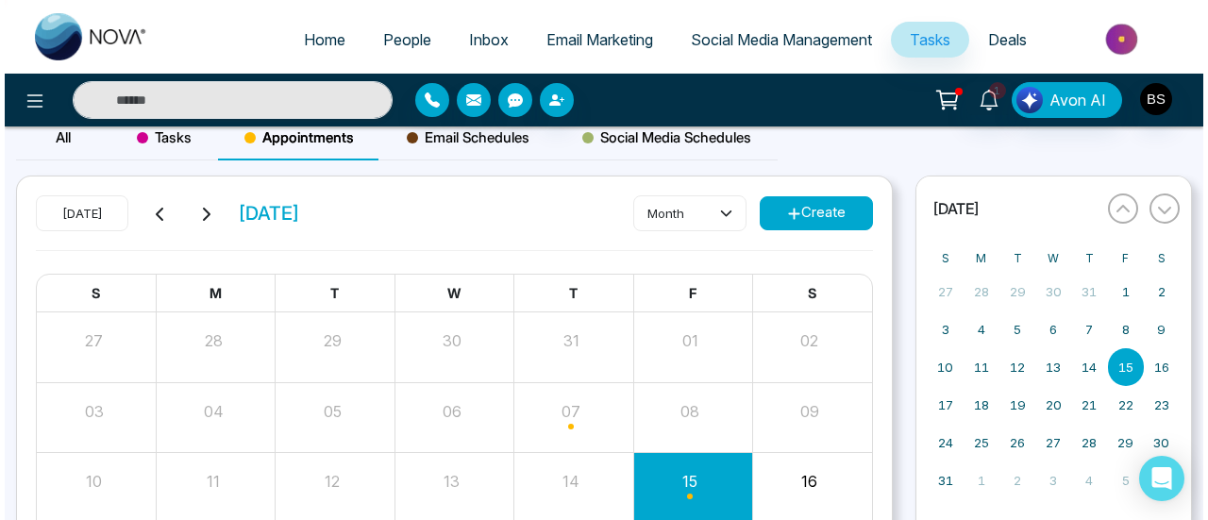
scroll to position [0, 0]
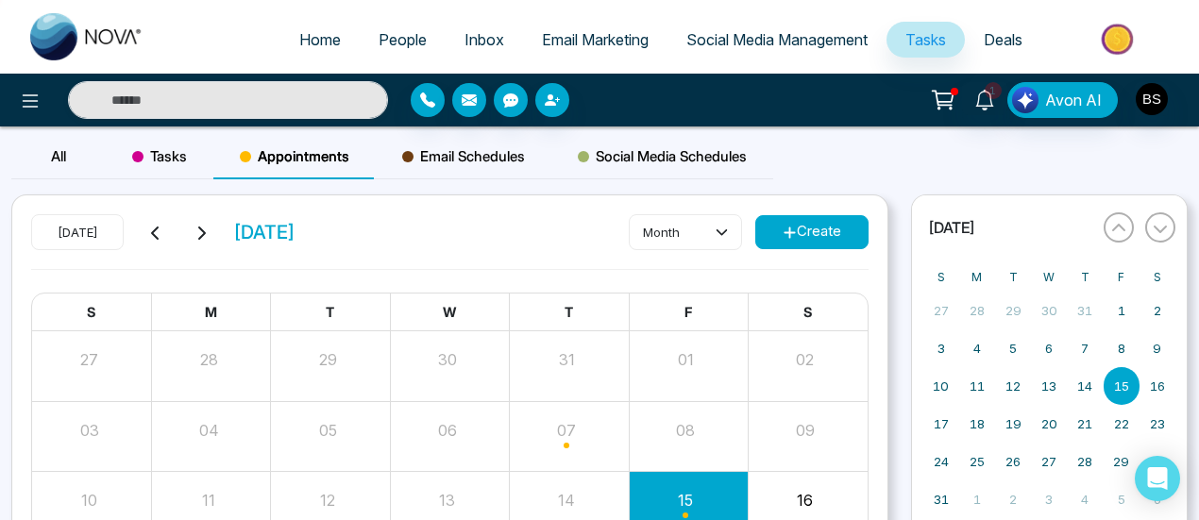
click at [157, 154] on span "Tasks" at bounding box center [159, 156] width 55 height 23
click at [38, 101] on icon at bounding box center [30, 101] width 23 height 23
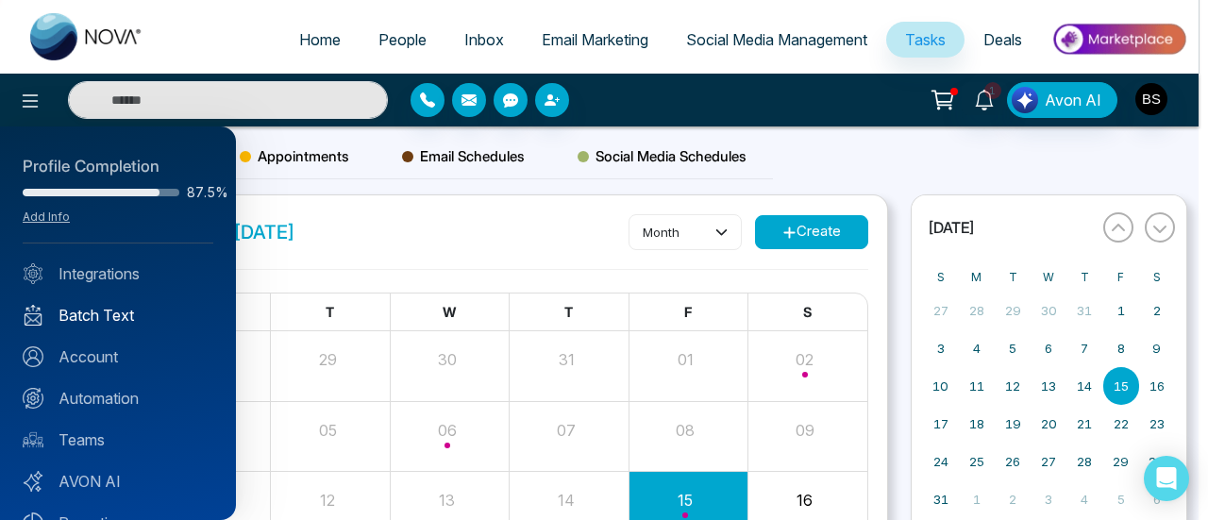
click at [146, 323] on link "Batch Text" at bounding box center [118, 315] width 191 height 23
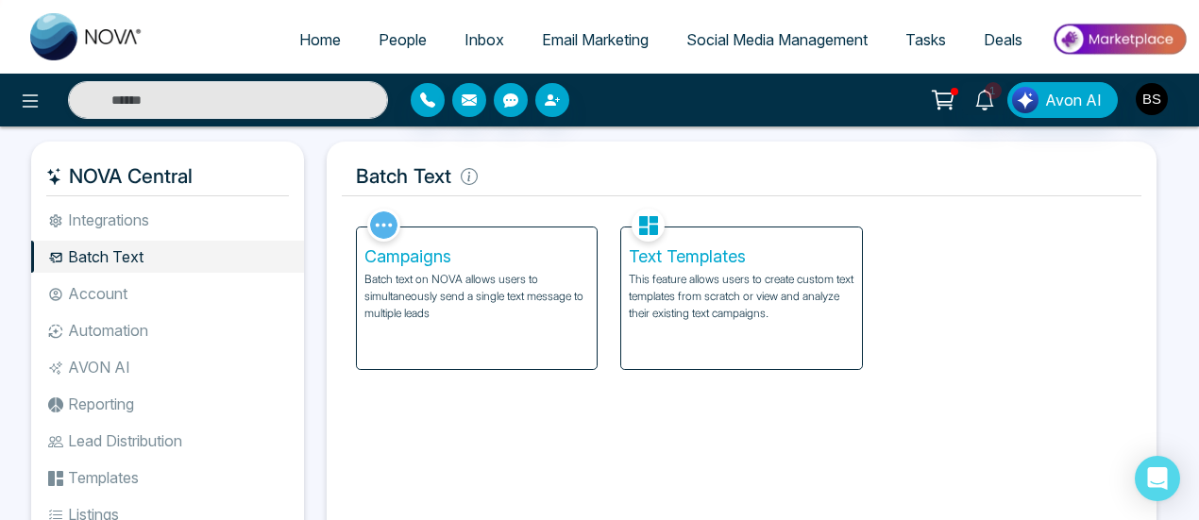
click at [691, 311] on p "This feature allows users to create custom text templates from scratch or view …" at bounding box center [741, 296] width 225 height 51
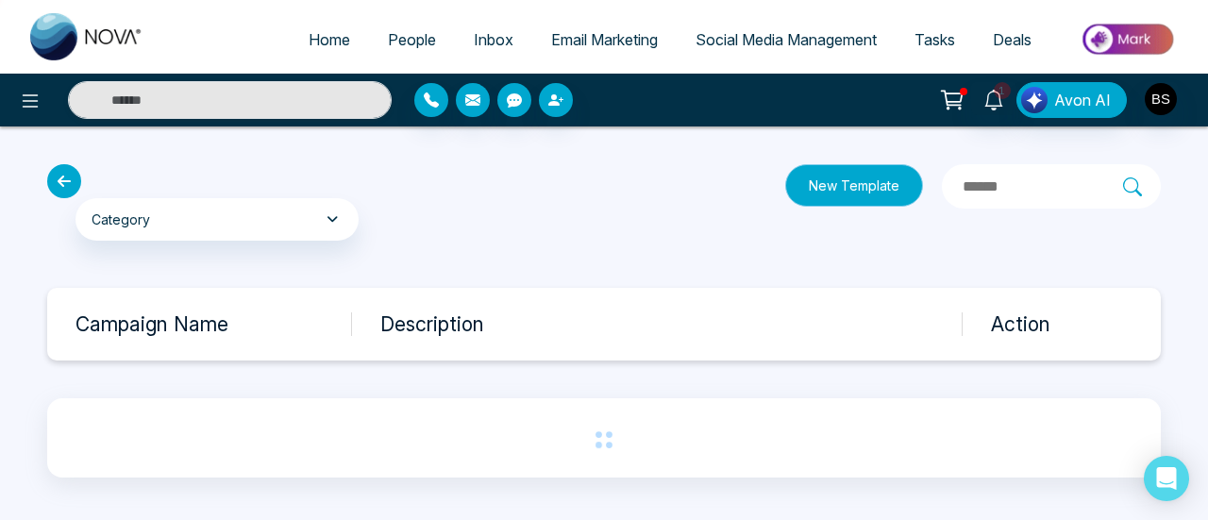
click at [797, 194] on button "New Template" at bounding box center [854, 185] width 138 height 42
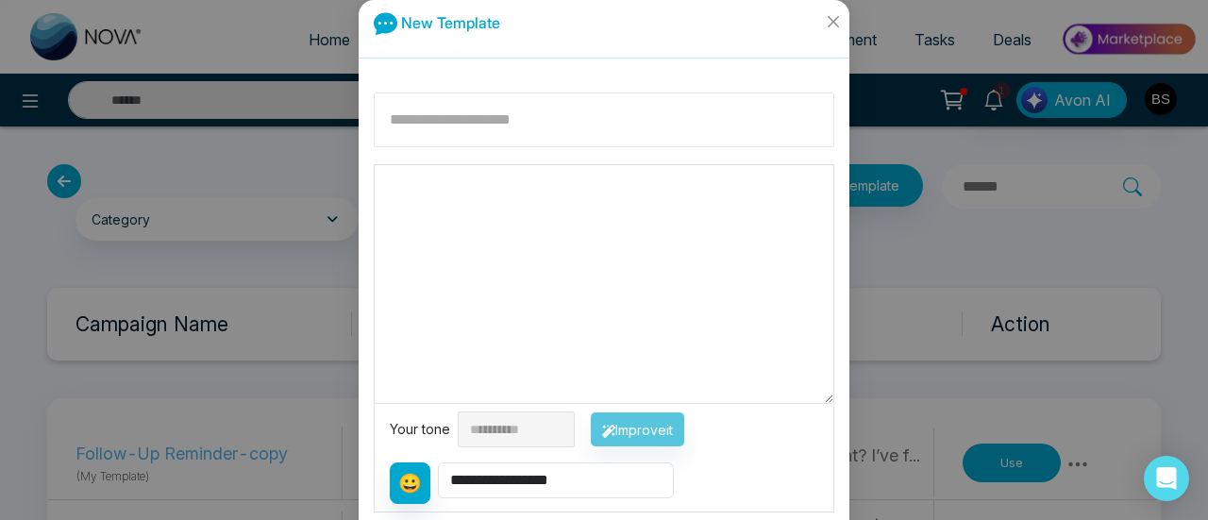
click at [520, 124] on input at bounding box center [604, 120] width 461 height 55
type input "**********"
click at [643, 275] on textarea at bounding box center [604, 284] width 459 height 238
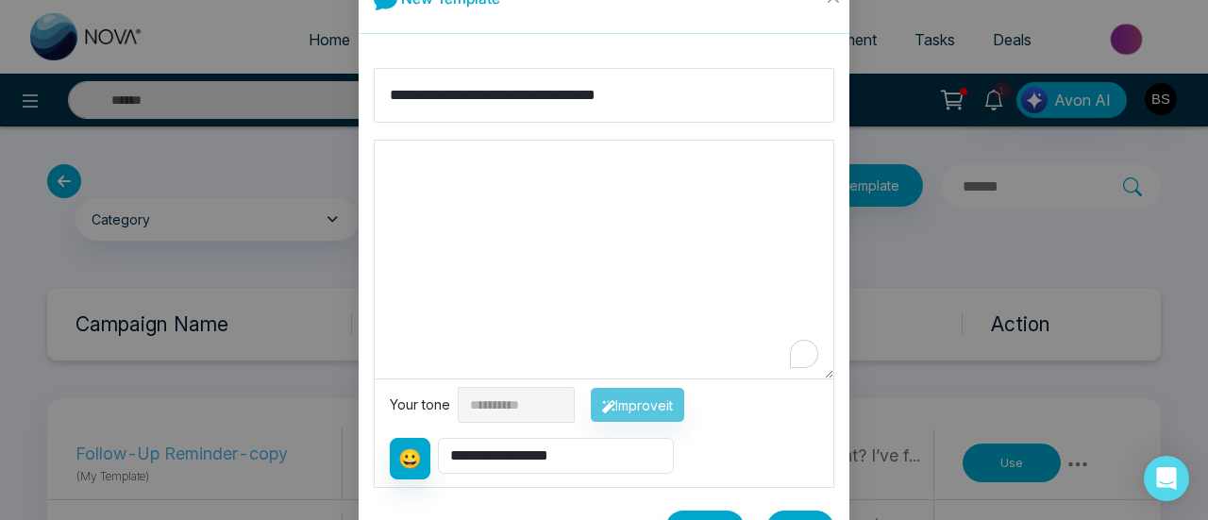
scroll to position [70, 0]
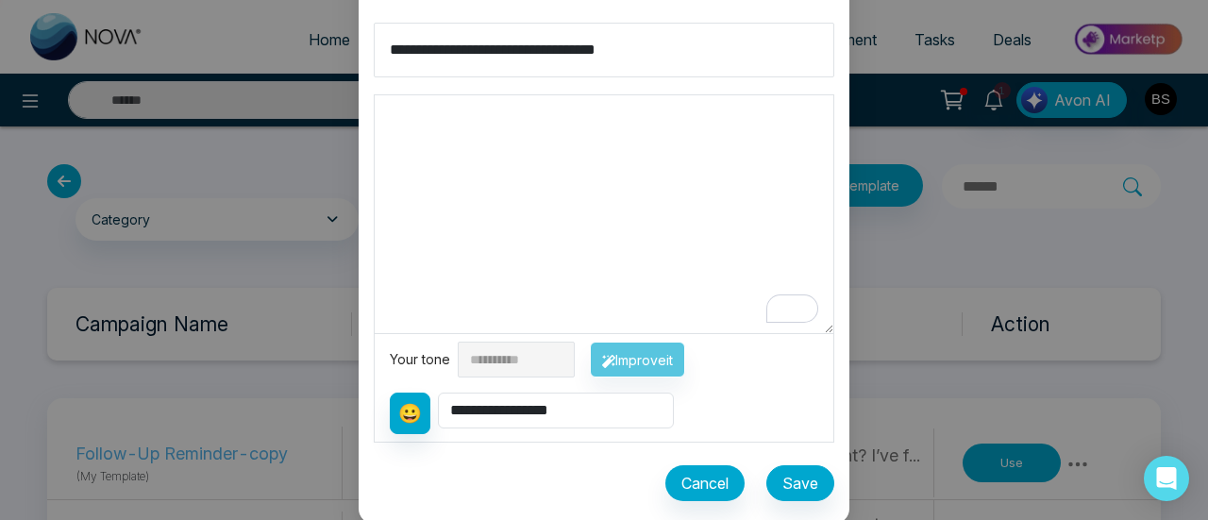
click at [679, 243] on textarea "To enrich screen reader interactions, please activate Accessibility in Grammarl…" at bounding box center [604, 214] width 459 height 238
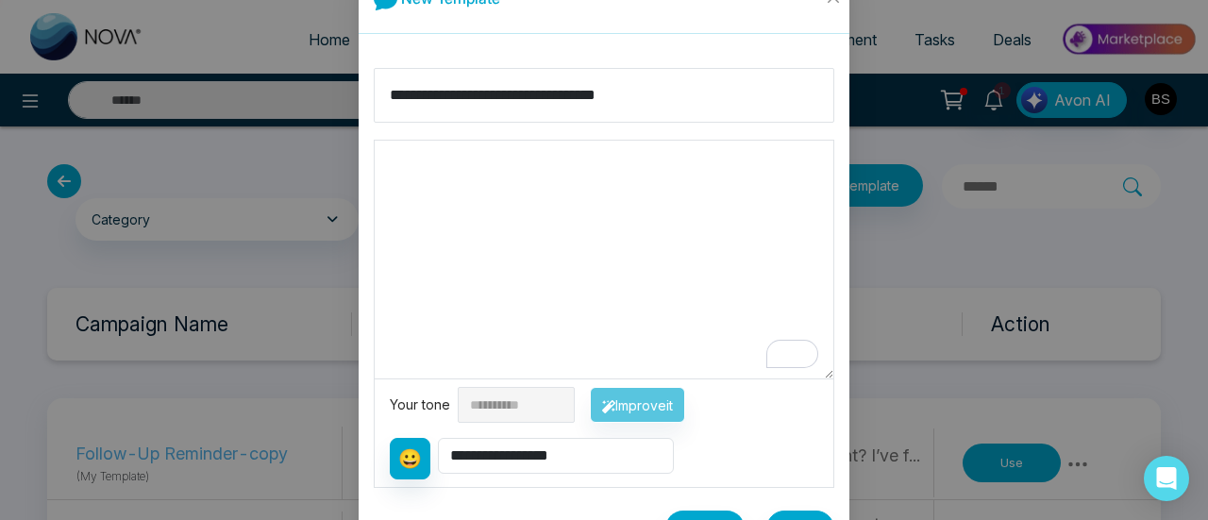
scroll to position [0, 0]
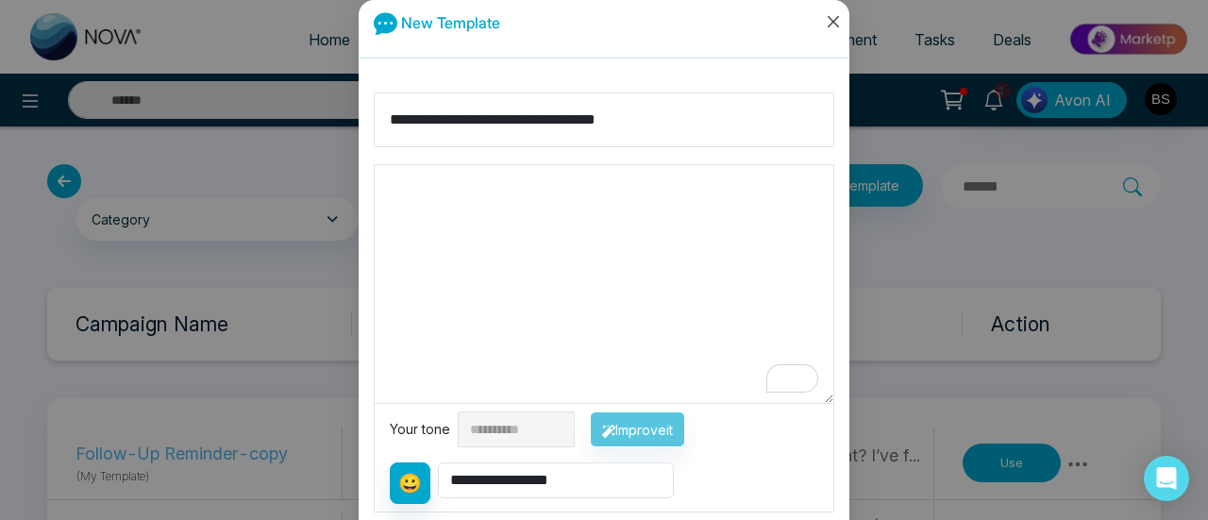
click at [826, 20] on icon "close" at bounding box center [833, 21] width 15 height 15
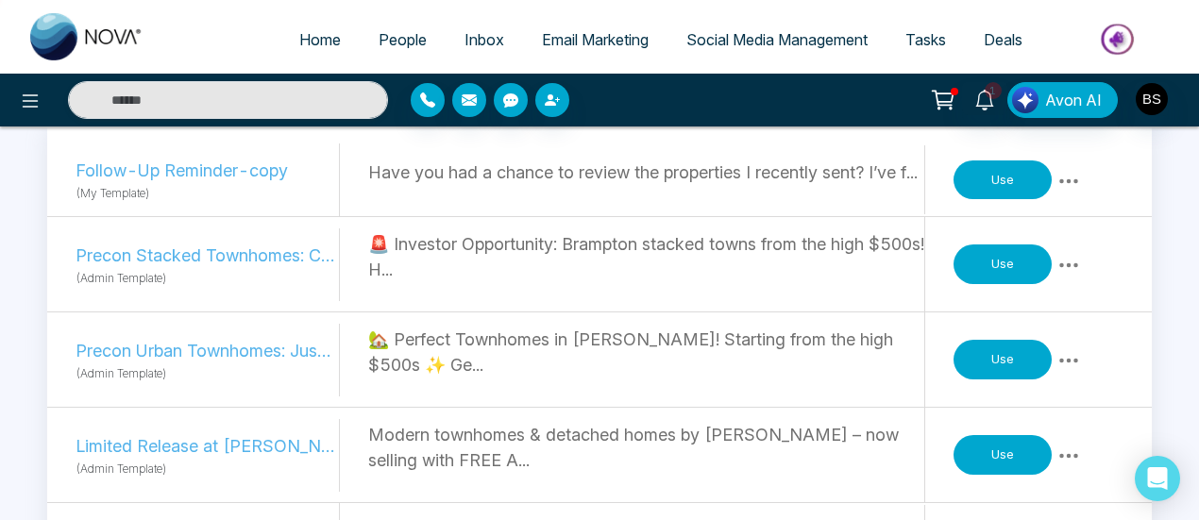
scroll to position [94, 0]
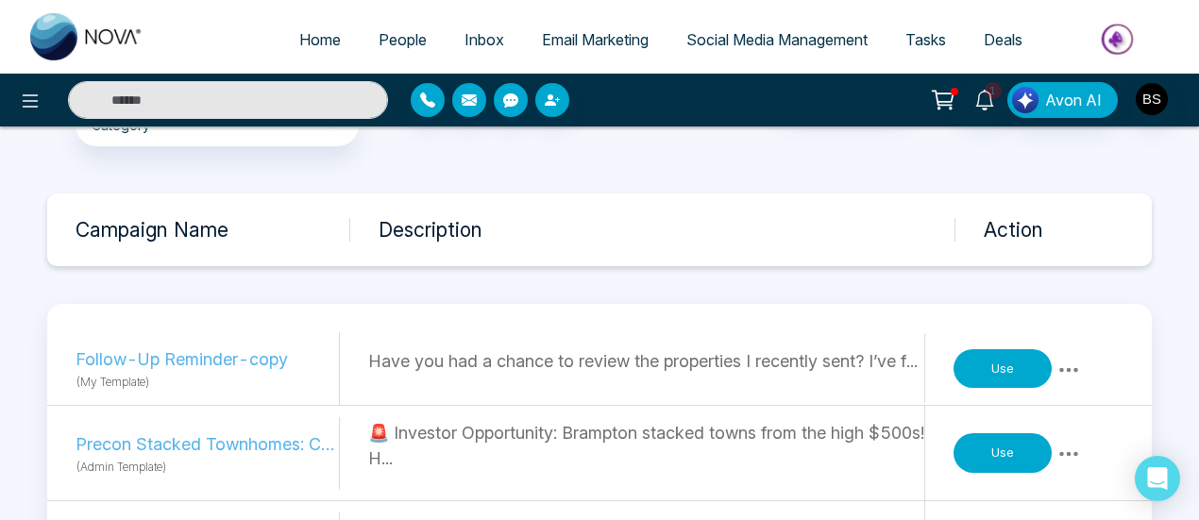
click at [1069, 363] on icon at bounding box center [1068, 370] width 23 height 23
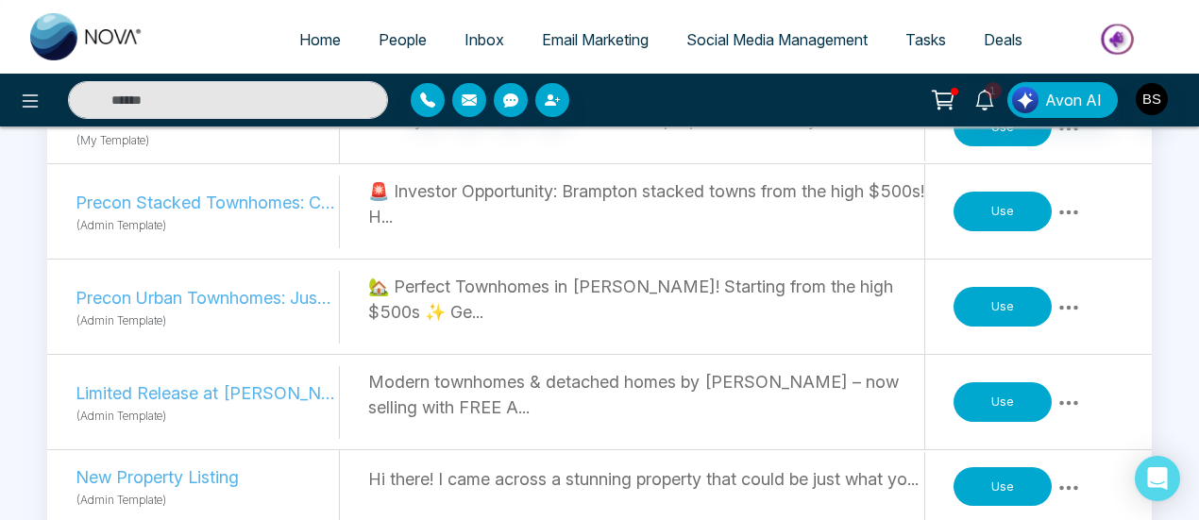
scroll to position [378, 0]
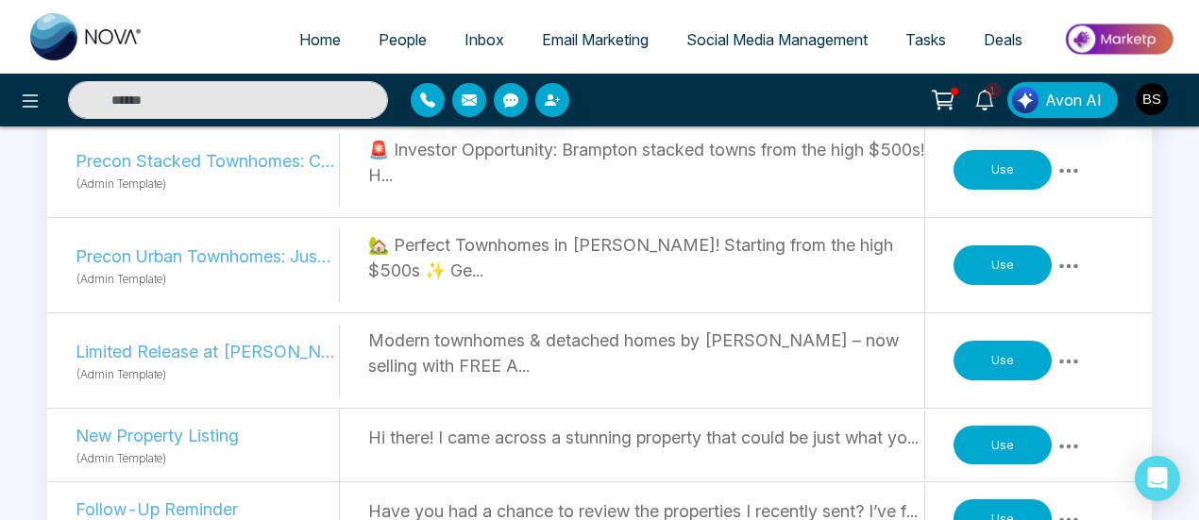
click at [996, 274] on button "Use" at bounding box center [1003, 265] width 98 height 40
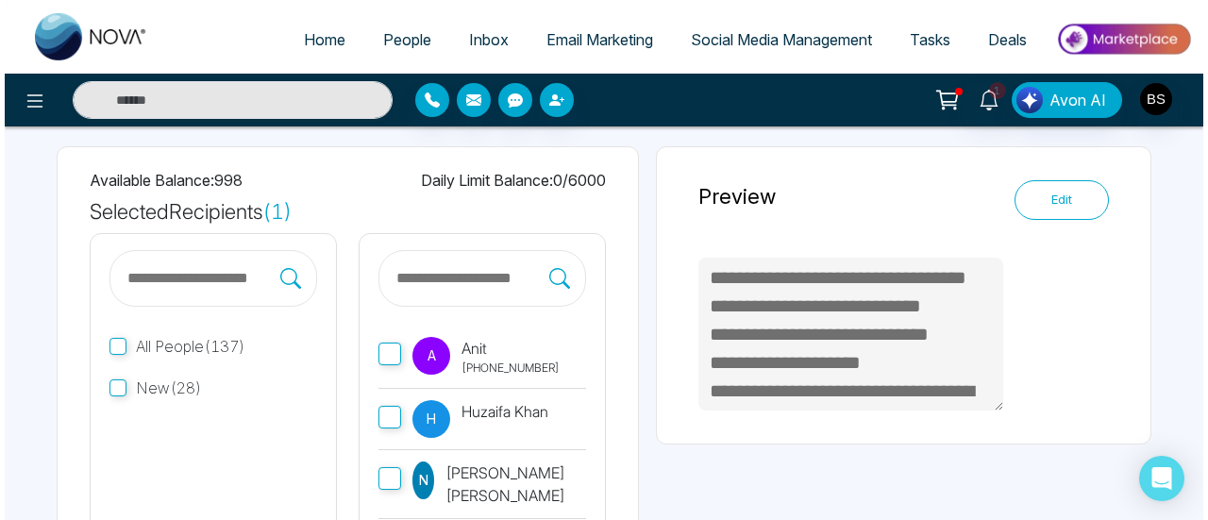
scroll to position [378, 0]
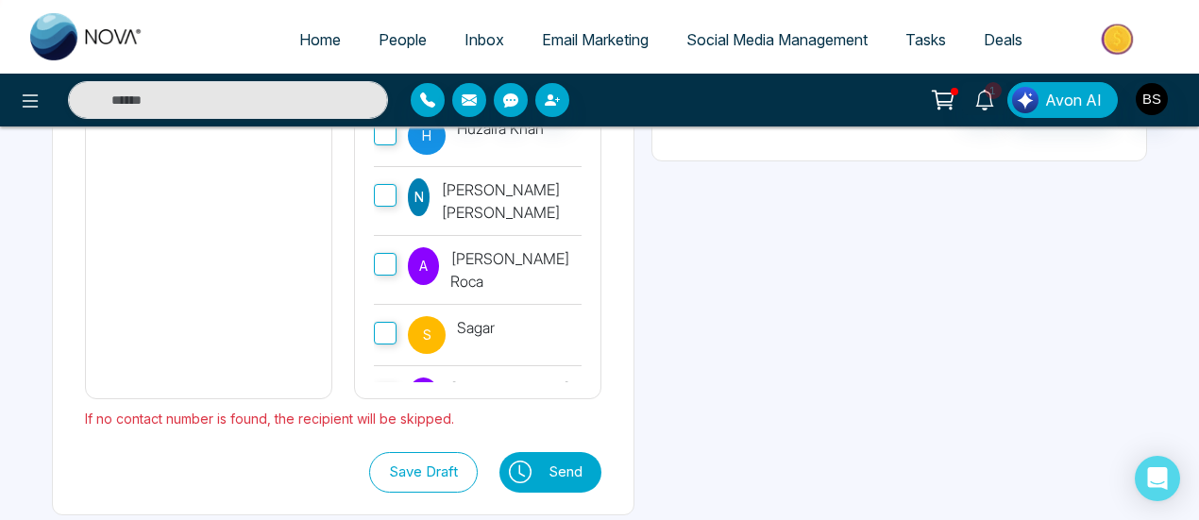
click at [532, 467] on icon at bounding box center [520, 472] width 23 height 23
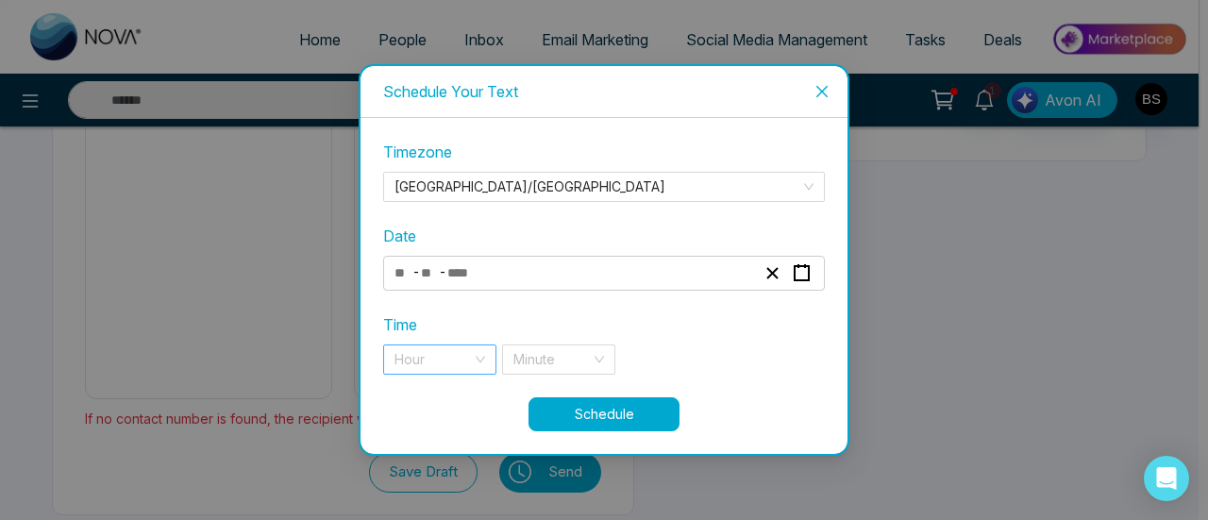
click at [449, 362] on input "search" at bounding box center [433, 360] width 77 height 28
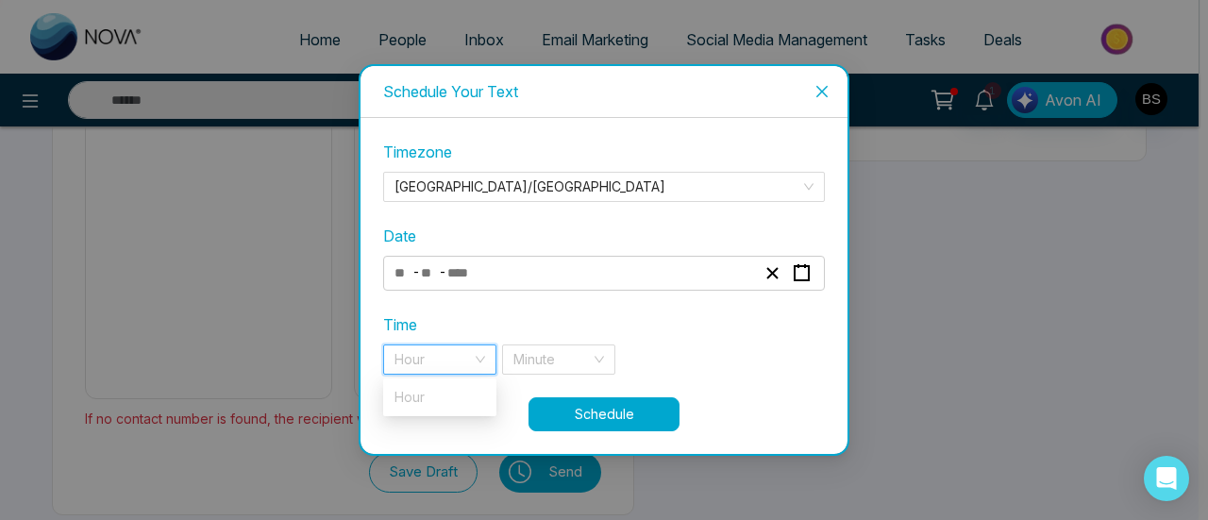
click at [666, 284] on div "- -" at bounding box center [575, 273] width 366 height 25
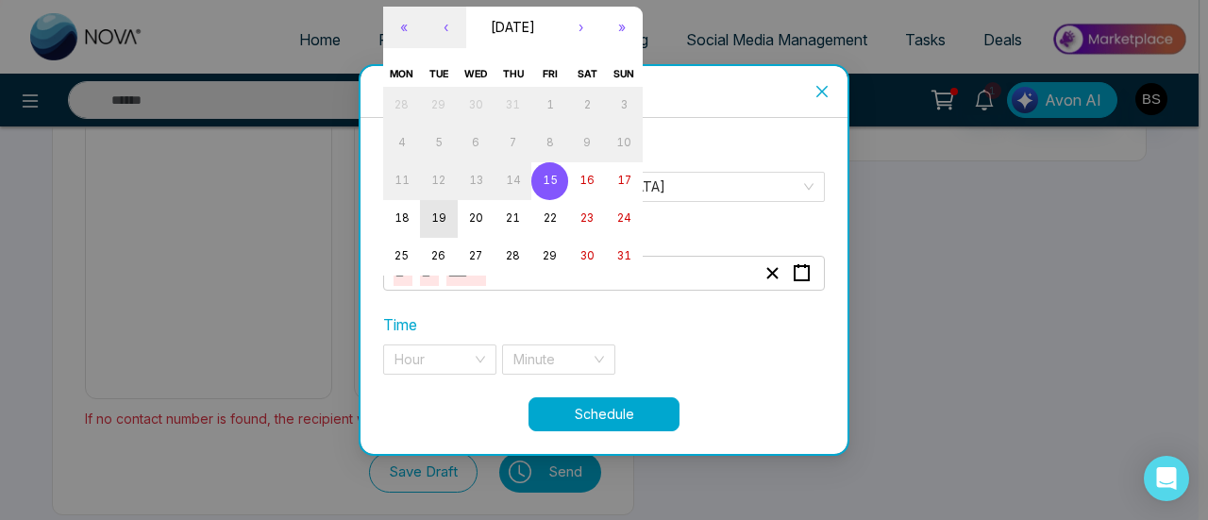
type textarea "**********"
click at [553, 182] on abbr "15" at bounding box center [550, 180] width 15 height 13
type input "*"
type input "**"
type input "****"
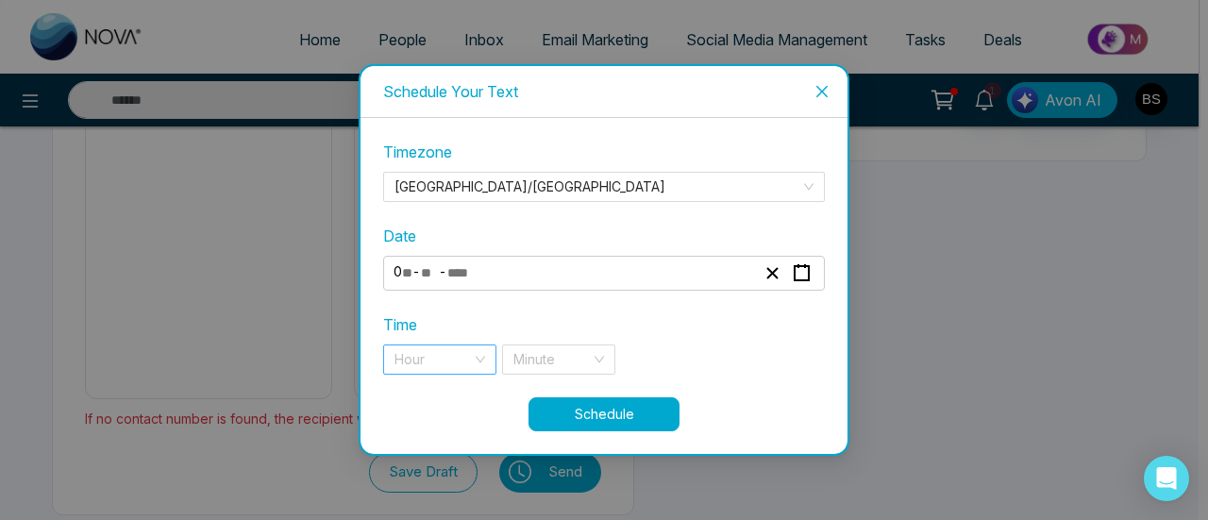
click at [481, 356] on div "Hour" at bounding box center [439, 360] width 113 height 30
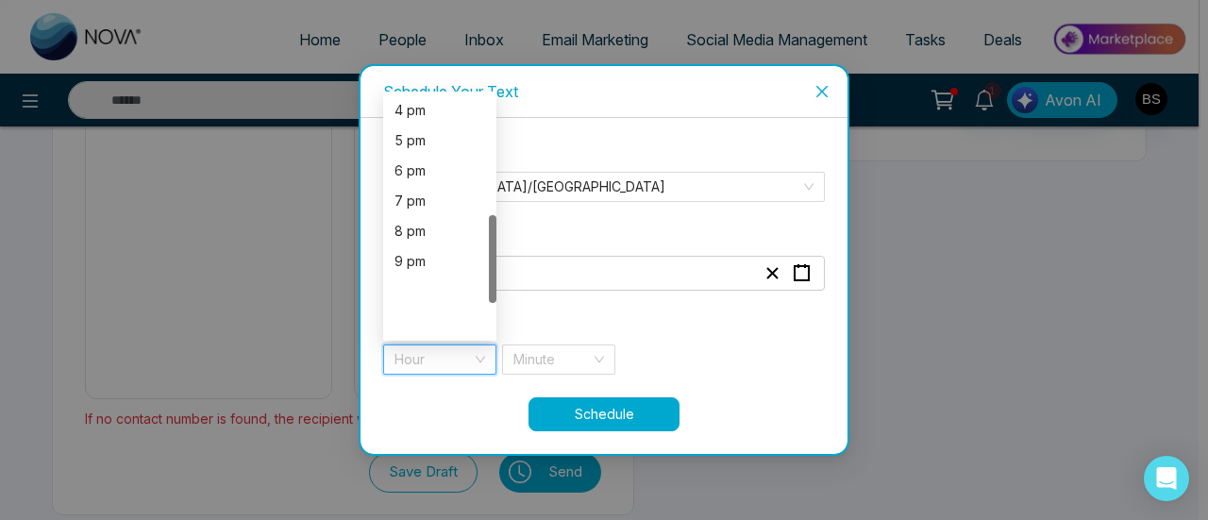
scroll to position [234, 0]
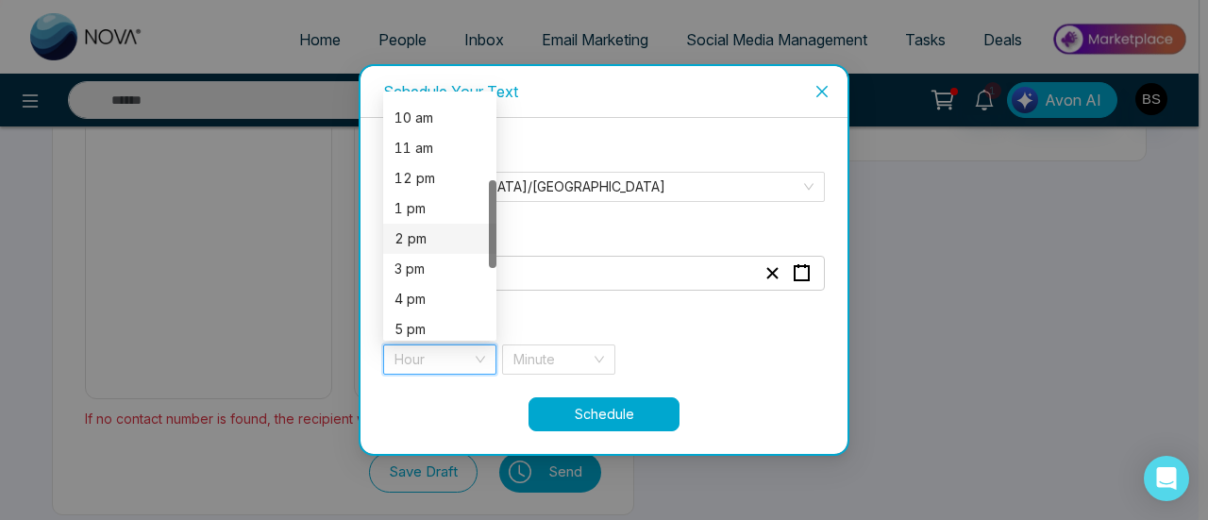
click at [432, 246] on div "2 pm" at bounding box center [440, 238] width 91 height 21
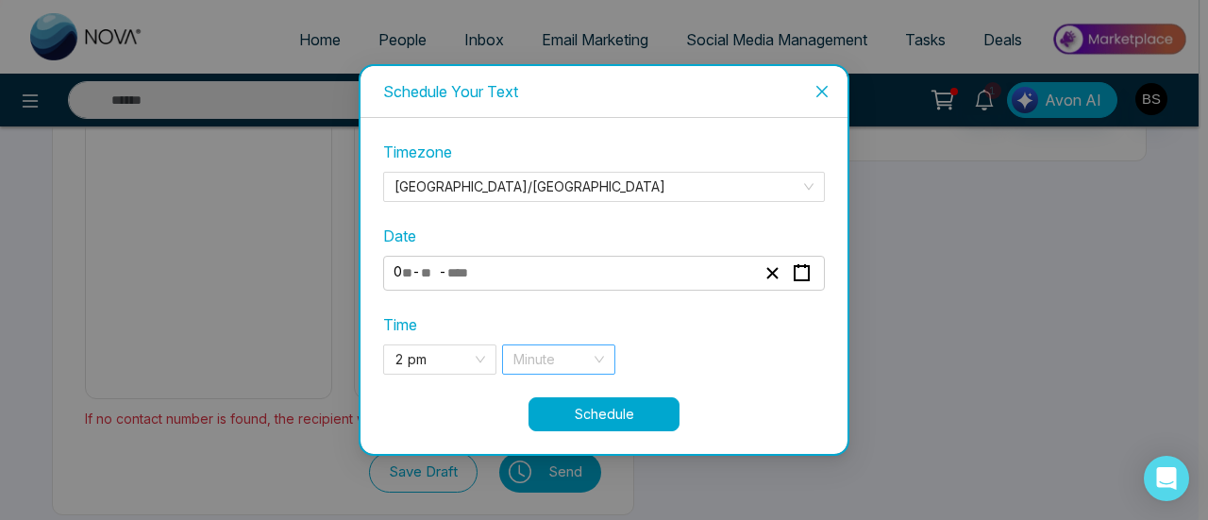
click at [583, 365] on input "search" at bounding box center [552, 360] width 77 height 28
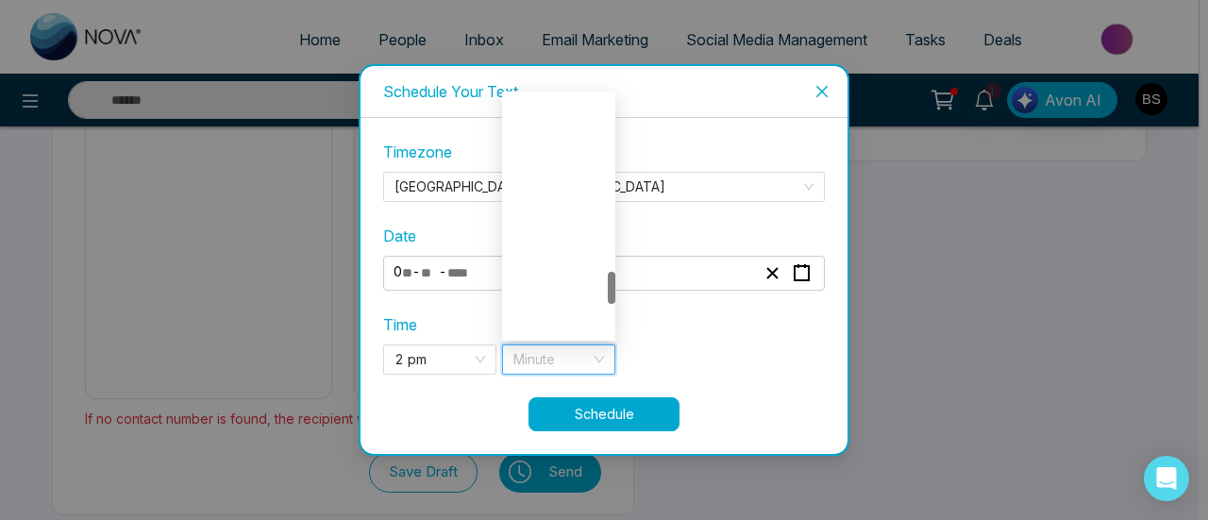
scroll to position [1322, 0]
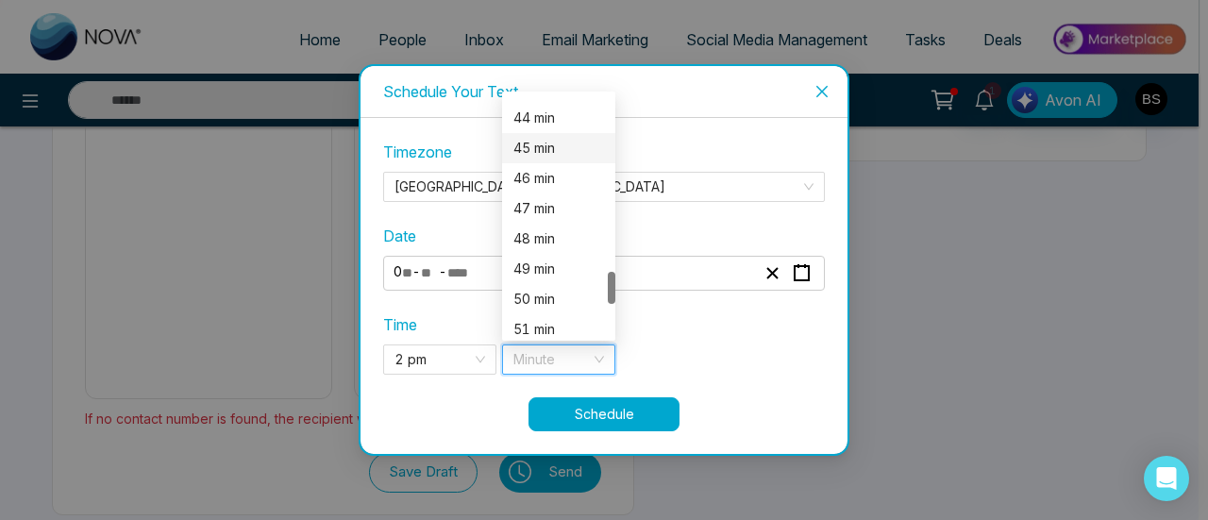
click at [561, 154] on div "45 min" at bounding box center [559, 148] width 91 height 21
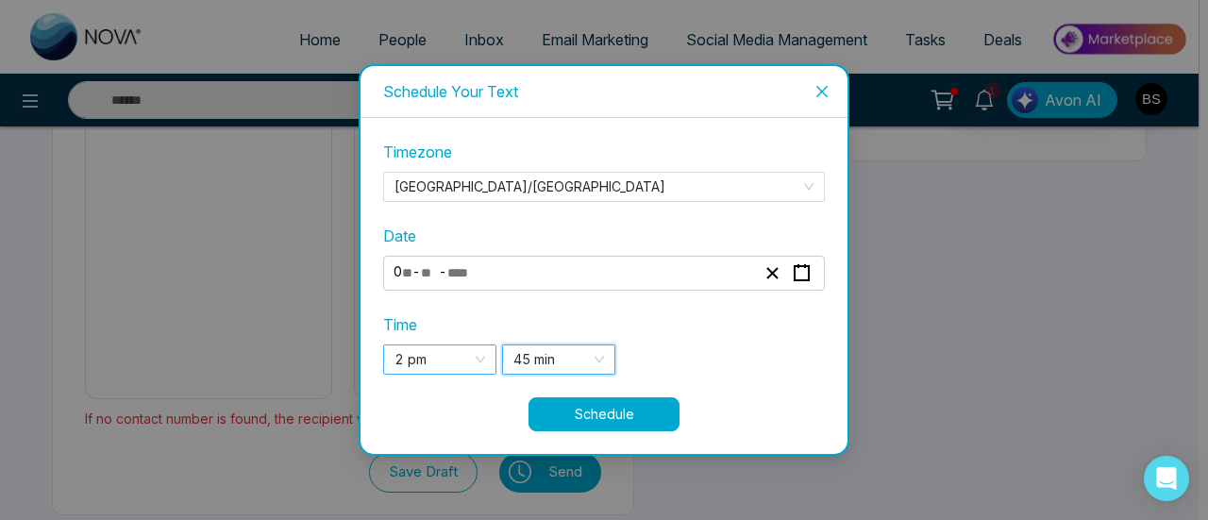
click at [457, 356] on span "2 pm" at bounding box center [440, 360] width 91 height 28
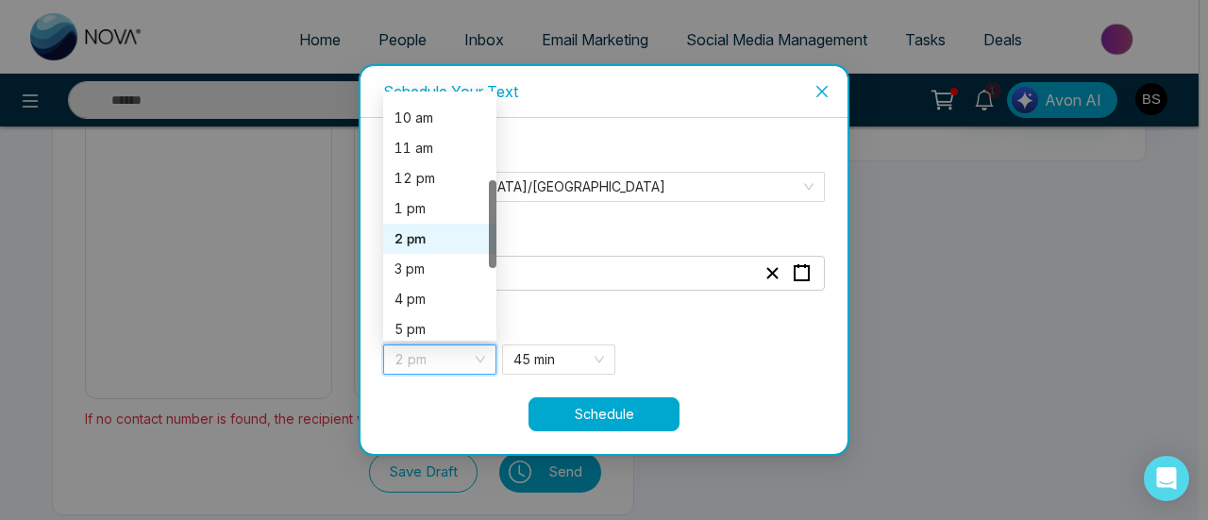
scroll to position [0, 0]
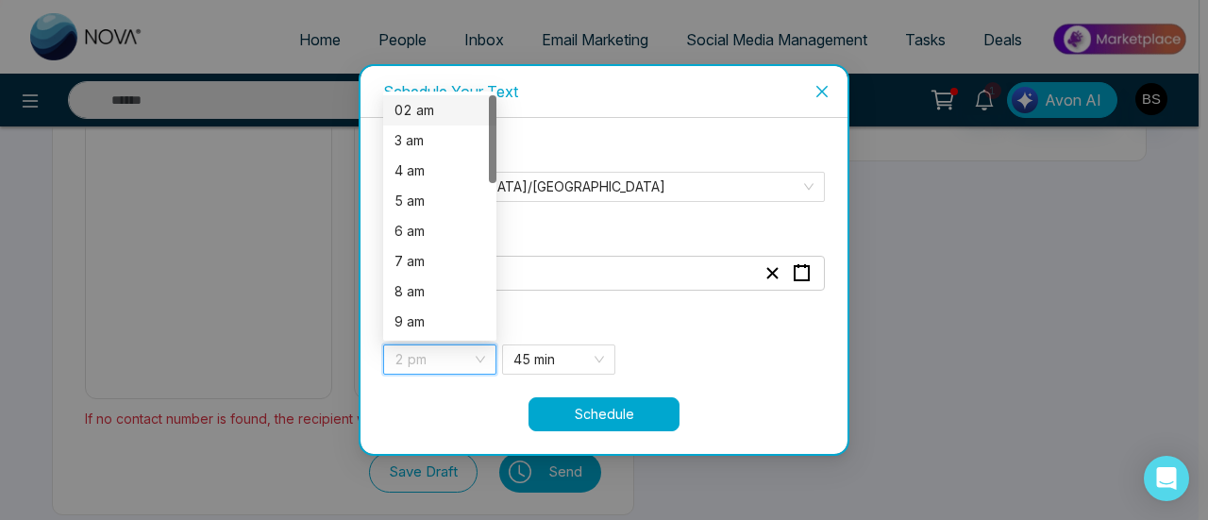
click at [447, 103] on div "02 am" at bounding box center [440, 110] width 91 height 21
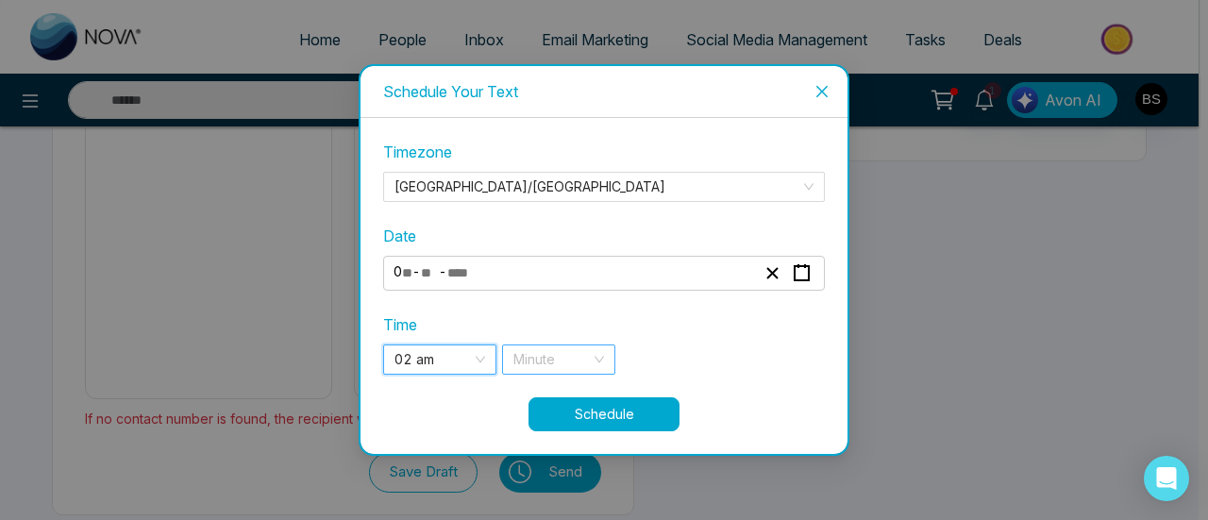
click at [561, 361] on input "search" at bounding box center [552, 360] width 77 height 28
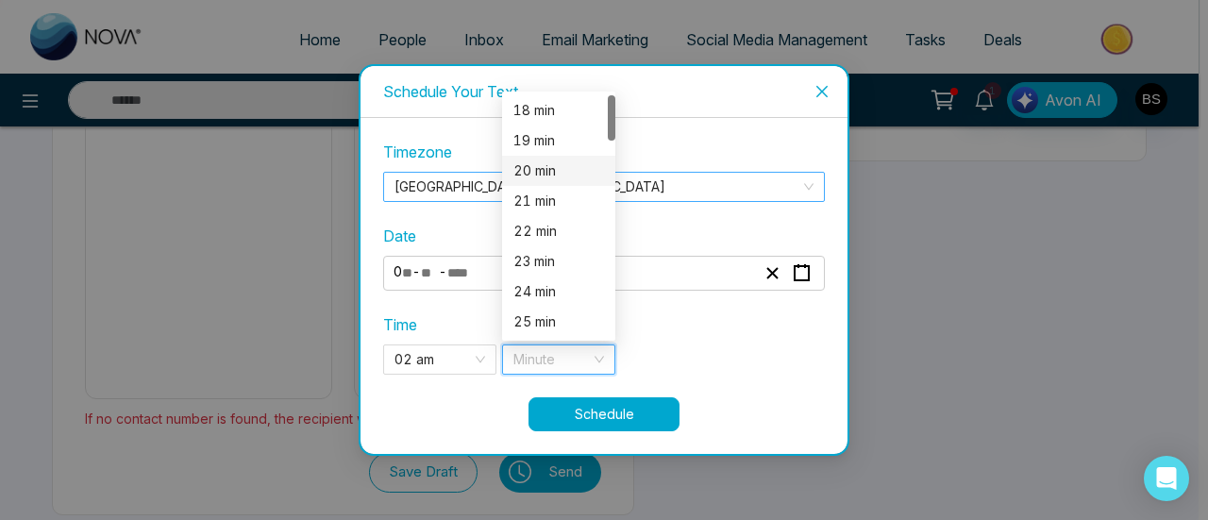
click at [566, 168] on div "20 min" at bounding box center [559, 170] width 91 height 21
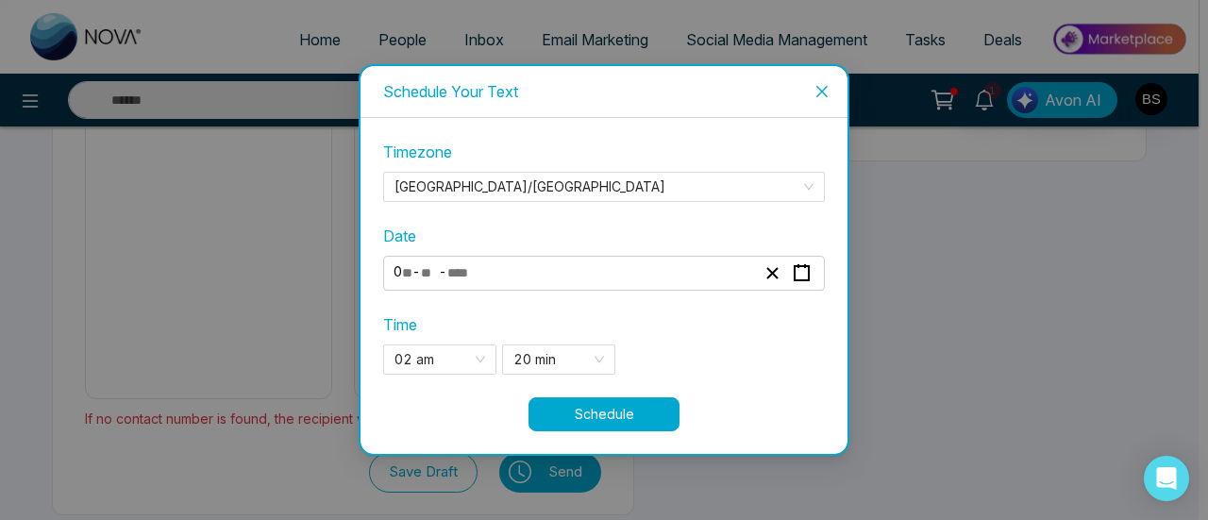
click at [610, 410] on button "Schedule" at bounding box center [604, 414] width 151 height 34
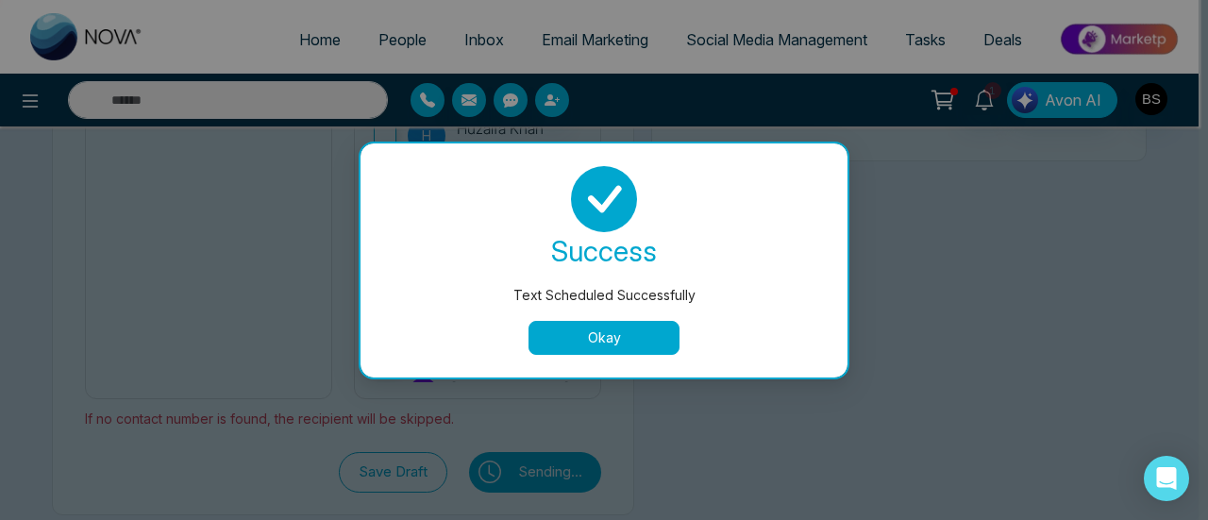
click at [650, 337] on button "Okay" at bounding box center [604, 338] width 151 height 34
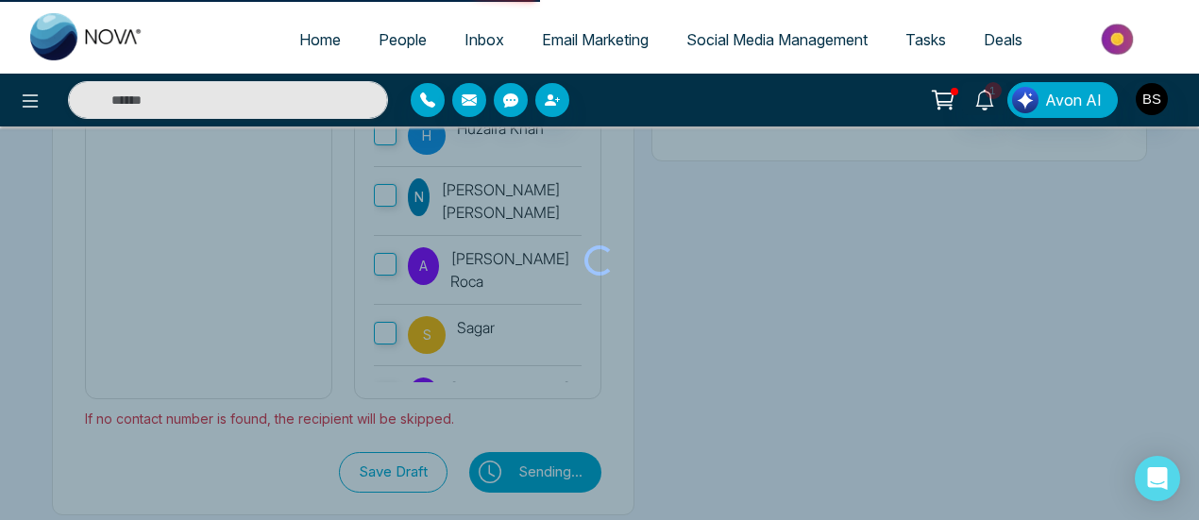
type textarea "**********"
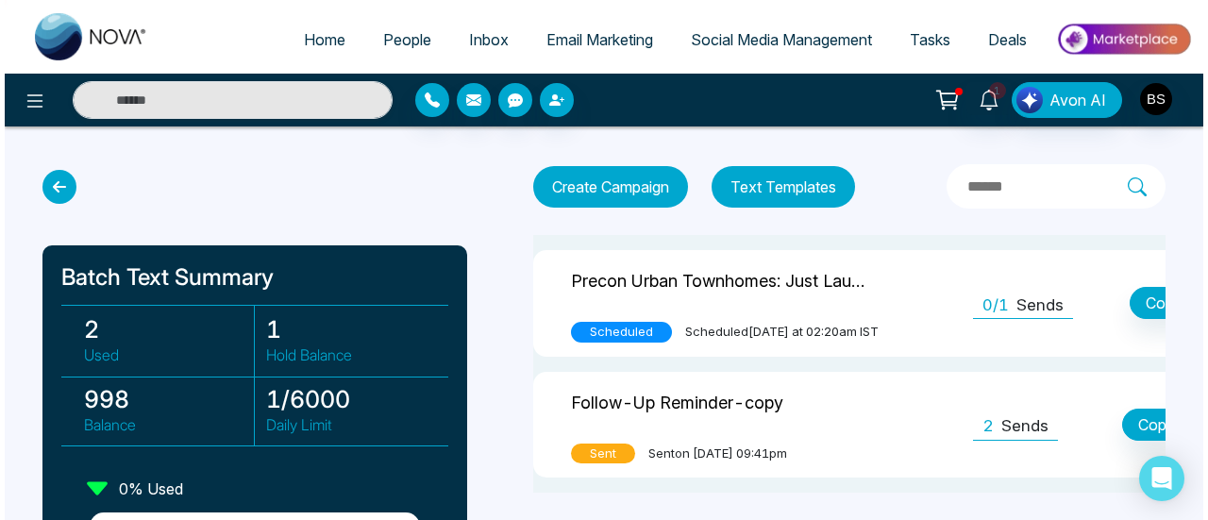
scroll to position [19, 0]
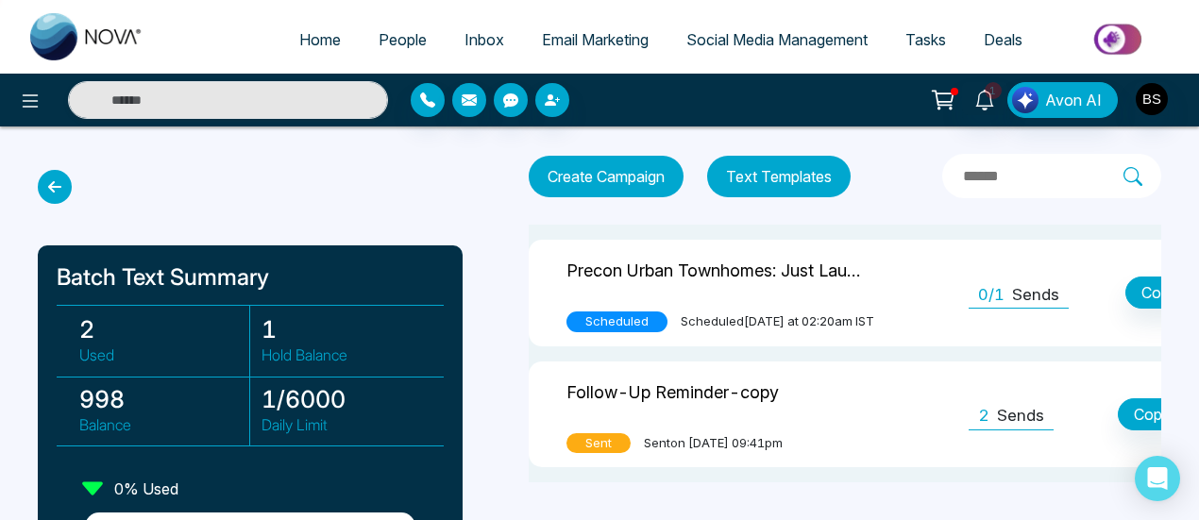
click at [670, 163] on button "Create Campaign" at bounding box center [606, 177] width 155 height 42
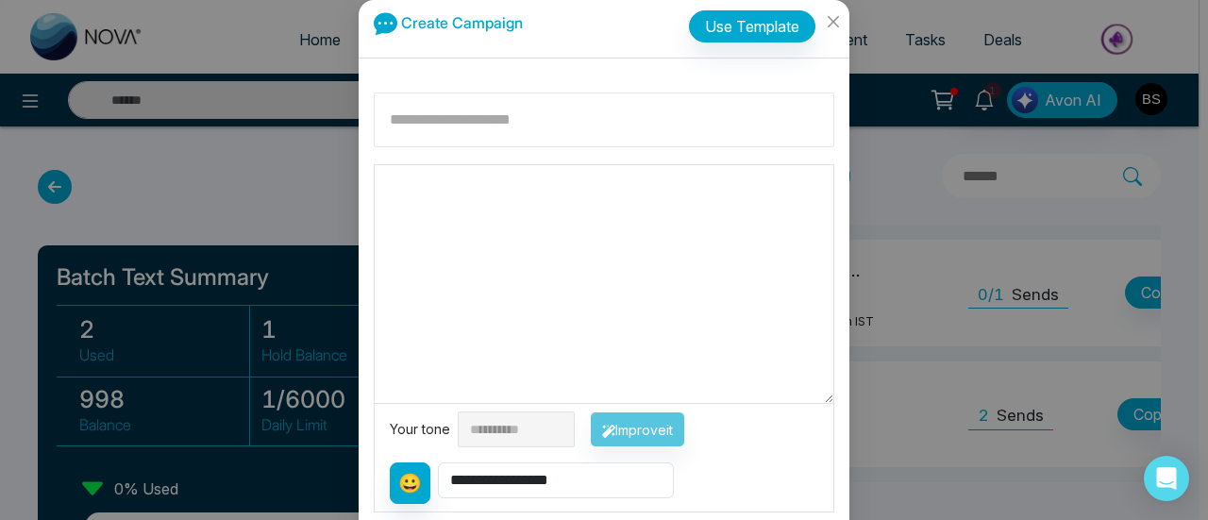
click at [632, 114] on input at bounding box center [604, 120] width 461 height 55
type input "**********"
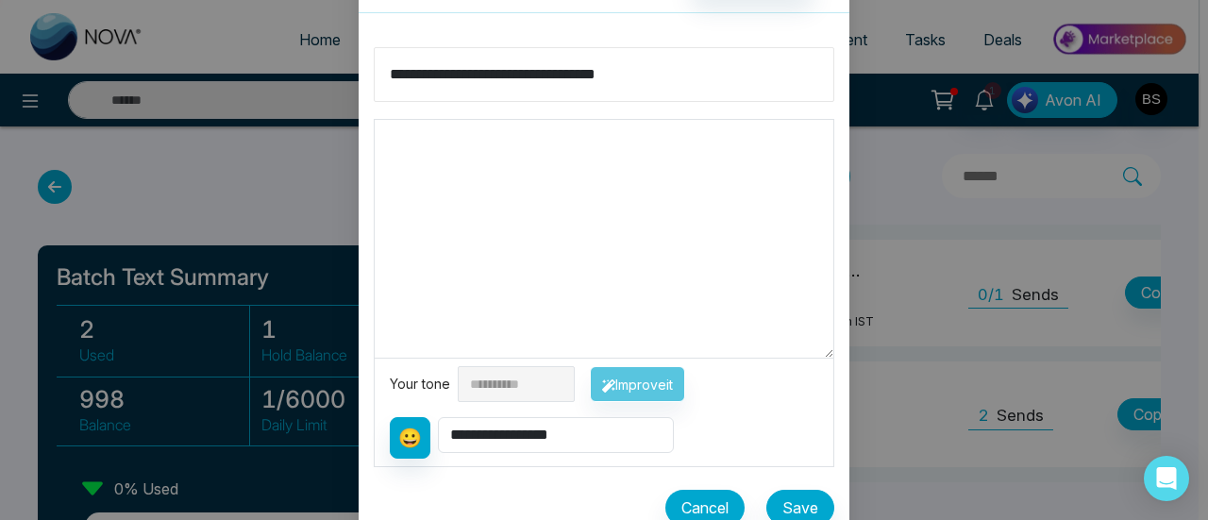
scroll to position [70, 0]
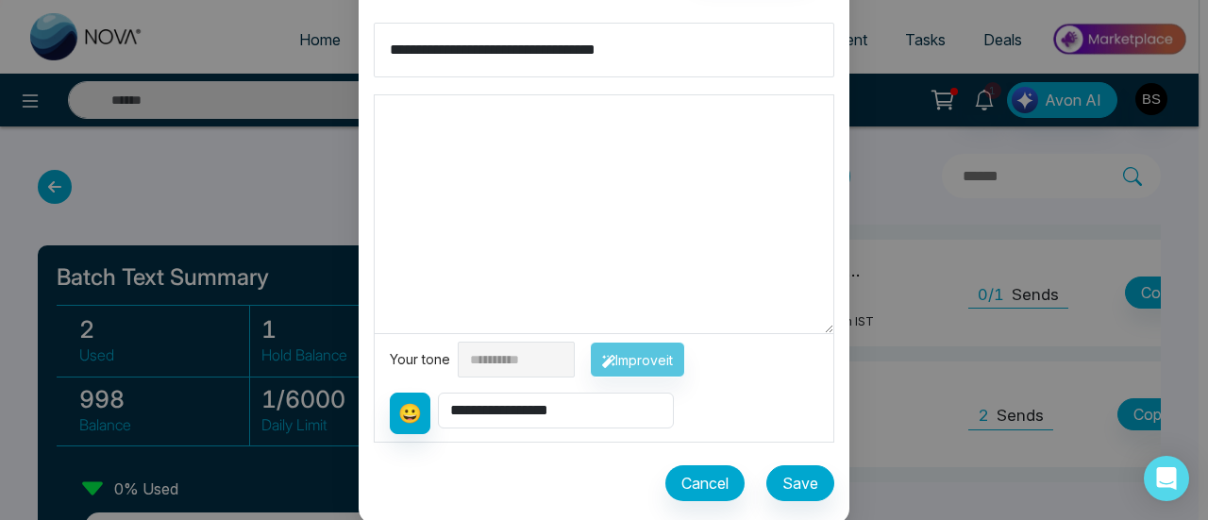
click at [657, 177] on textarea at bounding box center [604, 214] width 459 height 238
type textarea "********"
click at [474, 407] on select "**********" at bounding box center [556, 411] width 236 height 36
click at [725, 184] on textarea "********" at bounding box center [605, 214] width 460 height 238
click at [780, 467] on button "Save" at bounding box center [801, 483] width 68 height 36
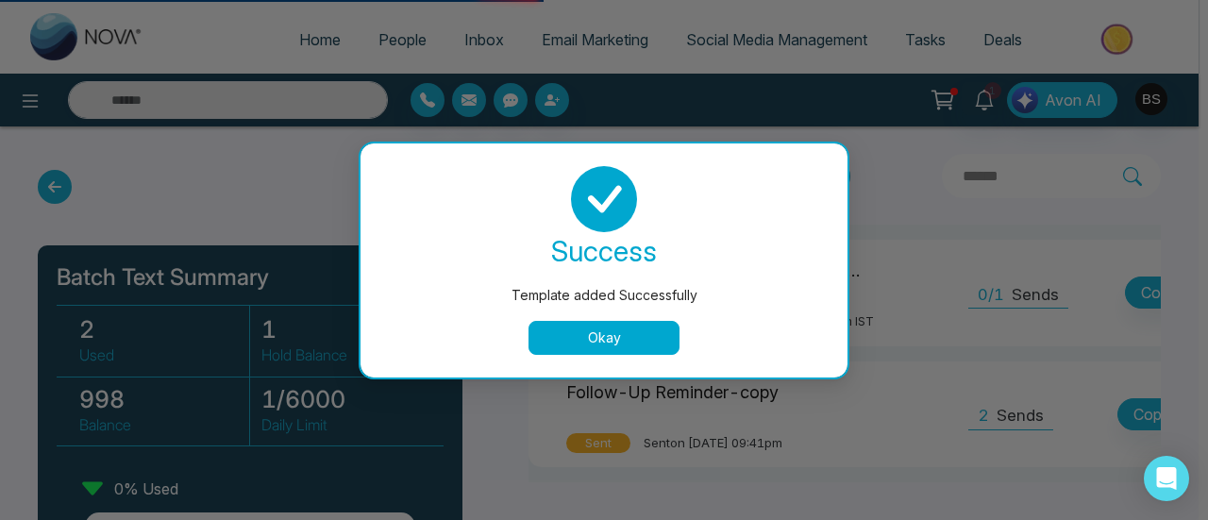
scroll to position [0, 0]
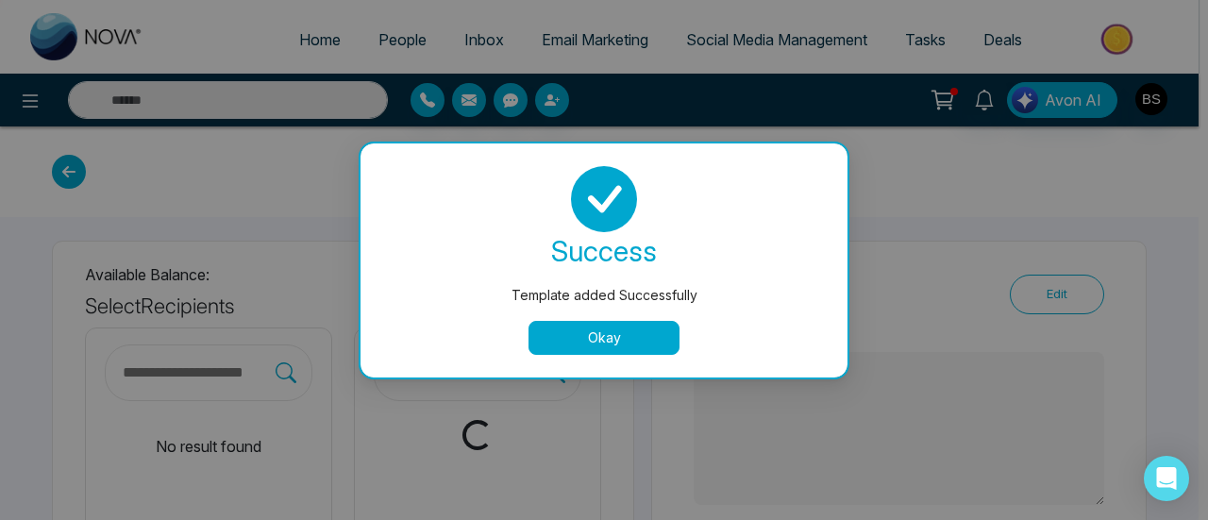
click at [621, 349] on button "Okay" at bounding box center [604, 338] width 151 height 34
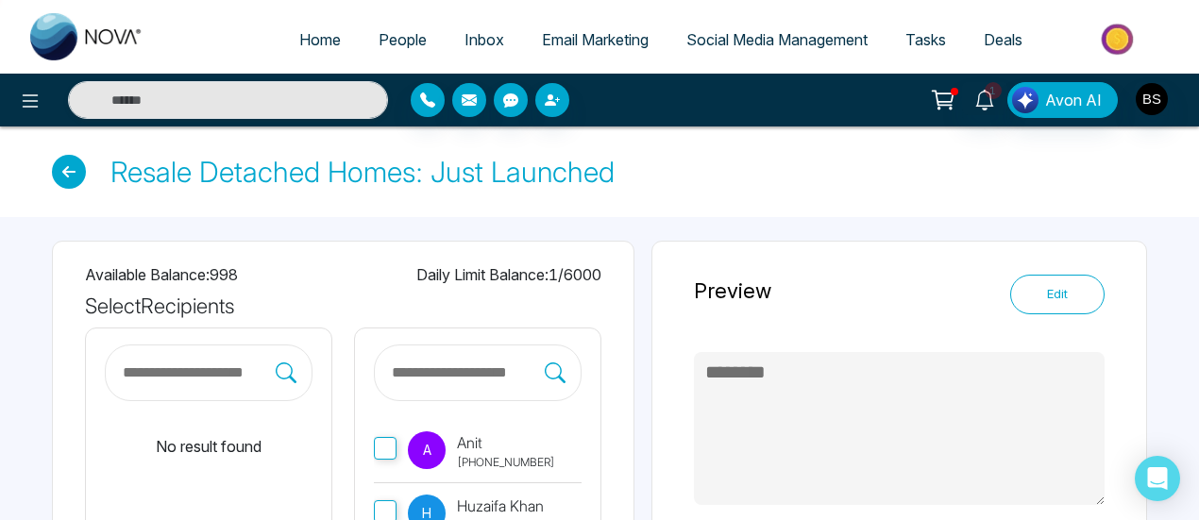
type textarea "********"
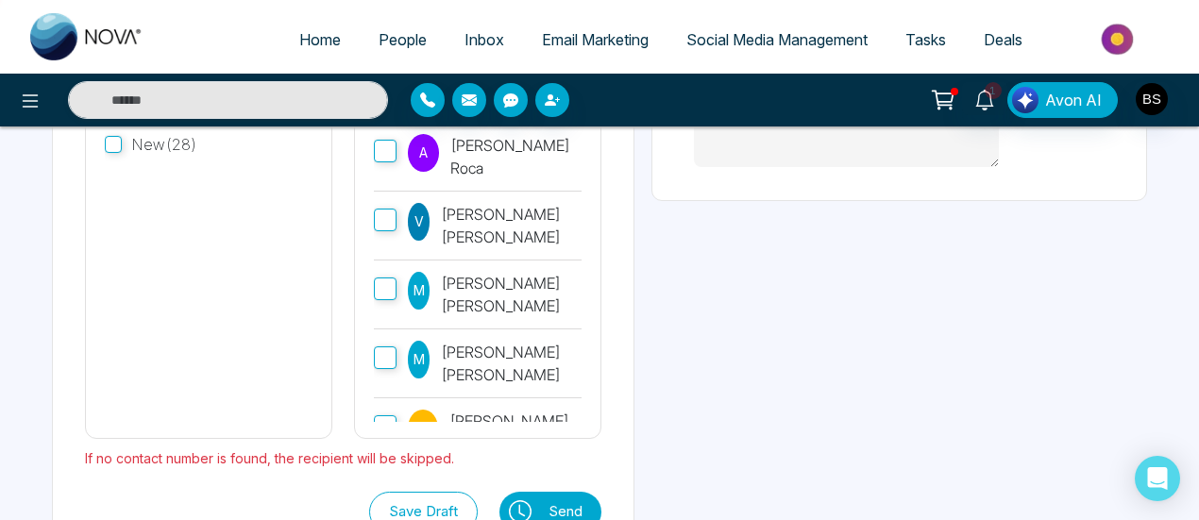
scroll to position [393, 0]
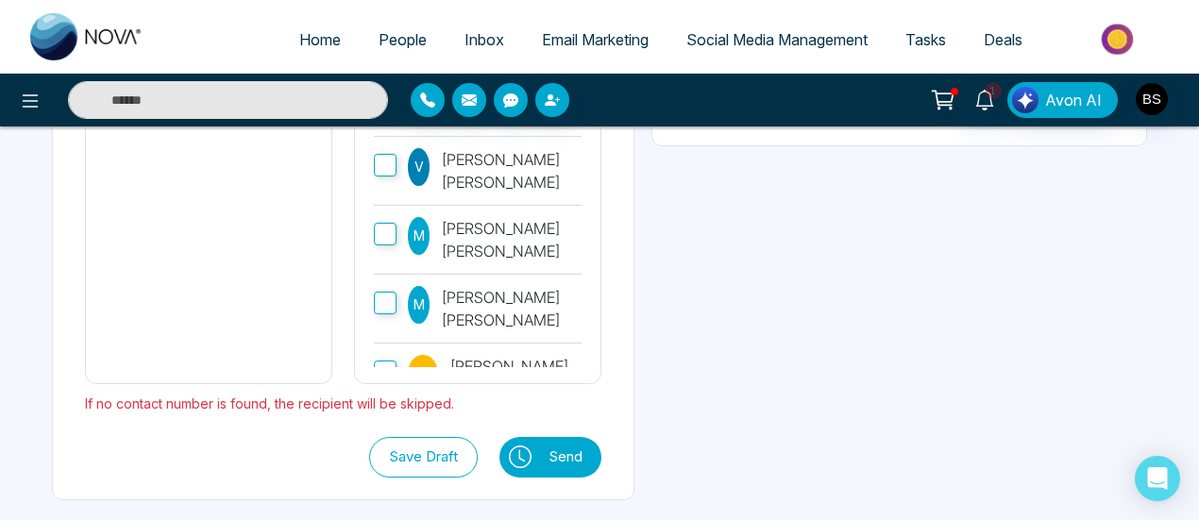
click at [601, 460] on button "Send" at bounding box center [570, 457] width 62 height 41
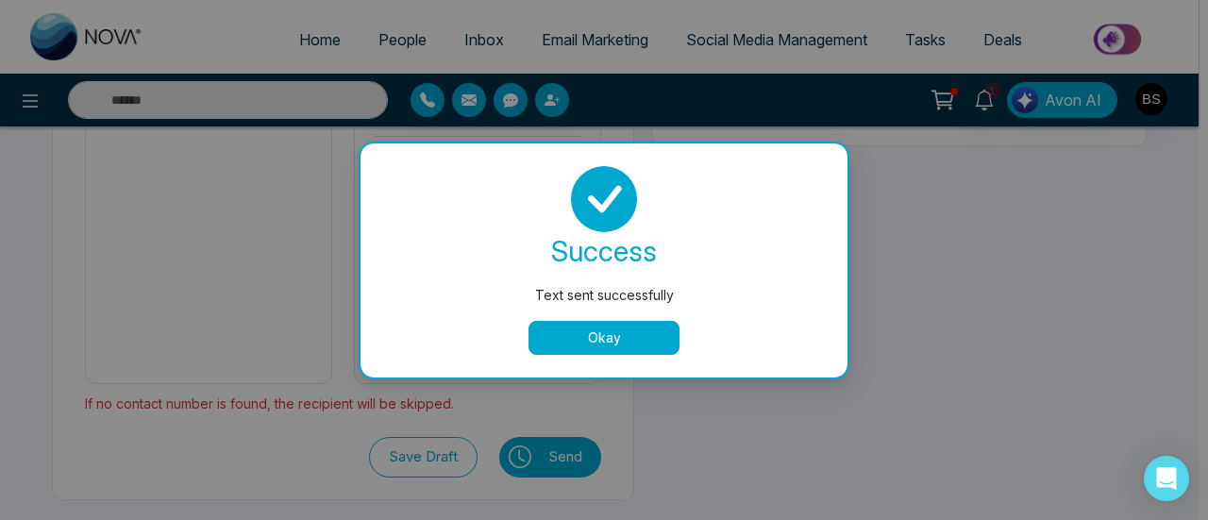
click at [602, 341] on button "Okay" at bounding box center [604, 338] width 151 height 34
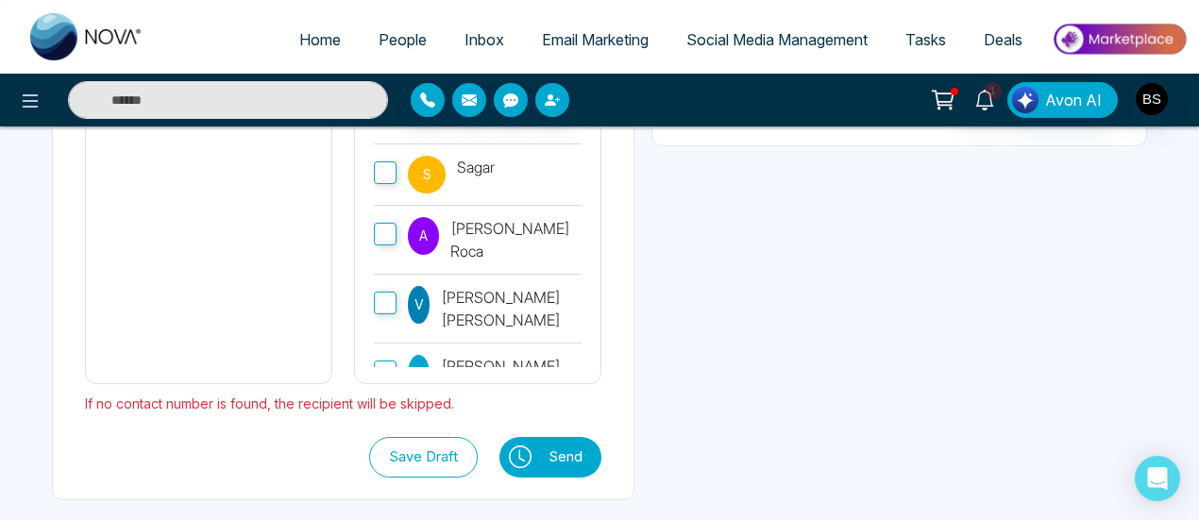
scroll to position [0, 0]
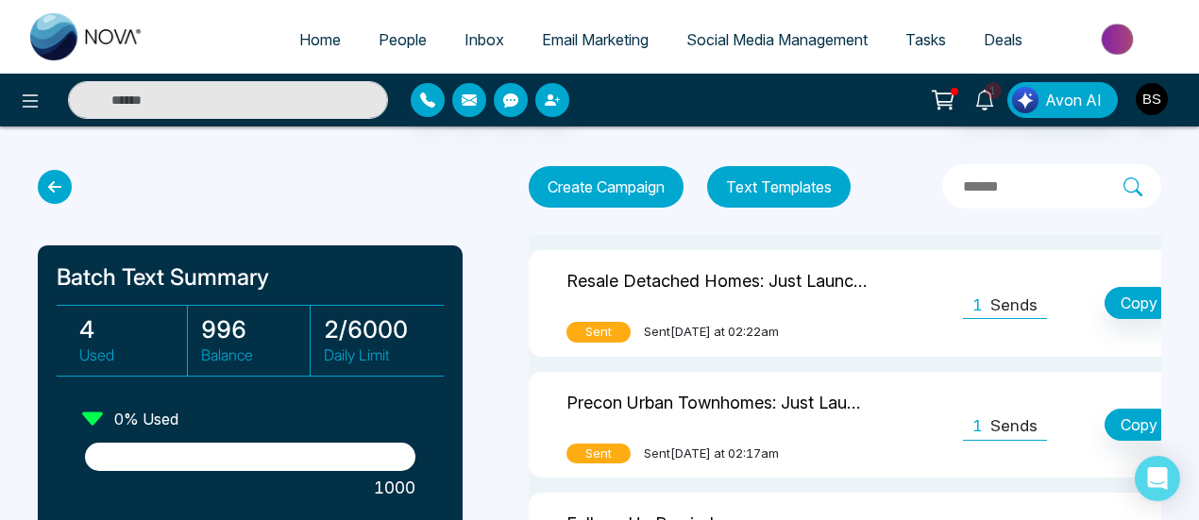
click at [555, 42] on span "Email Marketing" at bounding box center [595, 39] width 107 height 19
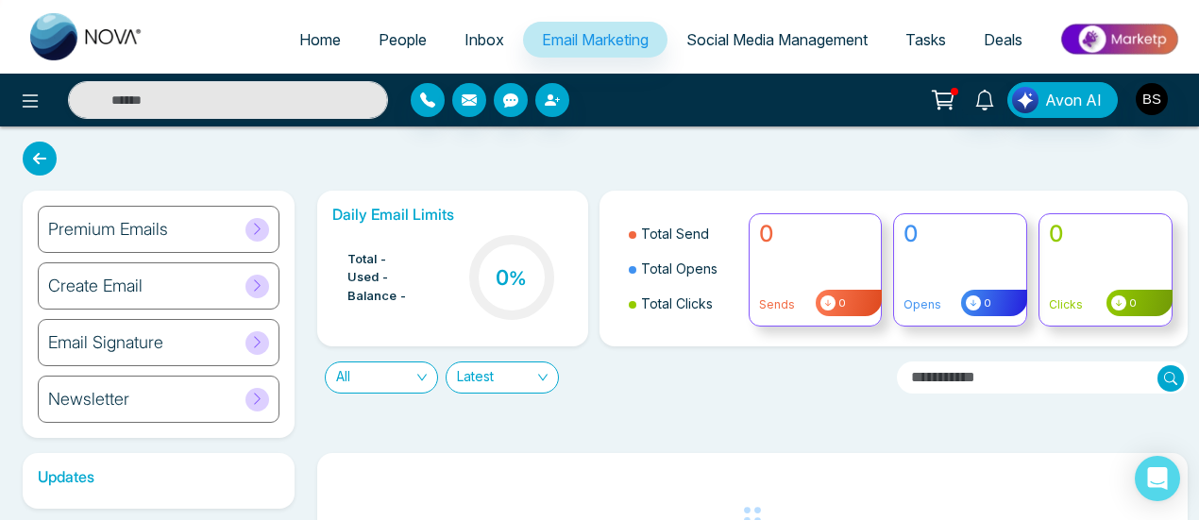
click at [402, 373] on span "All" at bounding box center [381, 378] width 91 height 30
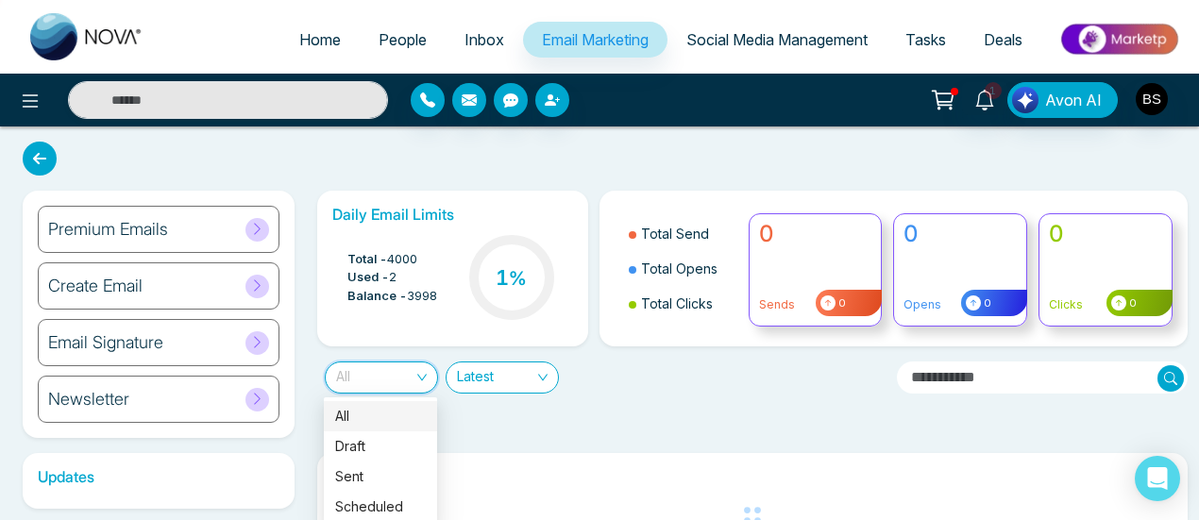
click at [453, 371] on div "Latest" at bounding box center [502, 378] width 113 height 32
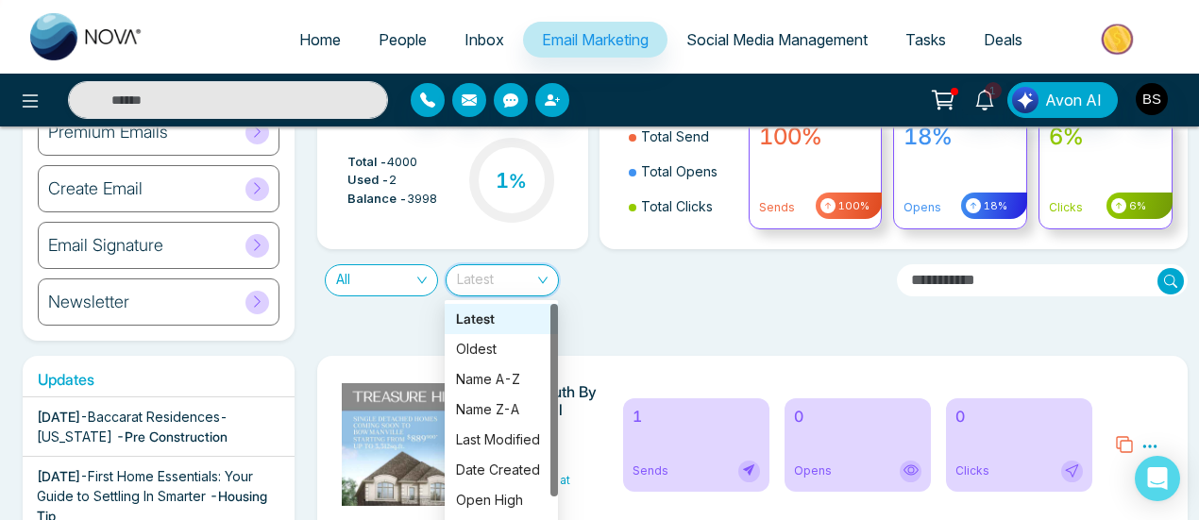
scroll to position [94, 0]
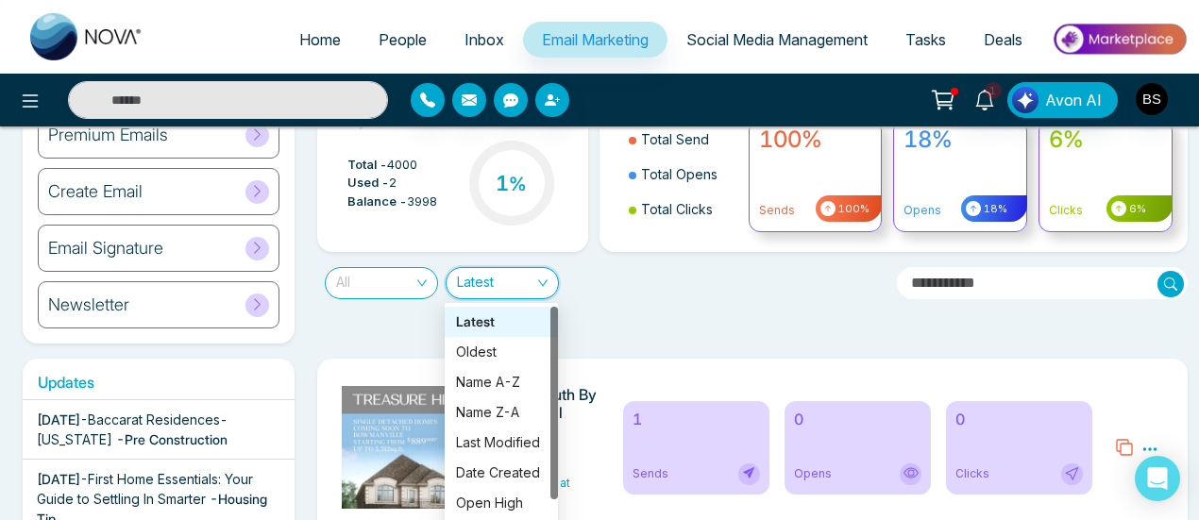
click at [388, 286] on span "All" at bounding box center [381, 283] width 91 height 30
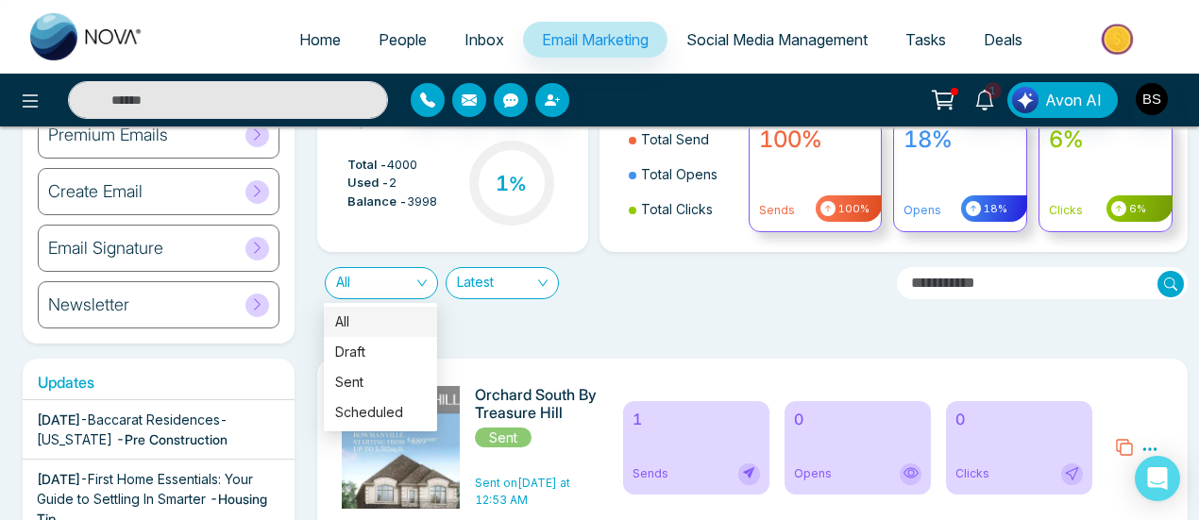
click at [565, 312] on div "Daily Email Limits Total - 4000 Used - 2 Balance - 3998 1 % Total Send Total Op…" at bounding box center [747, 219] width 883 height 247
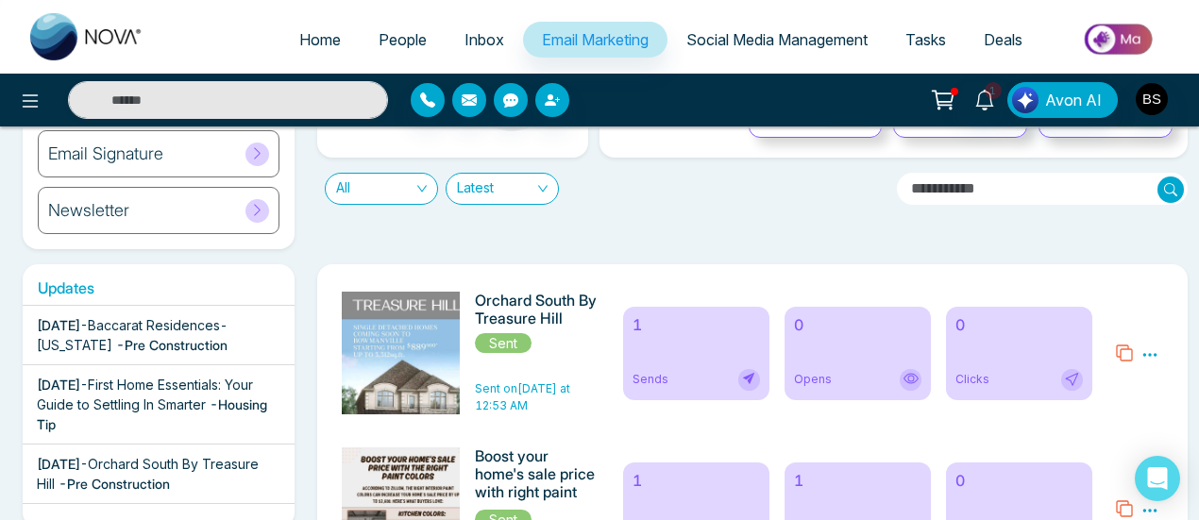
scroll to position [0, 0]
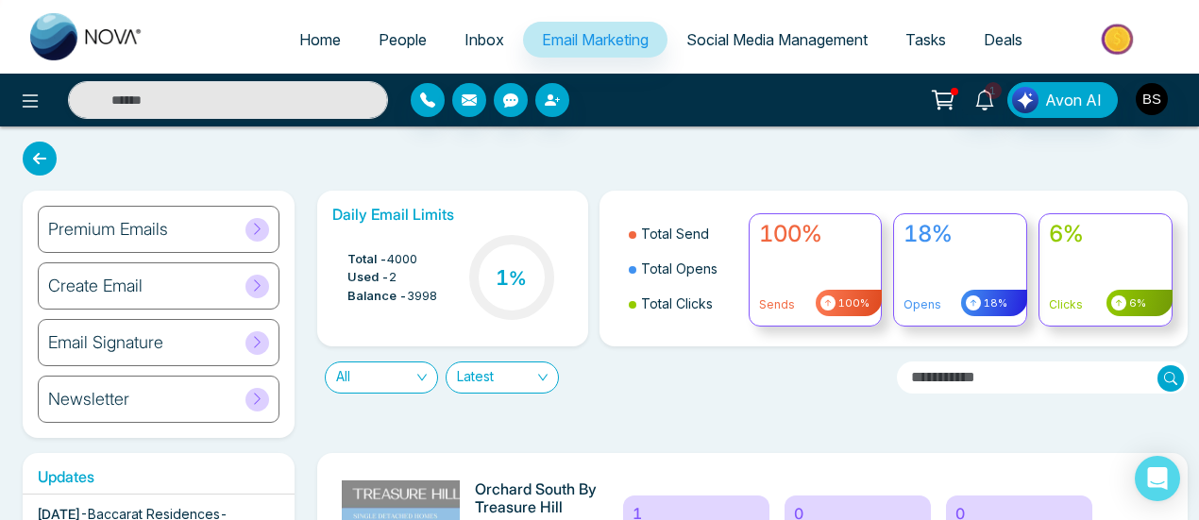
click at [410, 371] on span "All" at bounding box center [381, 378] width 91 height 30
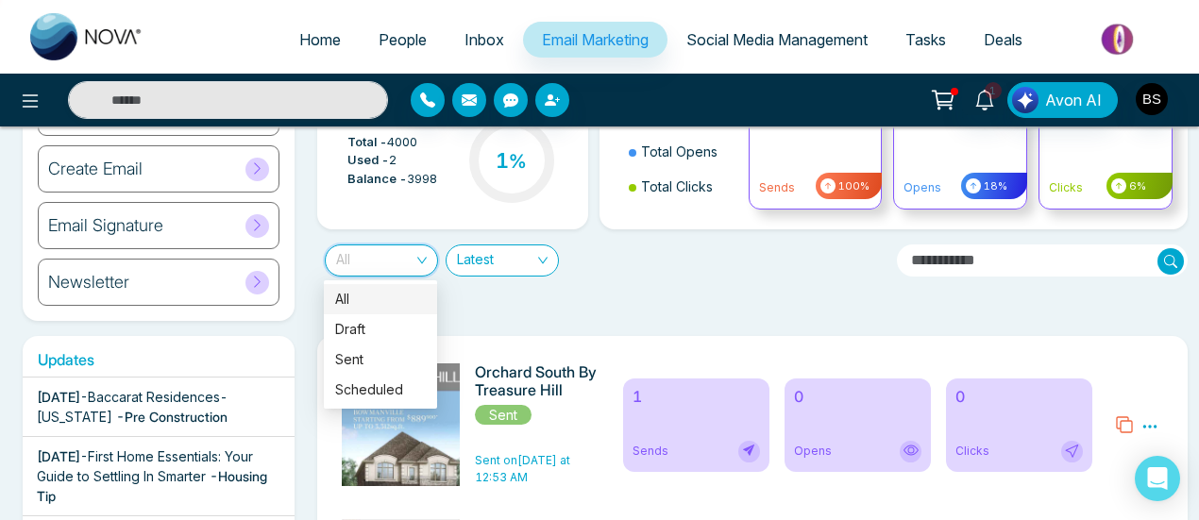
scroll to position [189, 0]
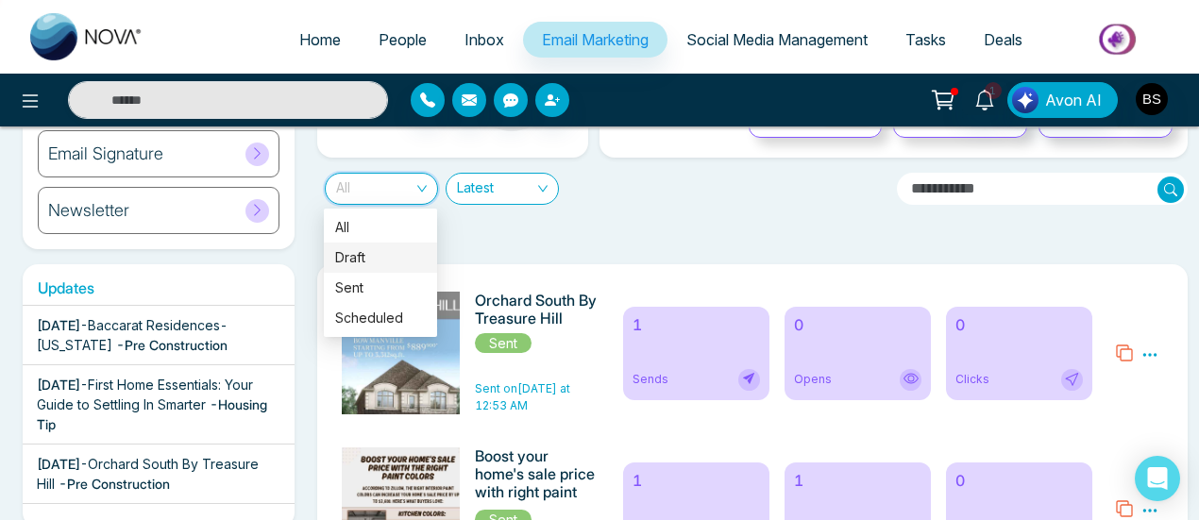
click at [582, 220] on div "Daily Email Limits Total - 4000 Used - 2 Balance - 3998 1 % Total Send Total Op…" at bounding box center [747, 125] width 883 height 247
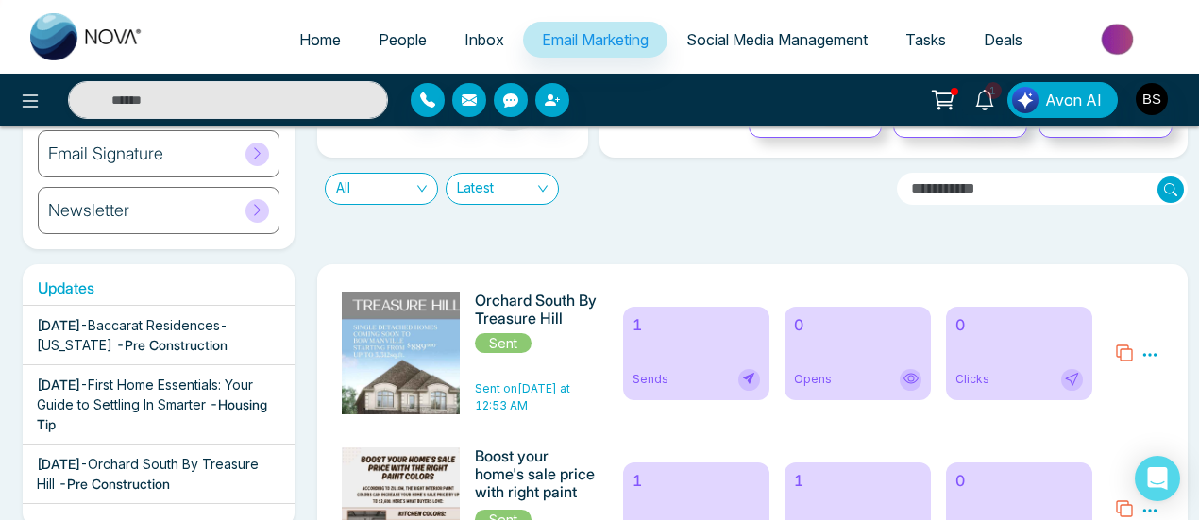
click at [493, 195] on span "Latest" at bounding box center [502, 189] width 91 height 30
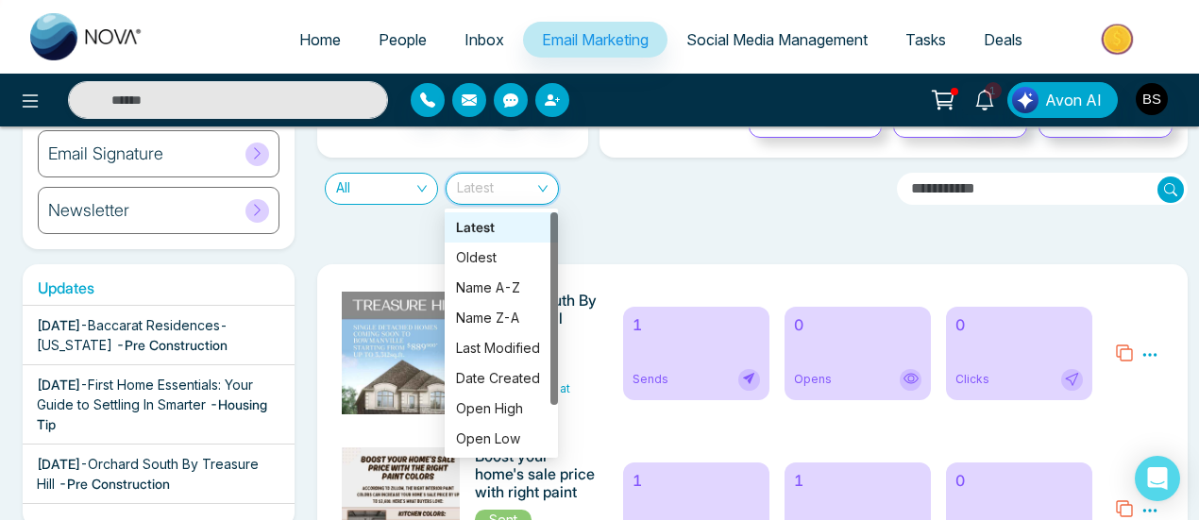
click at [680, 216] on div "Daily Email Limits Total - 4000 Used - 2 Balance - 3998 1 % Total Send Total Op…" at bounding box center [747, 125] width 883 height 247
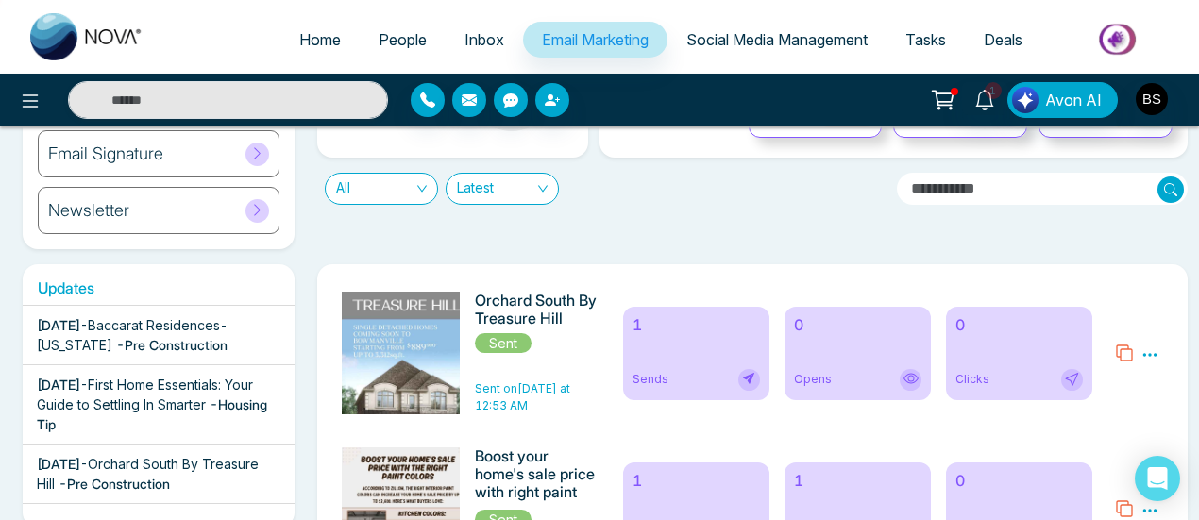
click at [1148, 354] on icon at bounding box center [1149, 354] width 17 height 17
click at [1116, 376] on span "Preview" at bounding box center [1114, 382] width 51 height 16
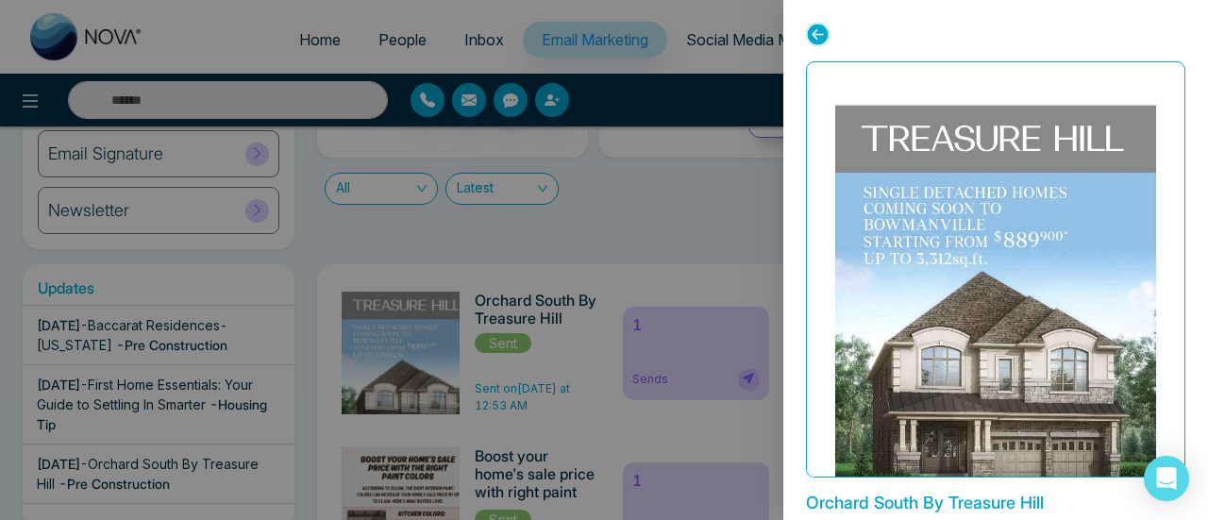
click at [723, 191] on div at bounding box center [604, 260] width 1208 height 520
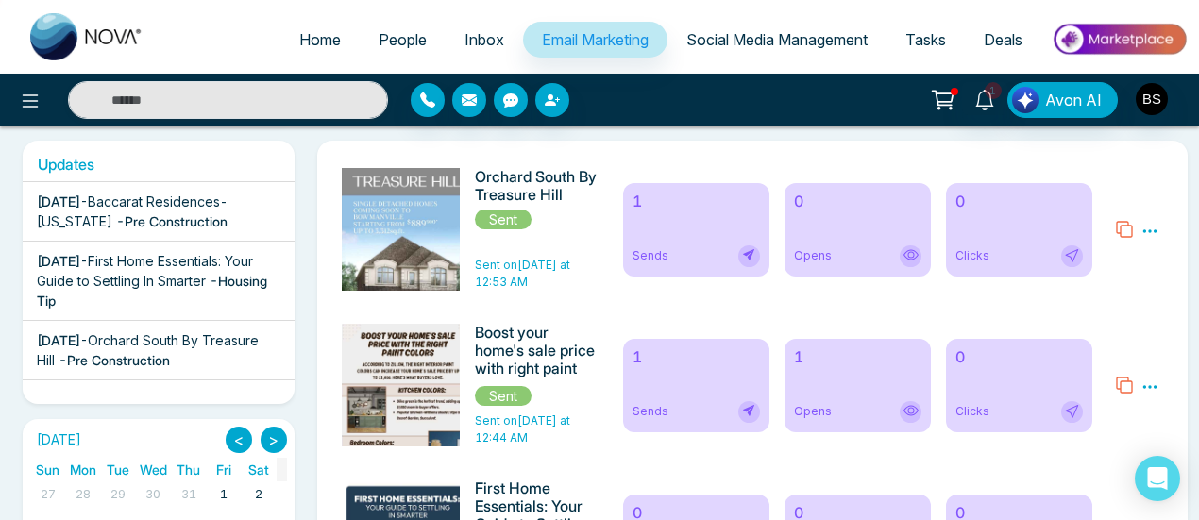
scroll to position [283, 0]
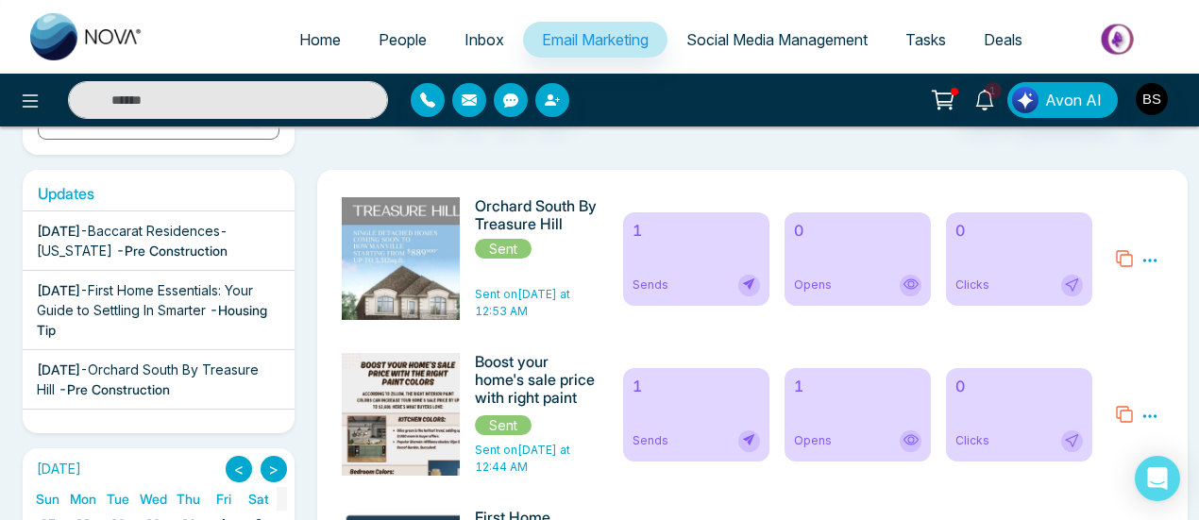
click at [310, 44] on span "Home" at bounding box center [320, 39] width 42 height 19
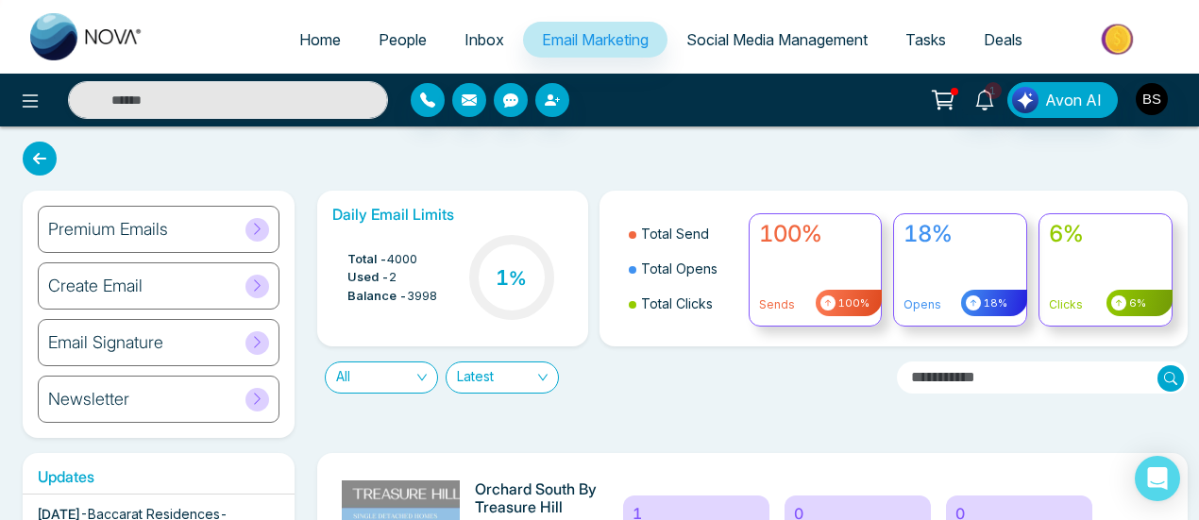
select select "*"
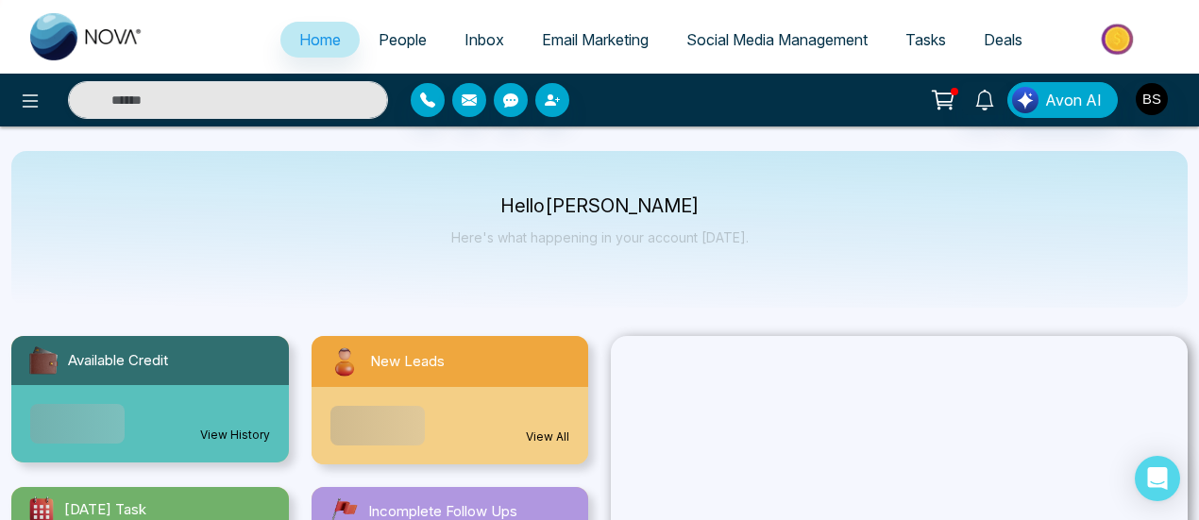
scroll to position [283, 0]
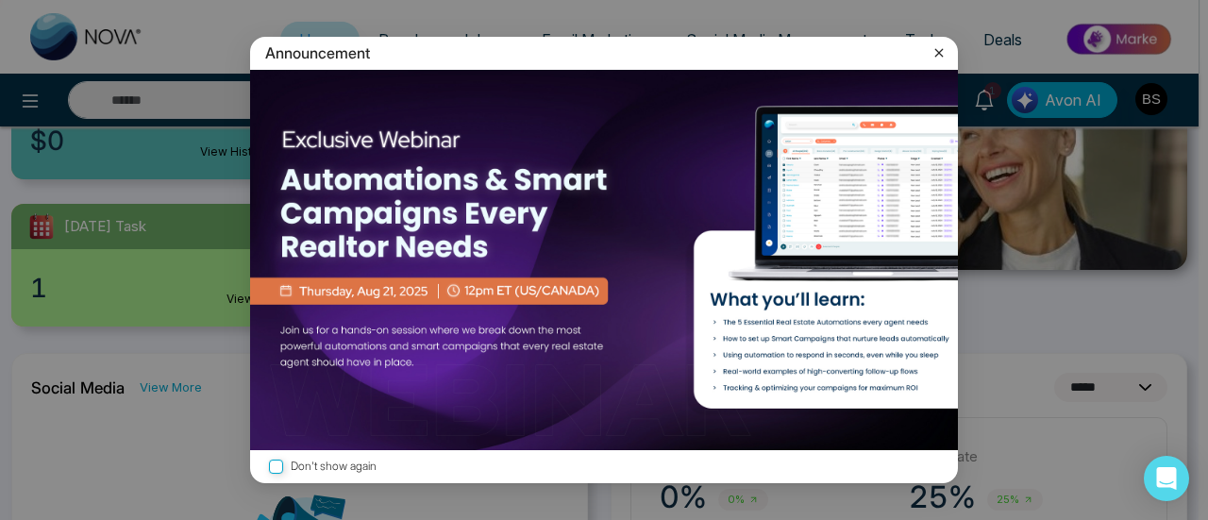
click at [943, 50] on icon at bounding box center [939, 52] width 19 height 19
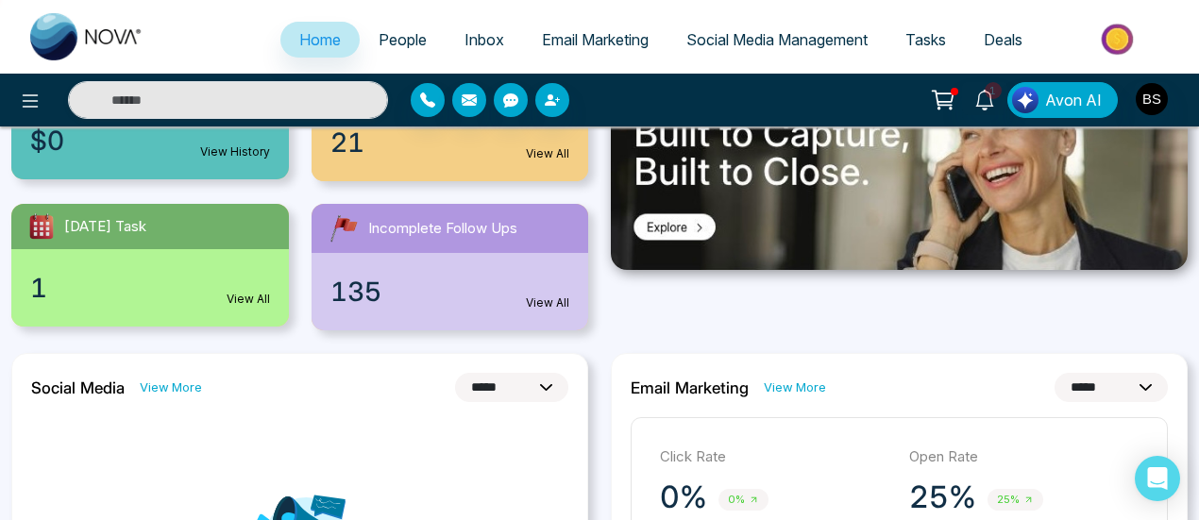
click at [534, 396] on select "**********" at bounding box center [511, 387] width 113 height 29
click at [646, 329] on div at bounding box center [900, 192] width 600 height 278
click at [1156, 99] on img "button" at bounding box center [1152, 99] width 32 height 32
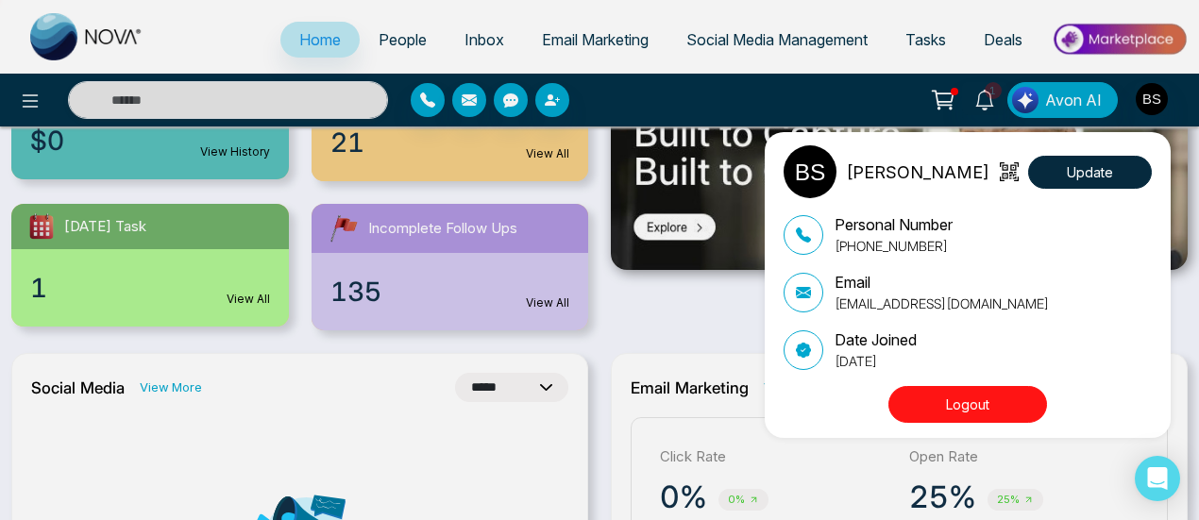
click at [1012, 163] on icon at bounding box center [1009, 171] width 19 height 19
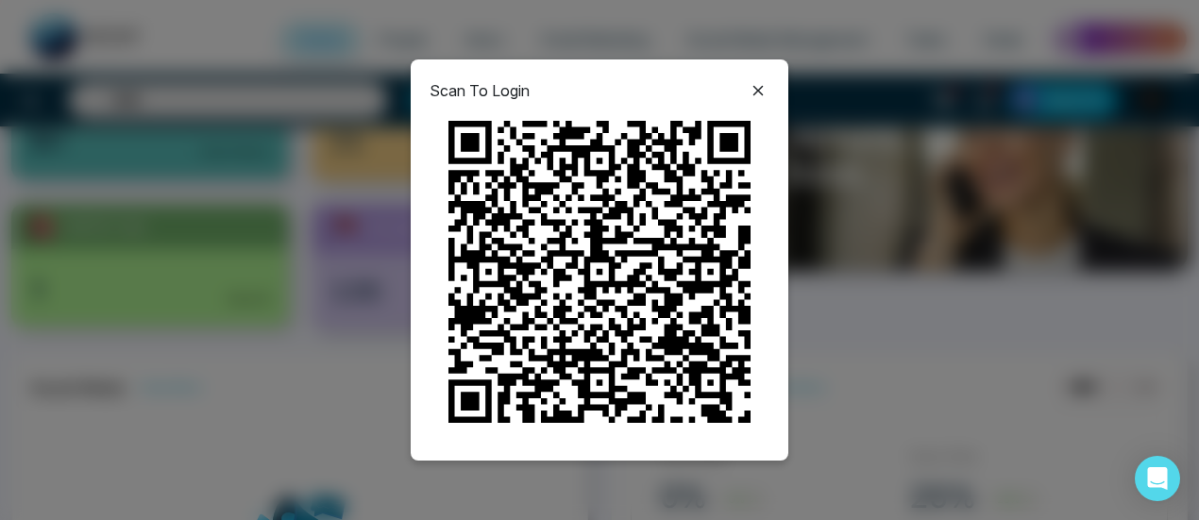
click at [753, 95] on icon at bounding box center [758, 91] width 10 height 10
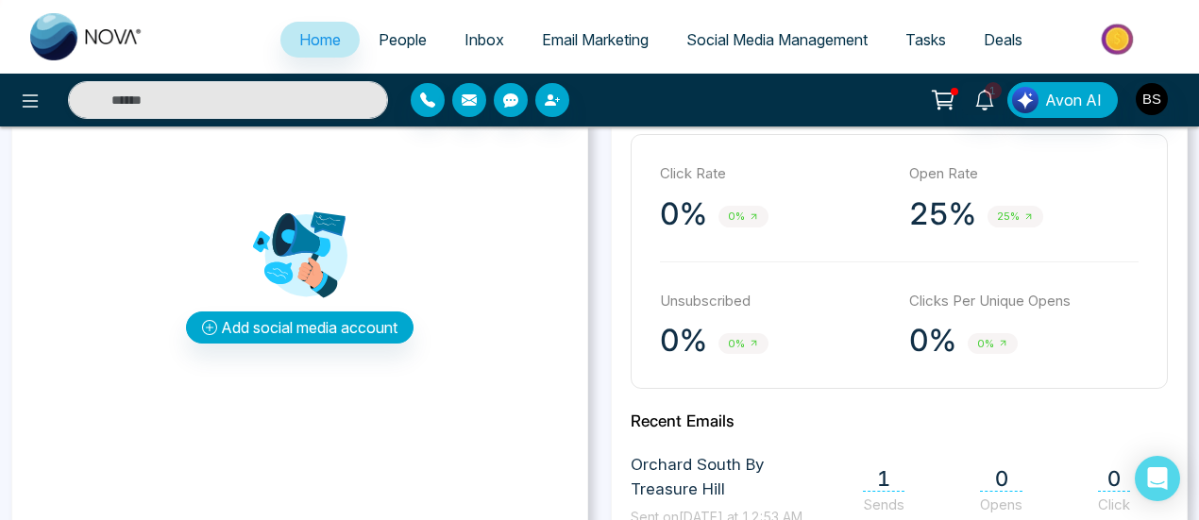
scroll to position [189, 0]
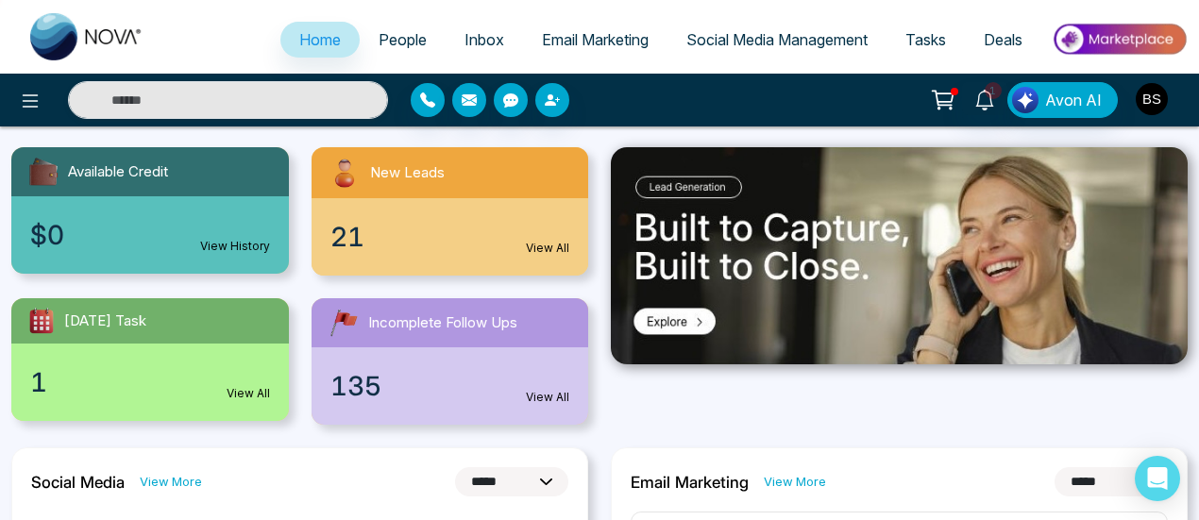
click at [1144, 94] on img "button" at bounding box center [1152, 99] width 32 height 32
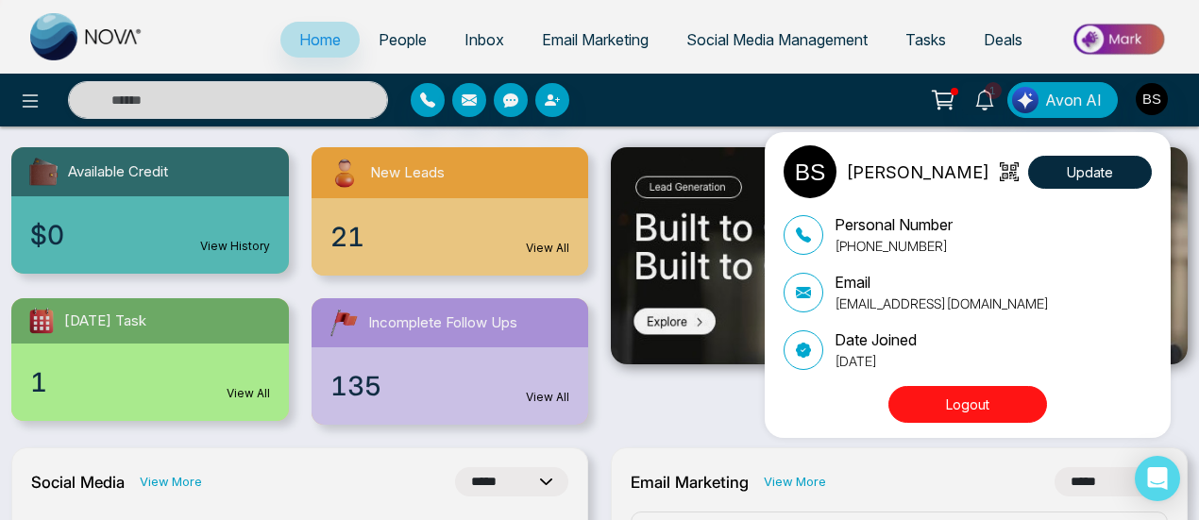
click at [1011, 179] on icon at bounding box center [1009, 171] width 19 height 19
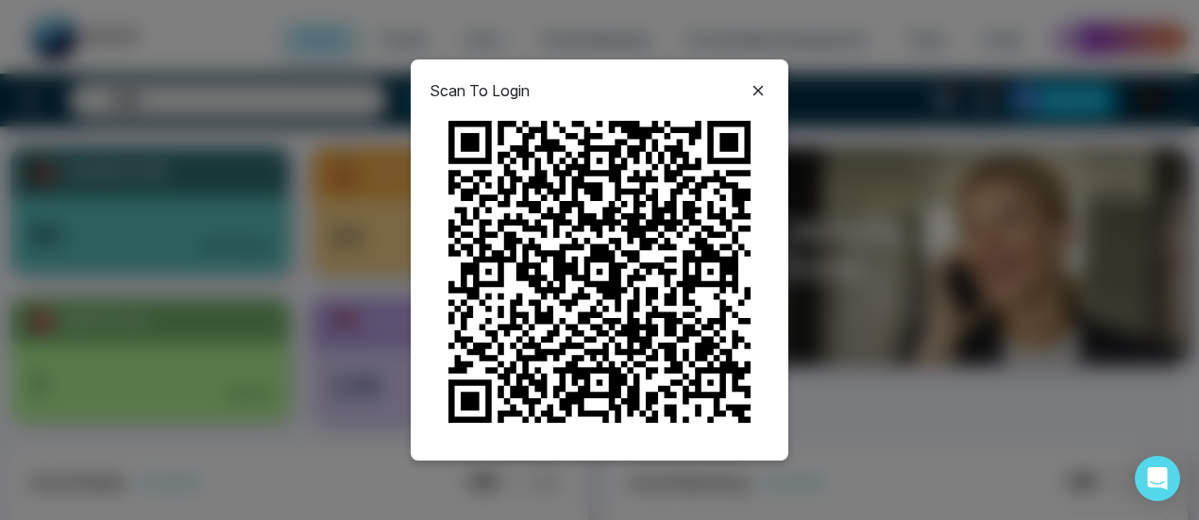
click at [753, 92] on icon at bounding box center [758, 90] width 23 height 23
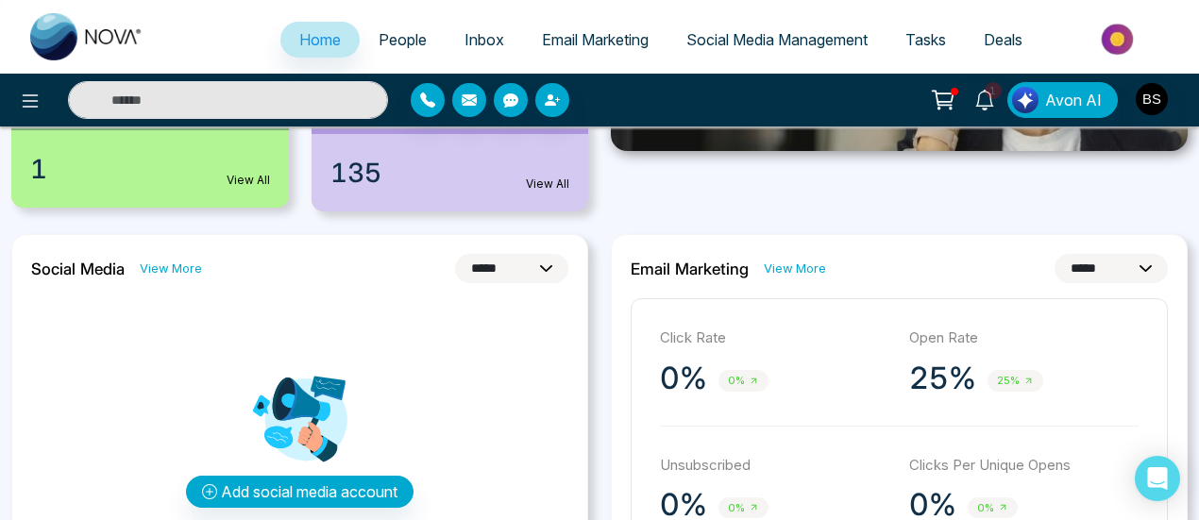
scroll to position [0, 0]
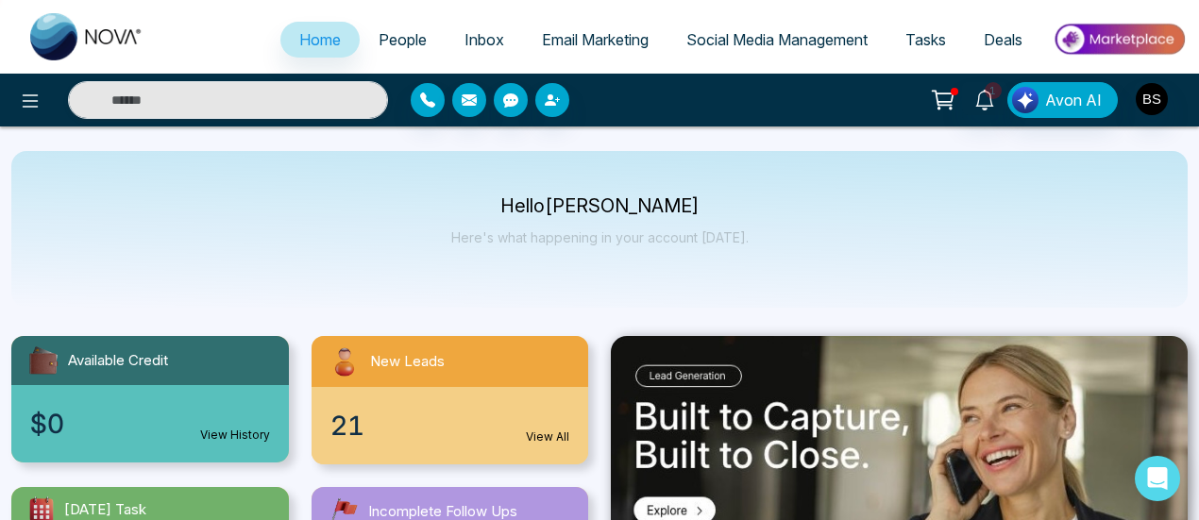
select select "*"
